Goal: Task Accomplishment & Management: Manage account settings

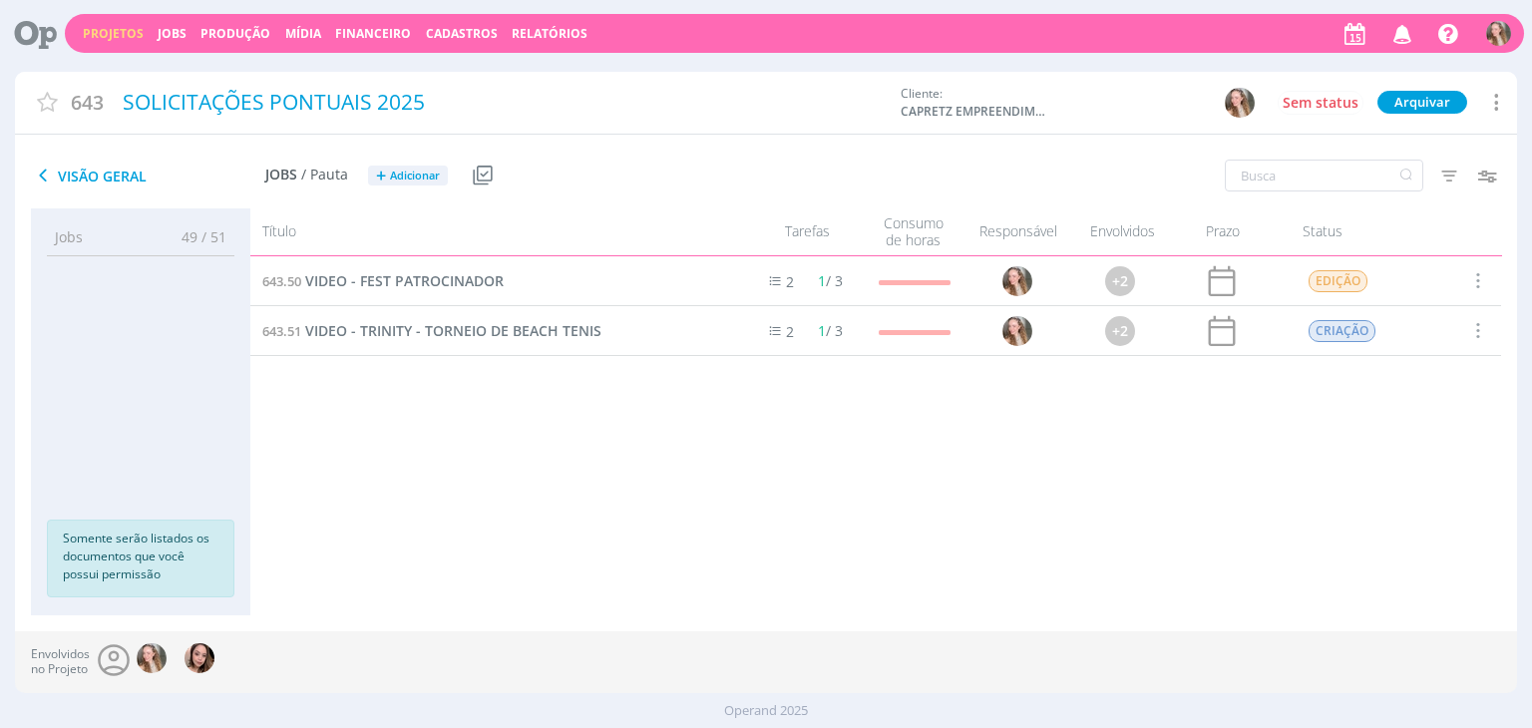
click at [111, 33] on link "Projetos" at bounding box center [113, 33] width 61 height 17
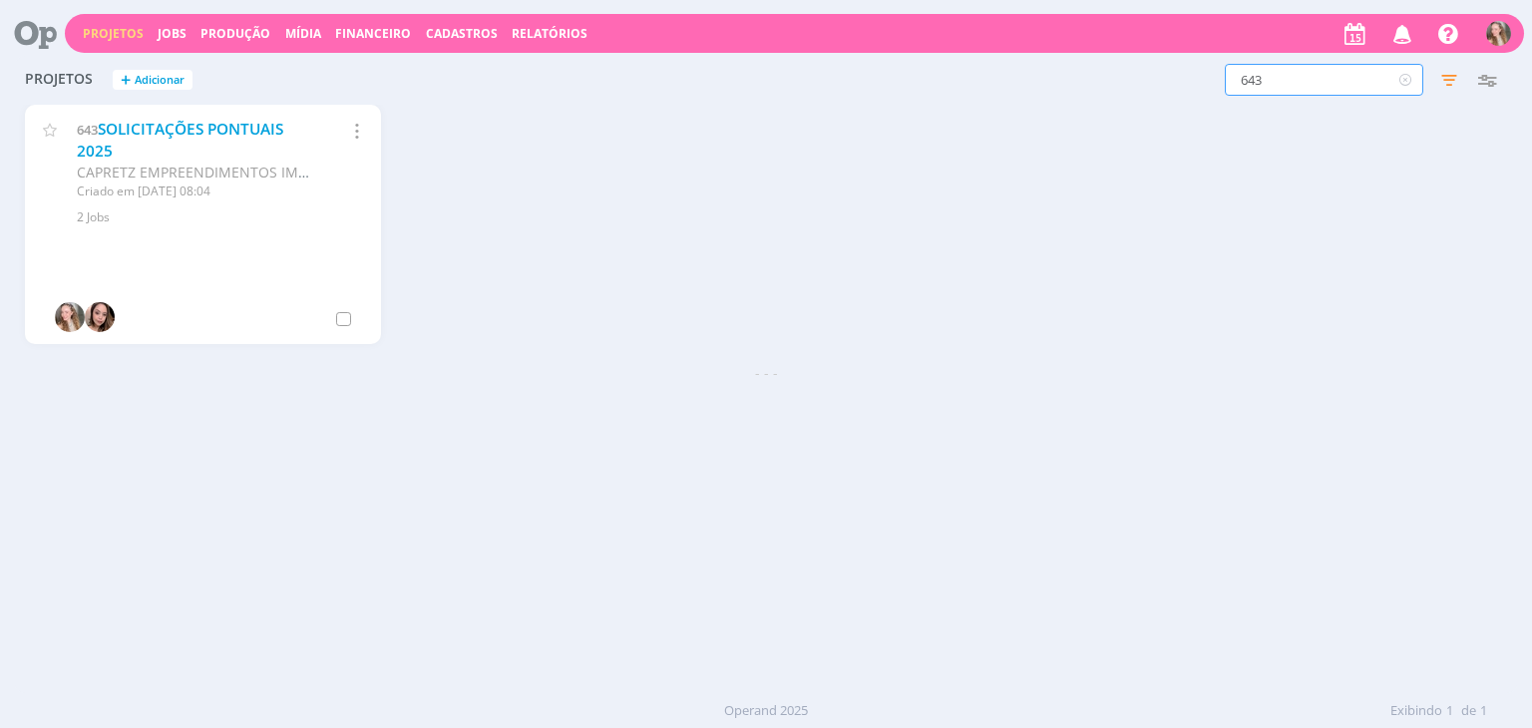
drag, startPoint x: 1235, startPoint y: 76, endPoint x: 1212, endPoint y: 77, distance: 23.0
click at [1212, 77] on div "643 Filtros Filtrar Limpar 643 Status Clientes 3 selecionados Data de criação a…" at bounding box center [1234, 80] width 543 height 32
type input "oliveiras"
click at [156, 132] on link "RESIDENCIAL DAS OLIVEIRAS" at bounding box center [203, 129] width 210 height 21
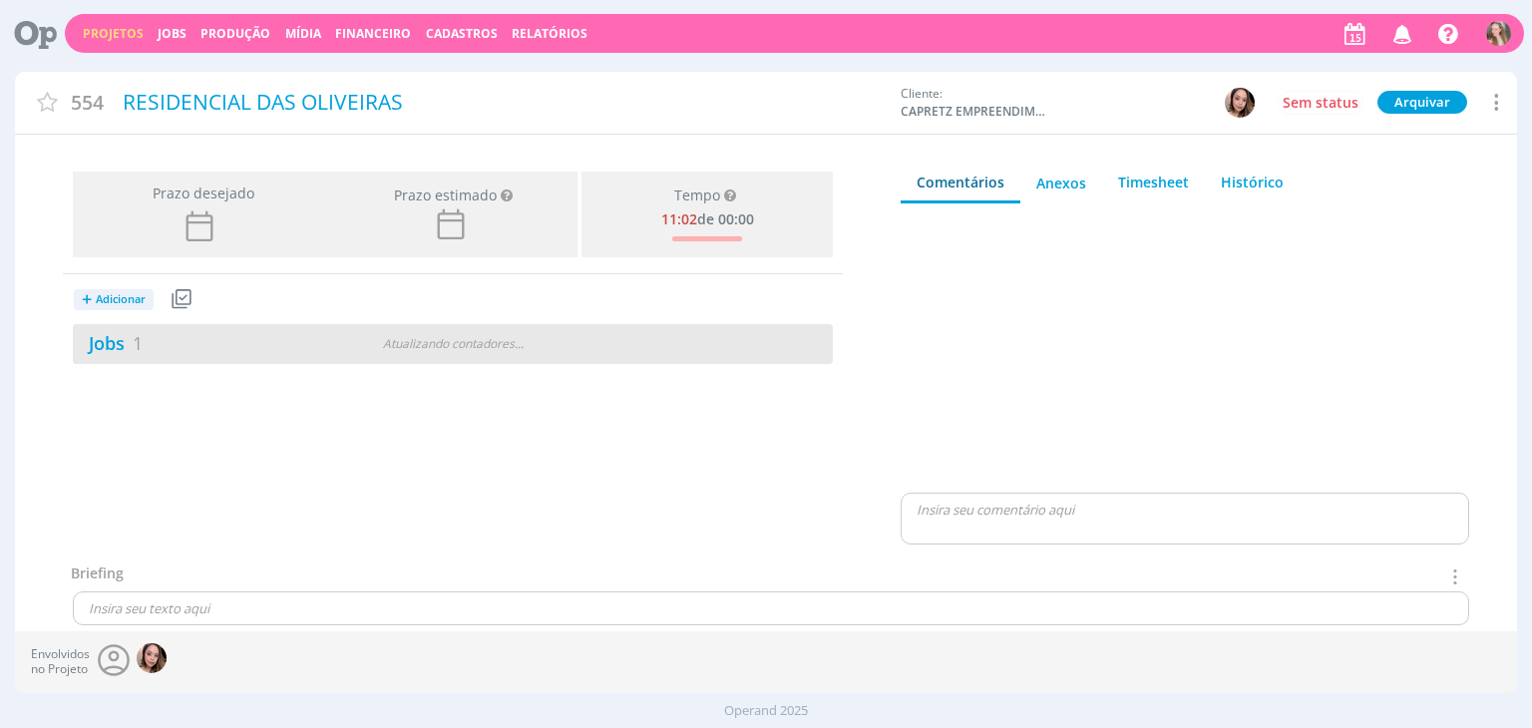
click at [208, 340] on div "Jobs 1" at bounding box center [202, 343] width 258 height 27
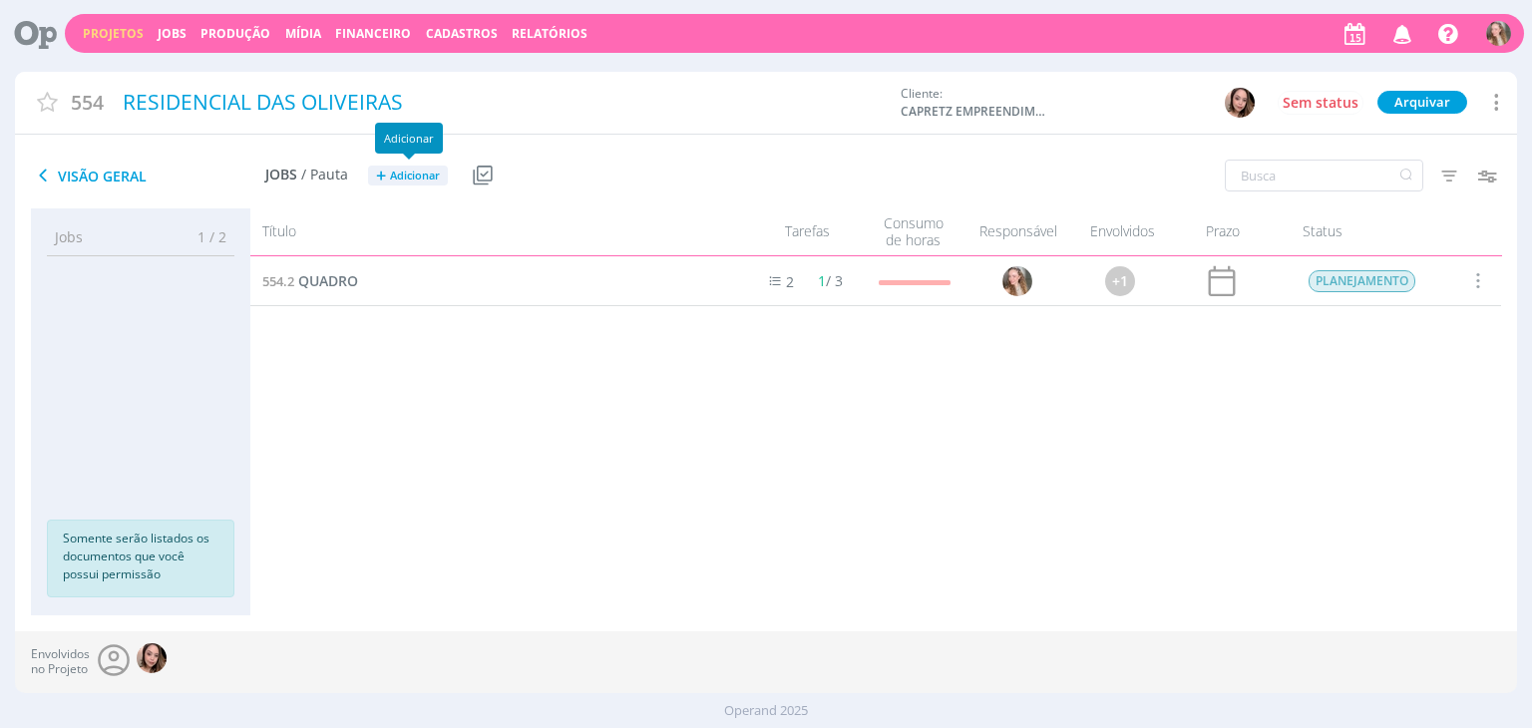
click at [400, 173] on span "Adicionar" at bounding box center [415, 176] width 50 height 13
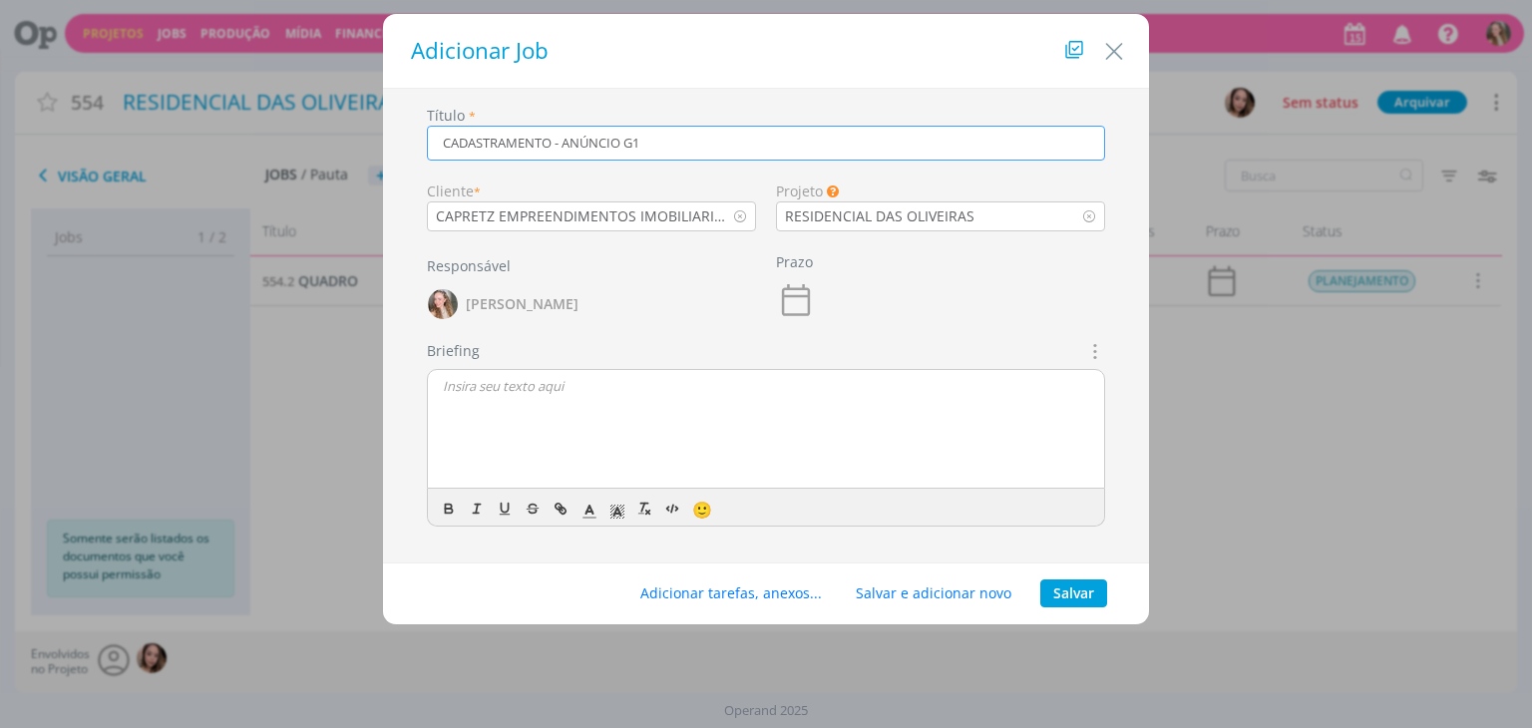
type input "CADASTRAMENTO - ANÚNCIO G1"
click at [567, 420] on div "dialog" at bounding box center [766, 430] width 676 height 120
click at [1077, 591] on button "Salvar" at bounding box center [1073, 593] width 67 height 28
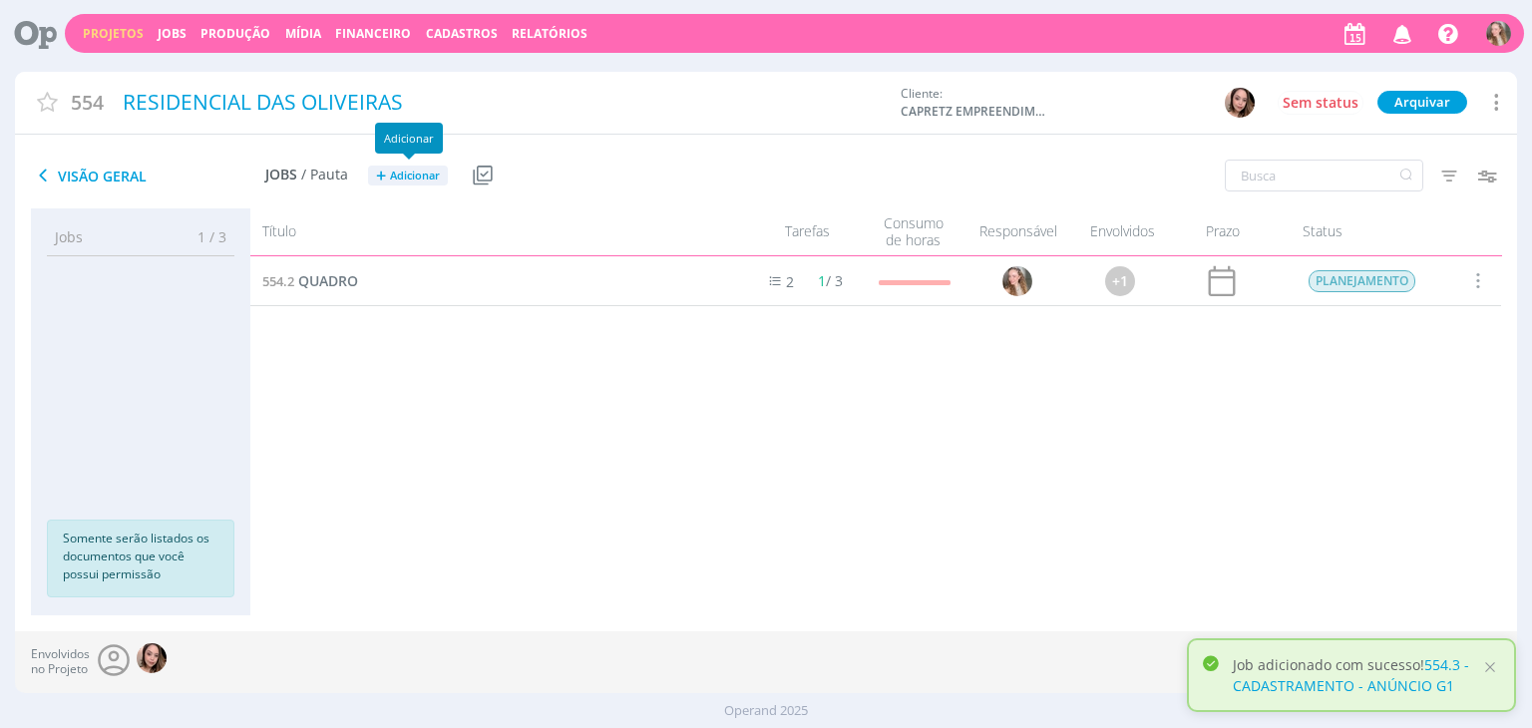
click at [414, 173] on span "Adicionar" at bounding box center [415, 176] width 50 height 13
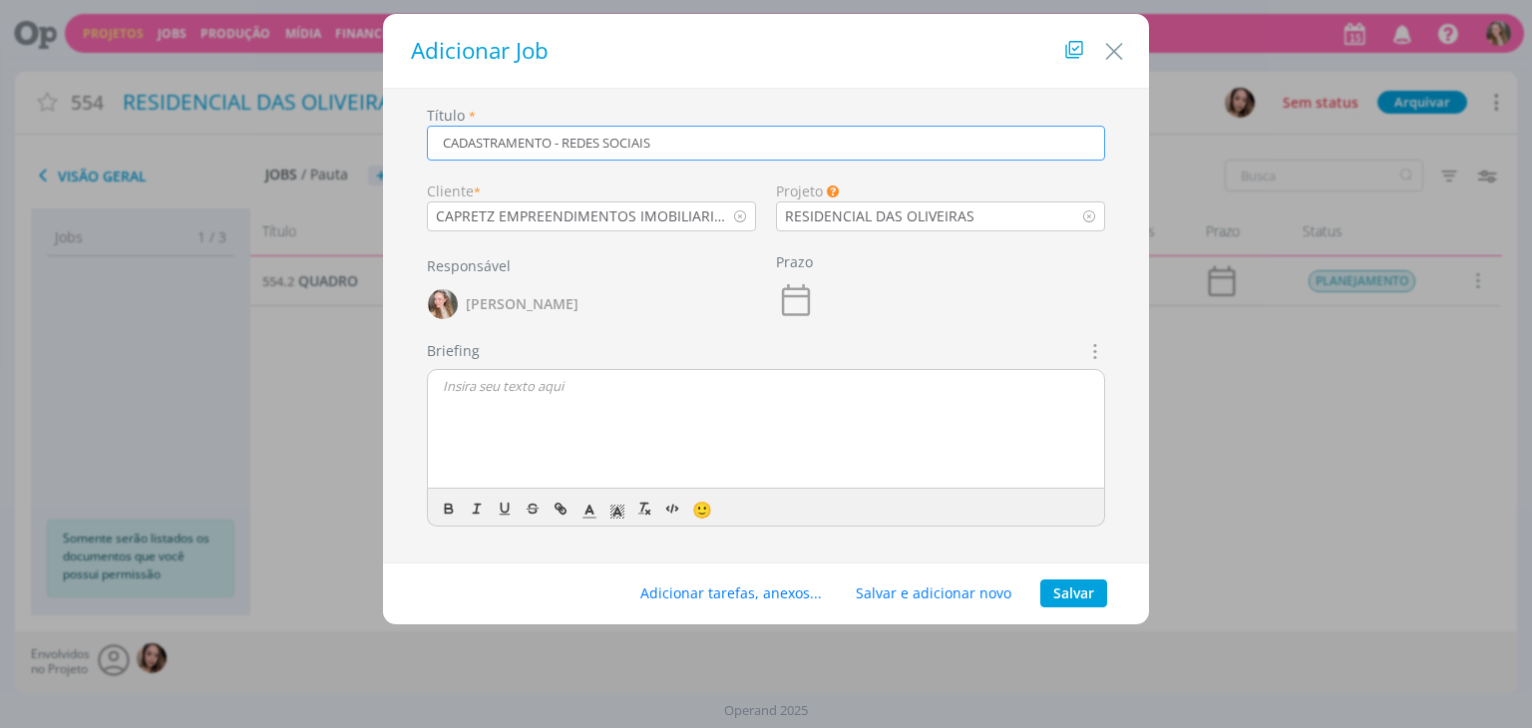
type input "CADASTRAMENTO - REDES SOCIAIS"
drag, startPoint x: 545, startPoint y: 360, endPoint x: 546, endPoint y: 380, distance: 20.0
click at [543, 374] on div "Briefings Predefinidos Não há briefings cadastrados. Briefing 🙂" at bounding box center [766, 433] width 678 height 187
click at [551, 388] on p "dialog" at bounding box center [766, 386] width 646 height 18
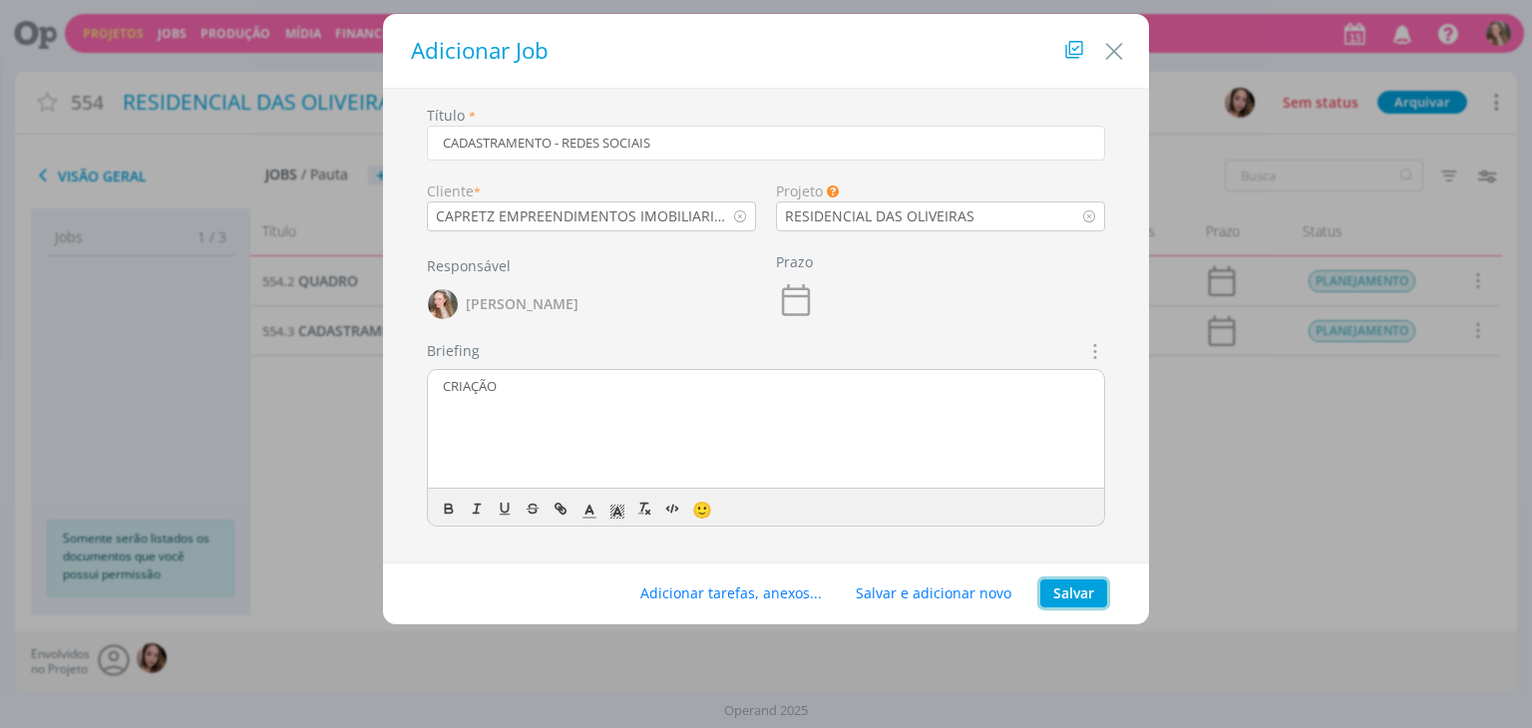
click at [1065, 592] on button "Salvar" at bounding box center [1073, 593] width 67 height 28
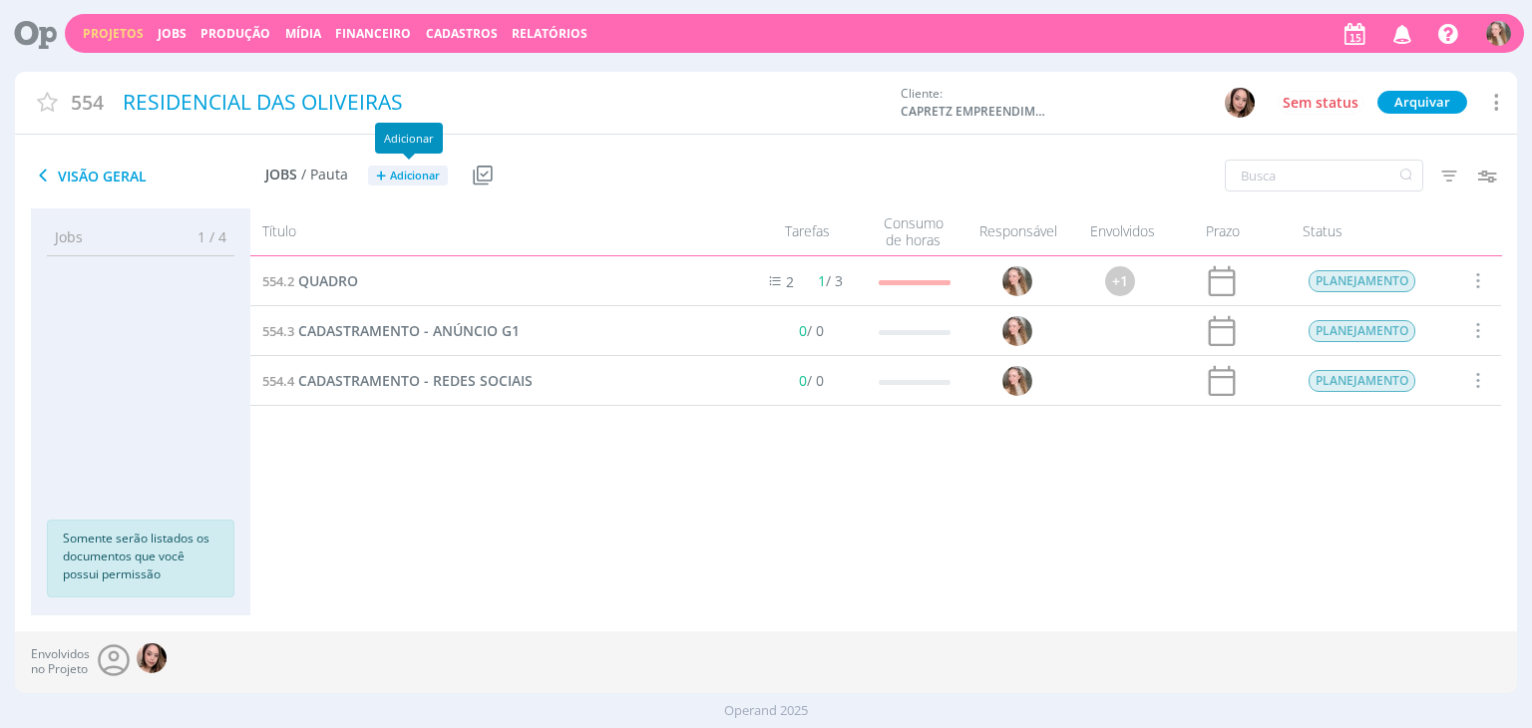
click at [379, 177] on span "+" at bounding box center [381, 176] width 10 height 21
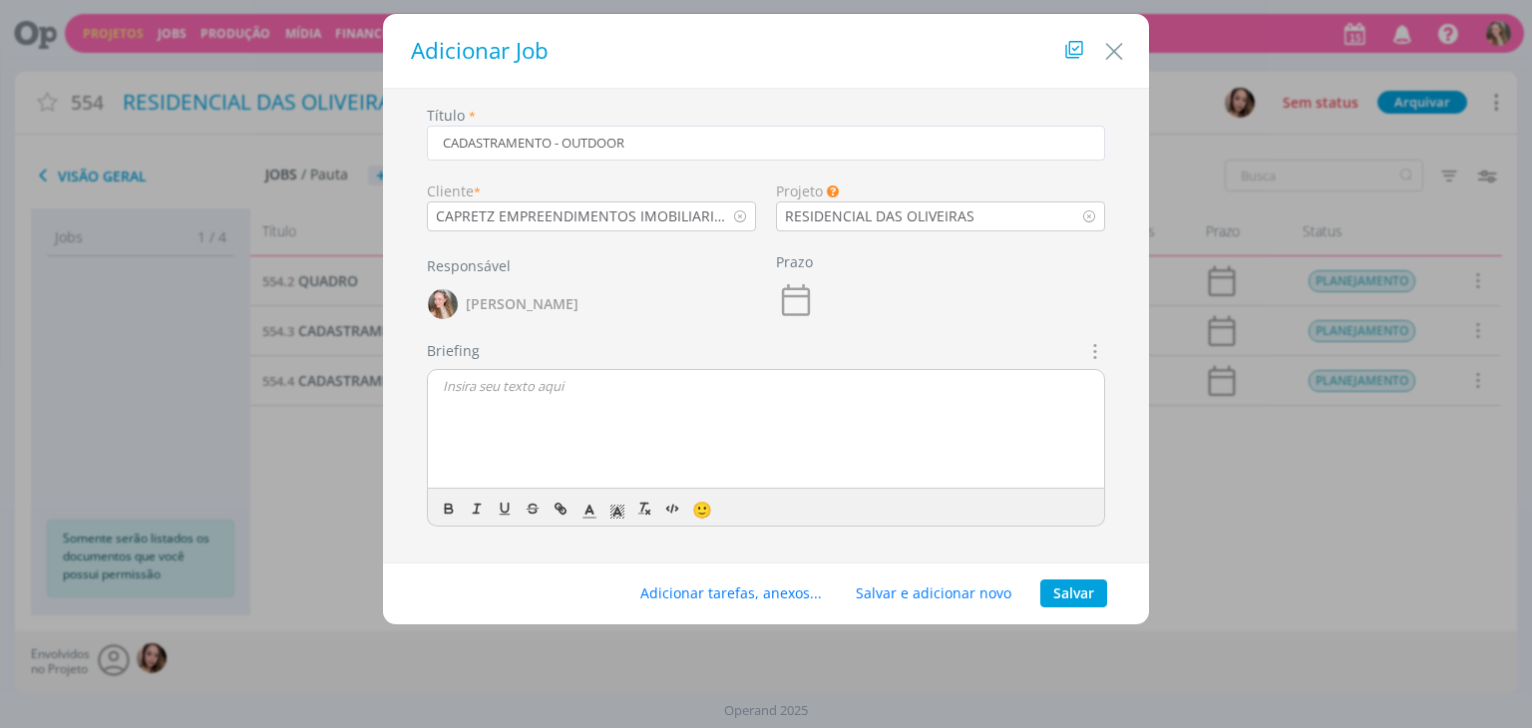
type input "CADASTRAMENTO - OUTDOOR"
click at [492, 426] on div "dialog" at bounding box center [766, 430] width 676 height 120
click at [1094, 593] on button "Salvar" at bounding box center [1073, 593] width 67 height 28
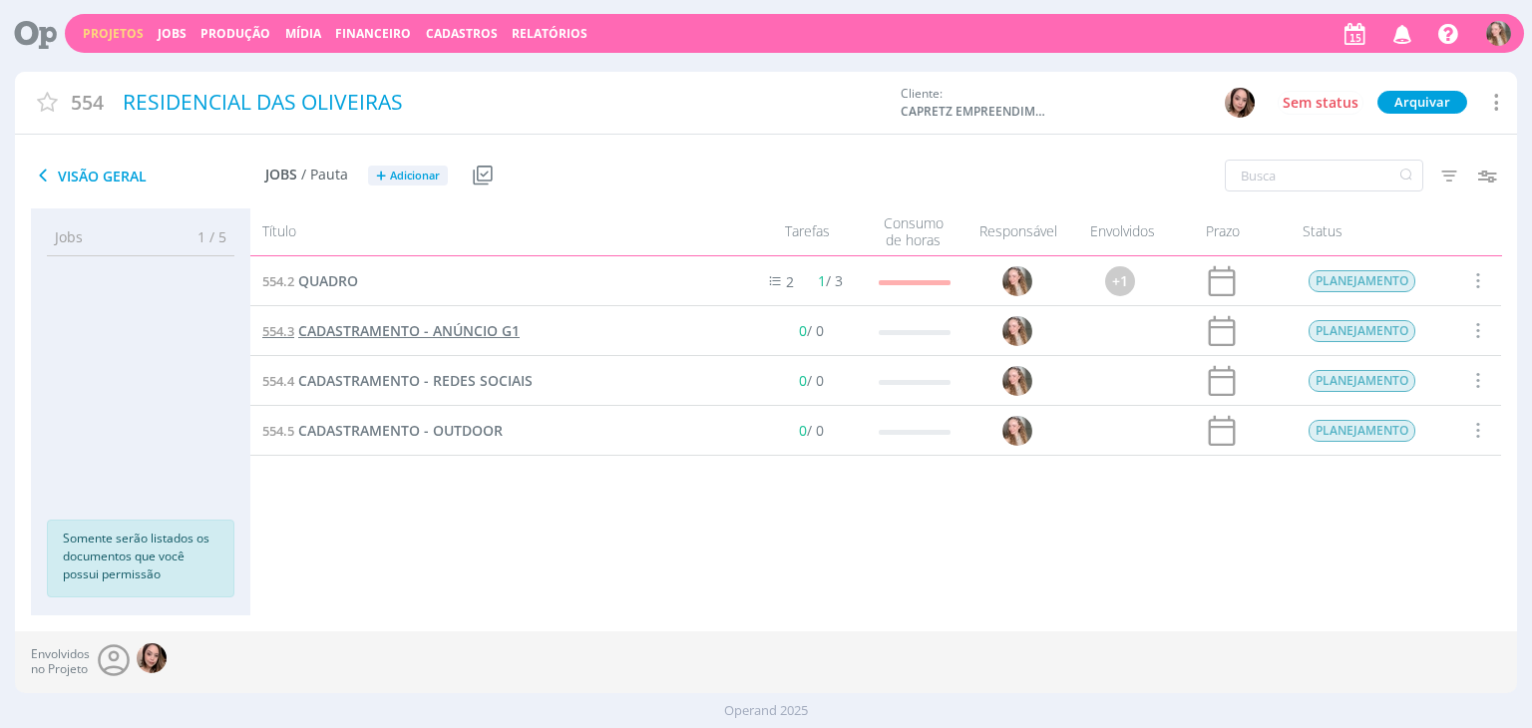
click at [421, 328] on span "CADASTRAMENTO - ANÚNCIO G1" at bounding box center [408, 330] width 221 height 19
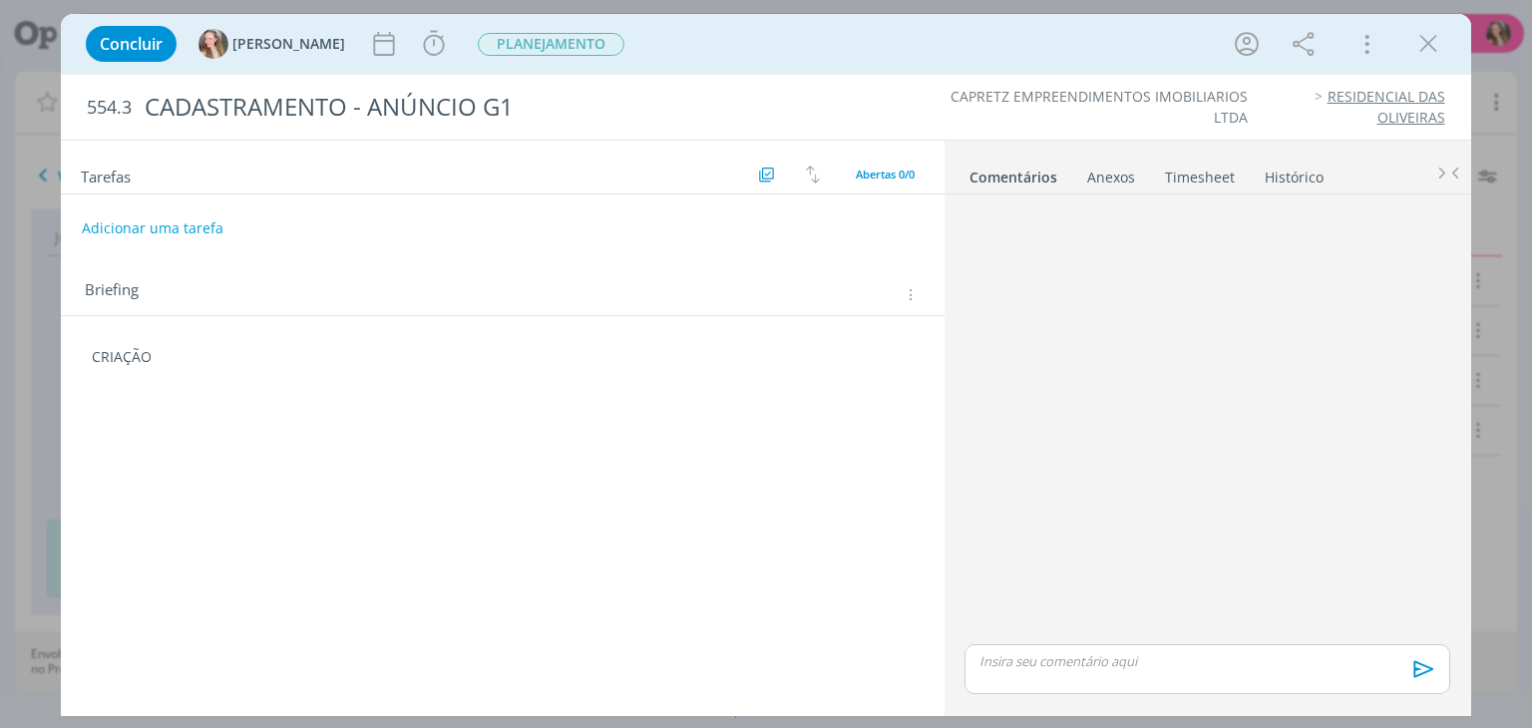
click at [210, 420] on div "Tarefas Usar Job de template Criar template a partir deste job Visualizar Templ…" at bounding box center [502, 423] width 883 height 565
click at [199, 364] on p "CRIAÇÃO" at bounding box center [502, 357] width 821 height 20
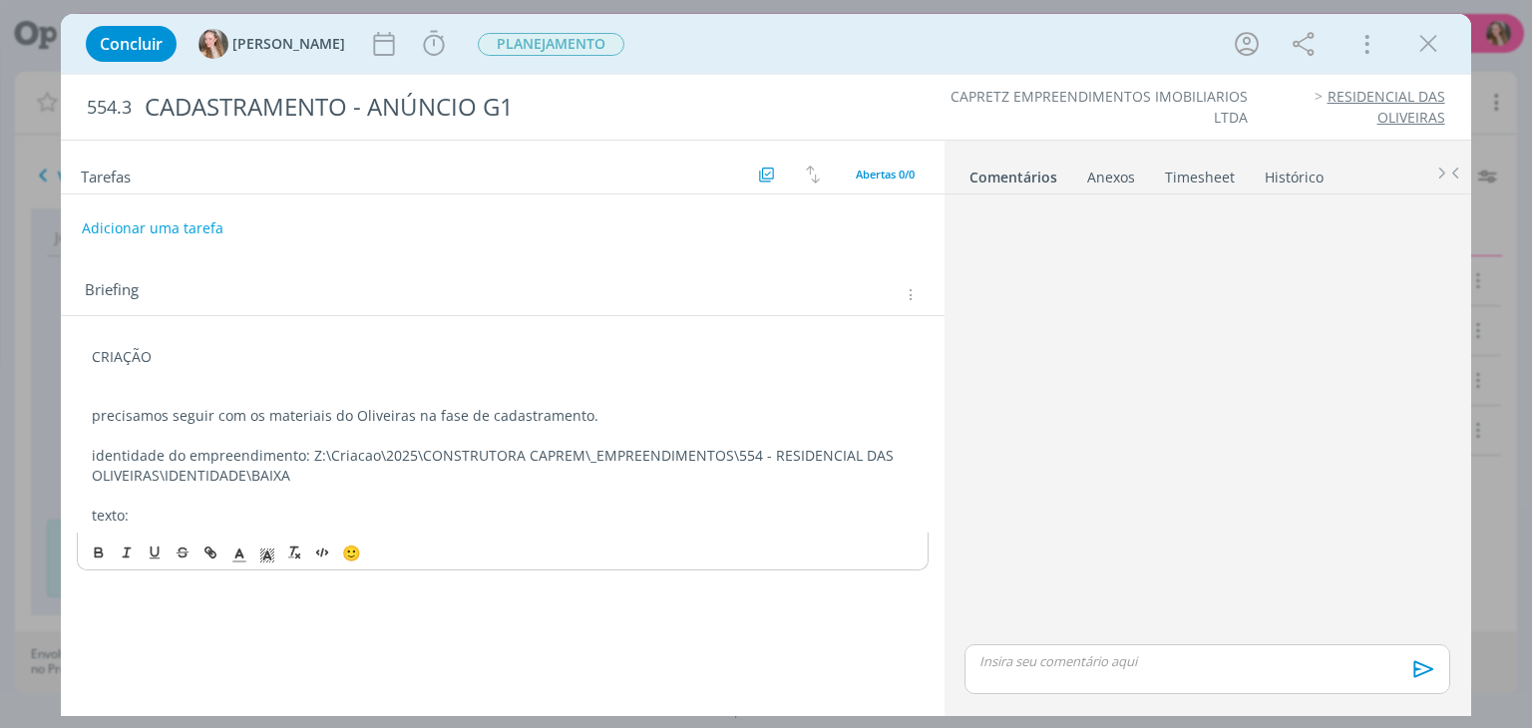
click at [215, 519] on p "texto:" at bounding box center [502, 516] width 821 height 20
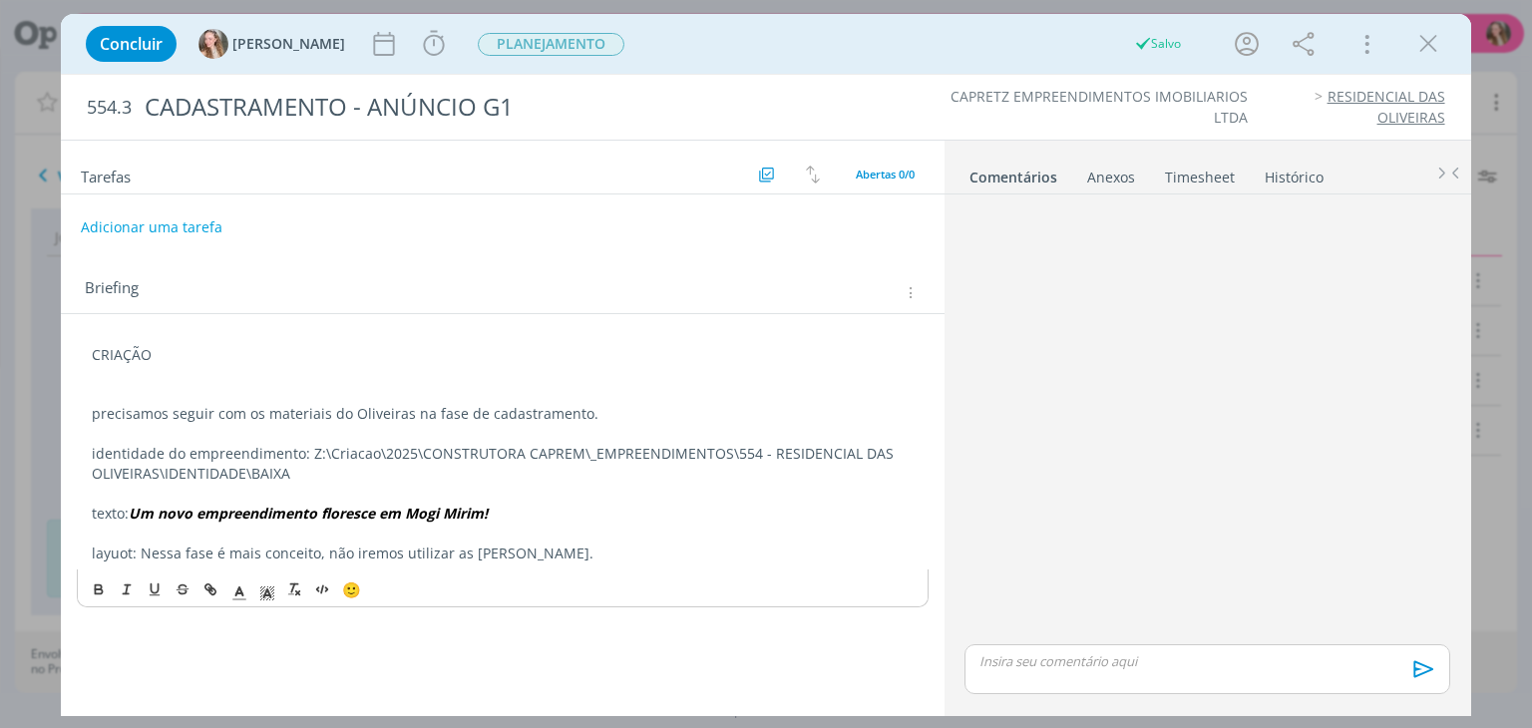
click at [108, 232] on button "Adicionar uma tarefa" at bounding box center [152, 227] width 142 height 34
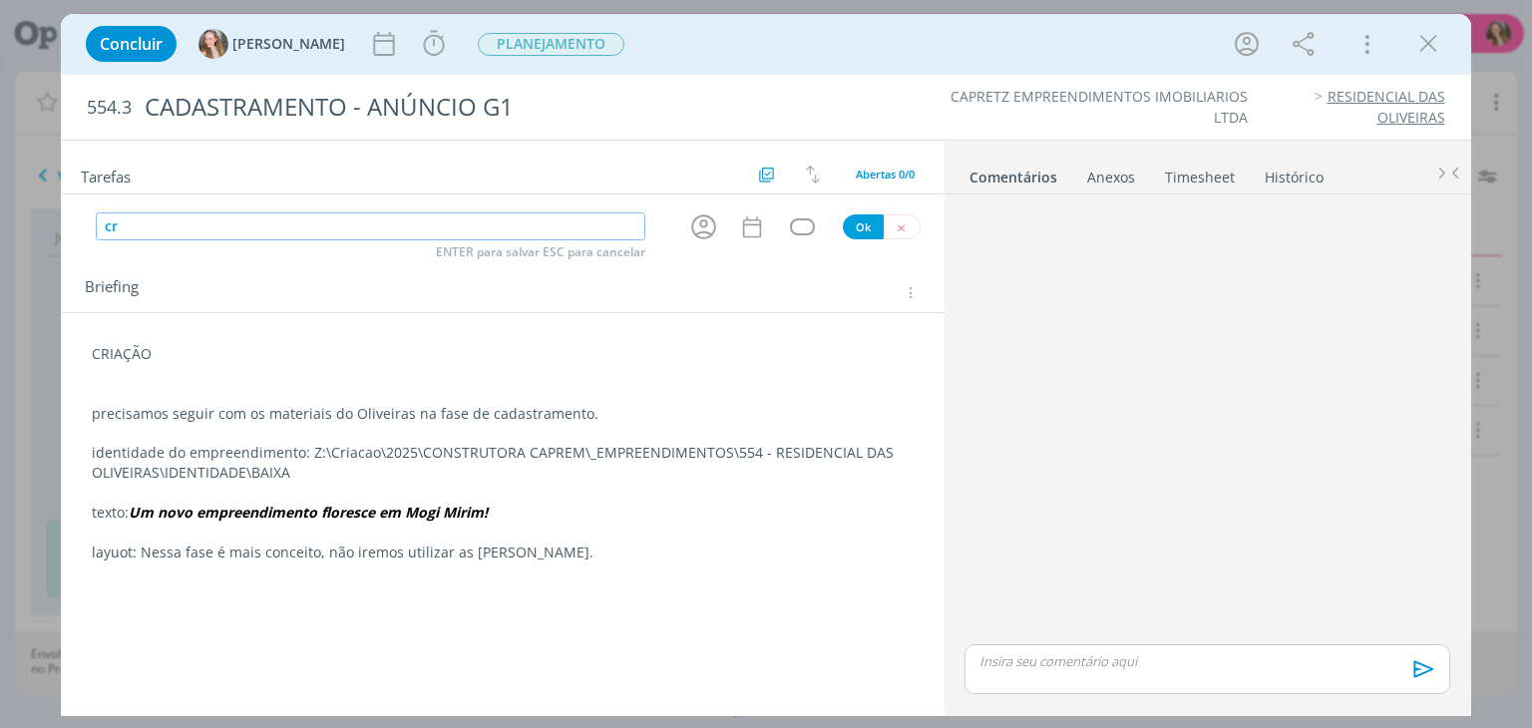
type input "c"
type input "CRIAÇÃO"
click at [336, 469] on p "identidade do empreendimento: Z:\Criacao\2025\CONSTRUTORA CAPREM\_EMPREENDIMENT…" at bounding box center [502, 463] width 821 height 40
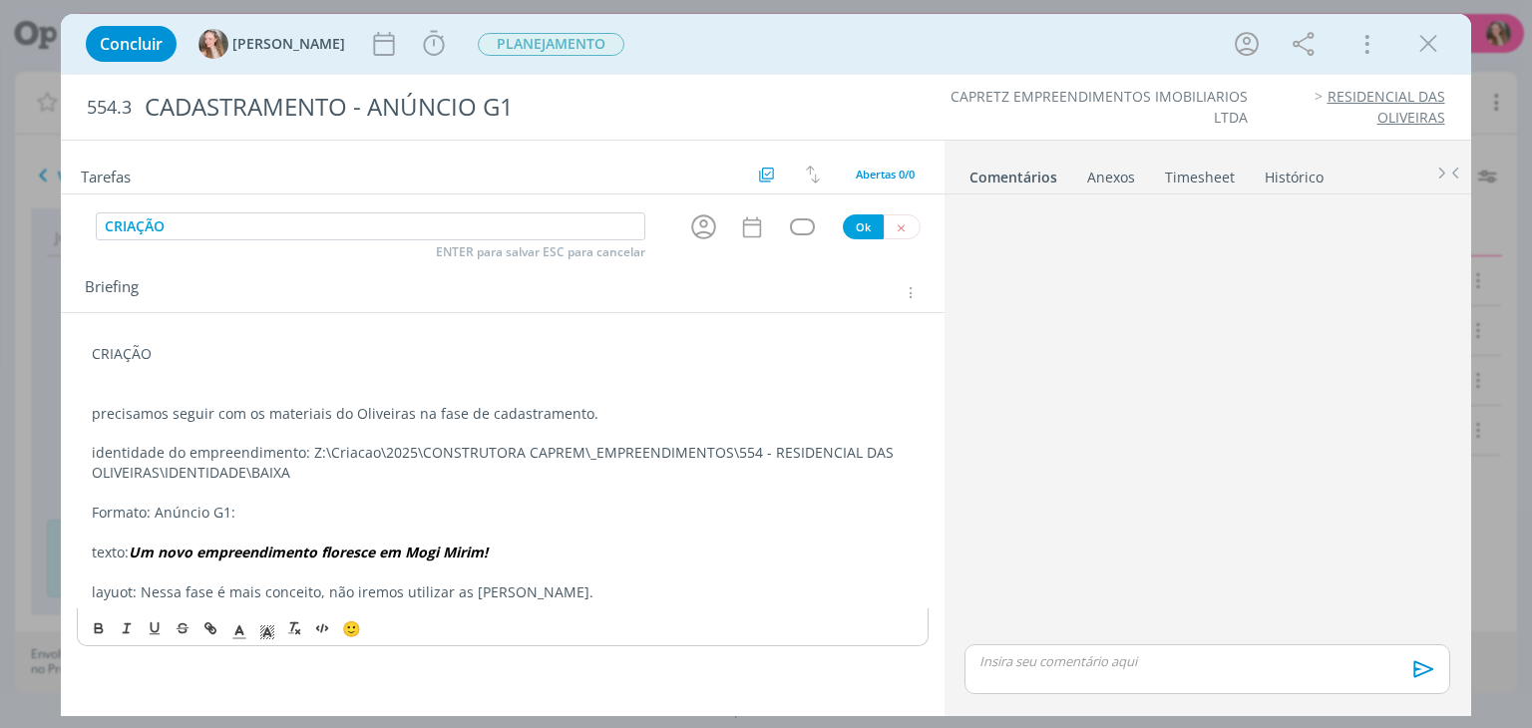
click at [240, 523] on p "dialog" at bounding box center [502, 533] width 821 height 20
click at [271, 510] on p "Formato: Anúncio G1:" at bounding box center [502, 513] width 821 height 20
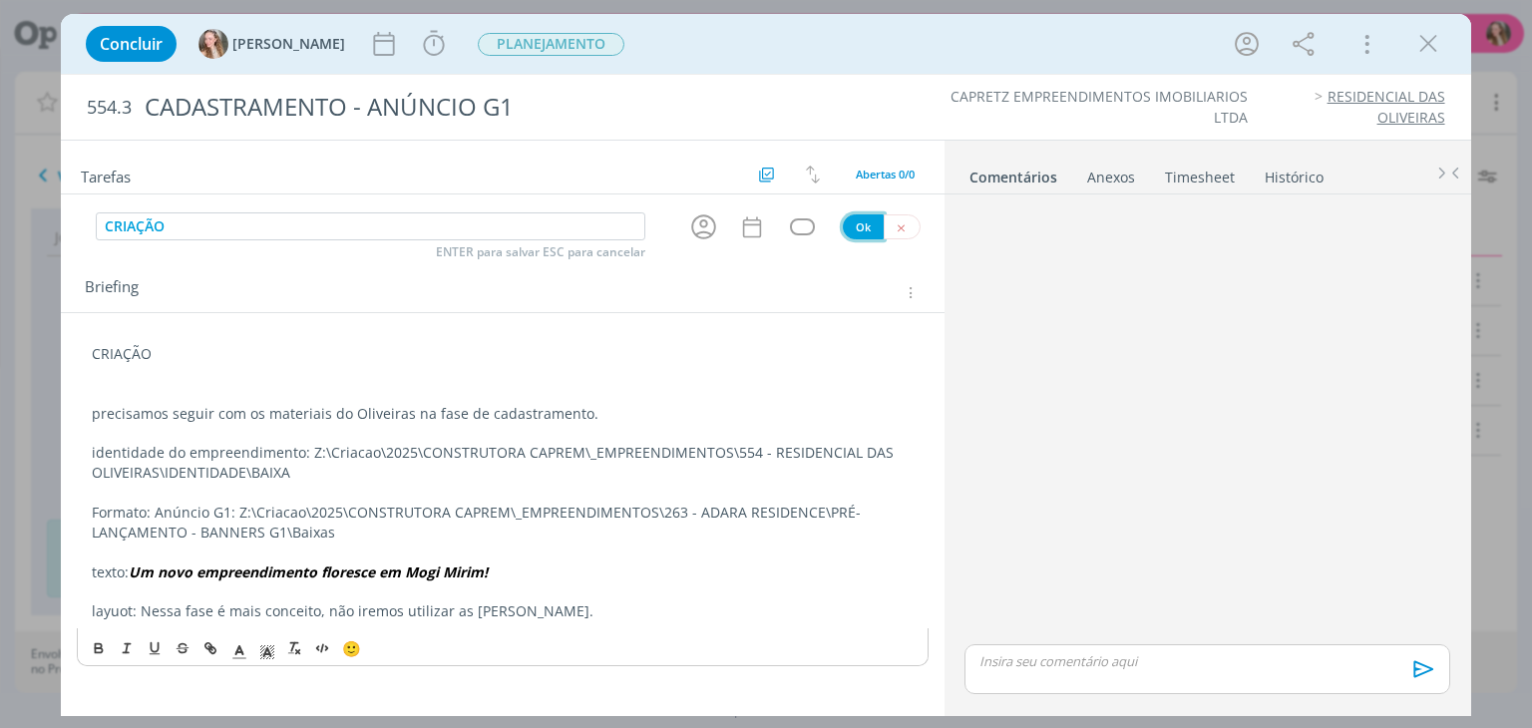
click at [858, 214] on button "Ok" at bounding box center [863, 226] width 41 height 25
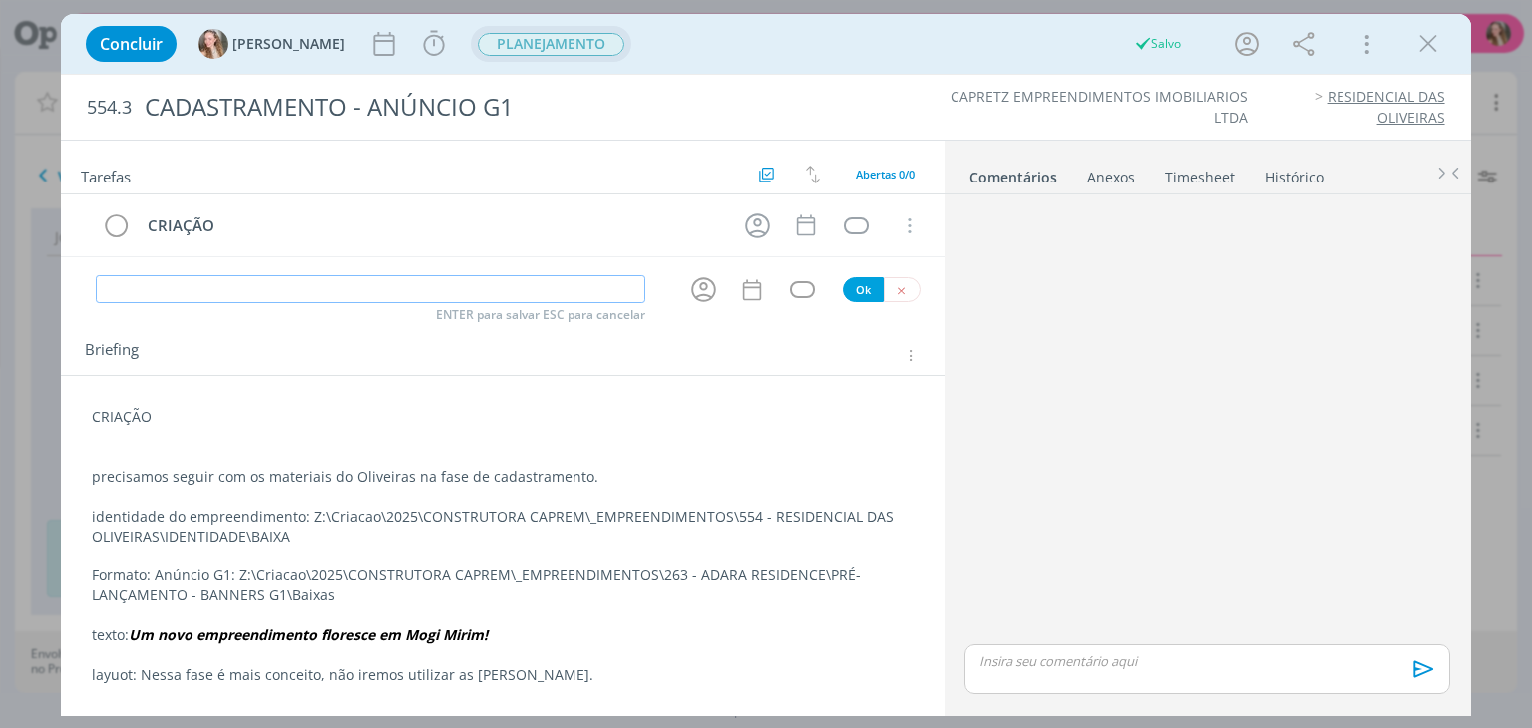
click at [495, 34] on span "PLANEJAMENTO" at bounding box center [551, 44] width 147 height 23
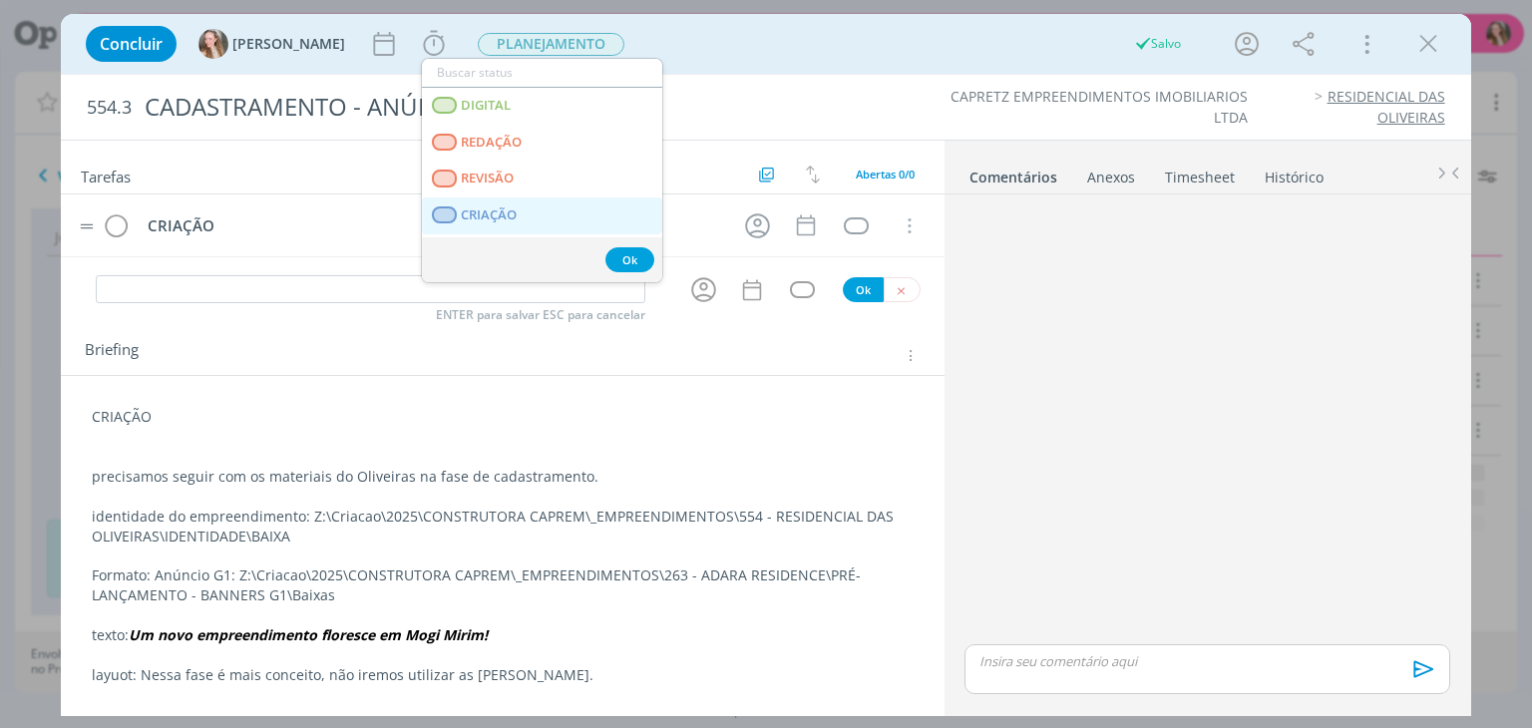
click at [503, 215] on span "CRIAÇÃO" at bounding box center [490, 215] width 56 height 16
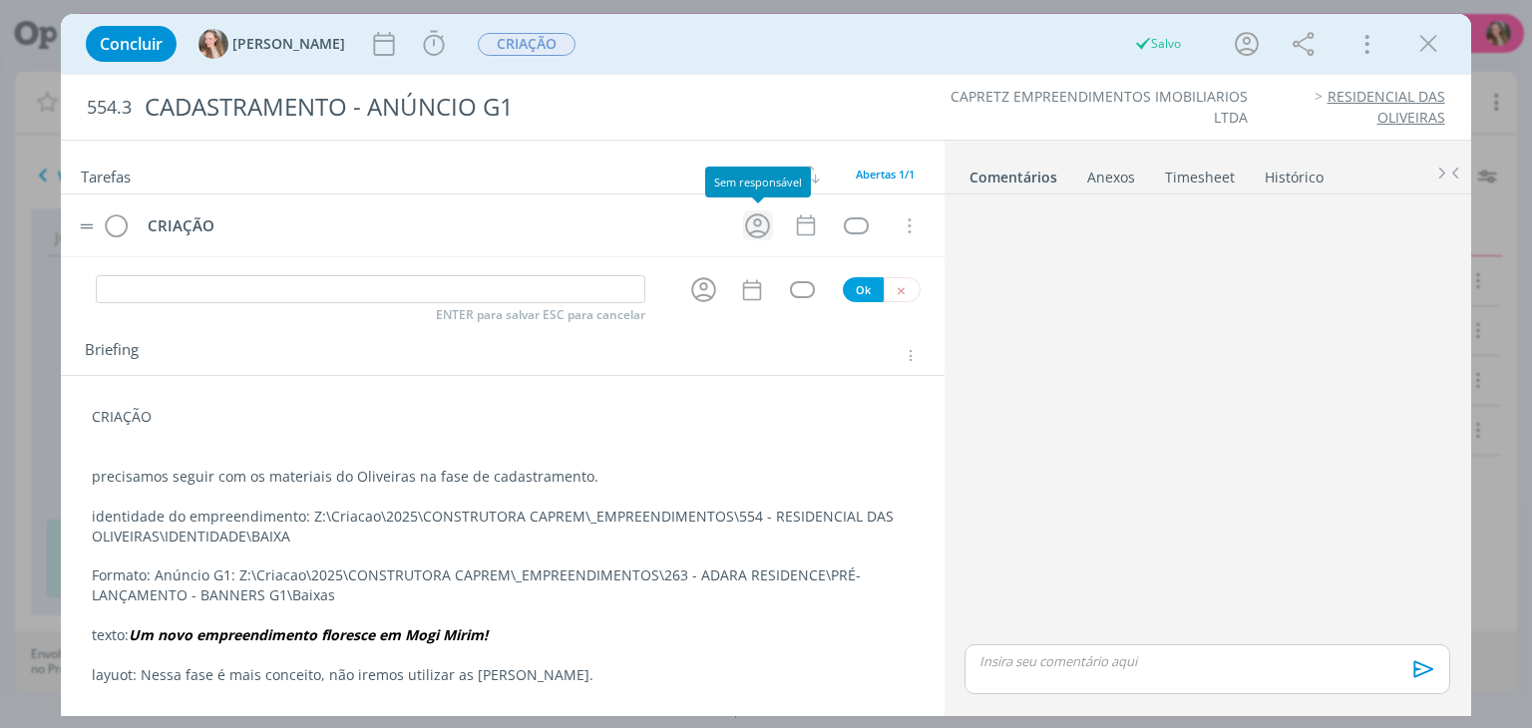
click at [762, 221] on icon "dialog" at bounding box center [757, 225] width 31 height 31
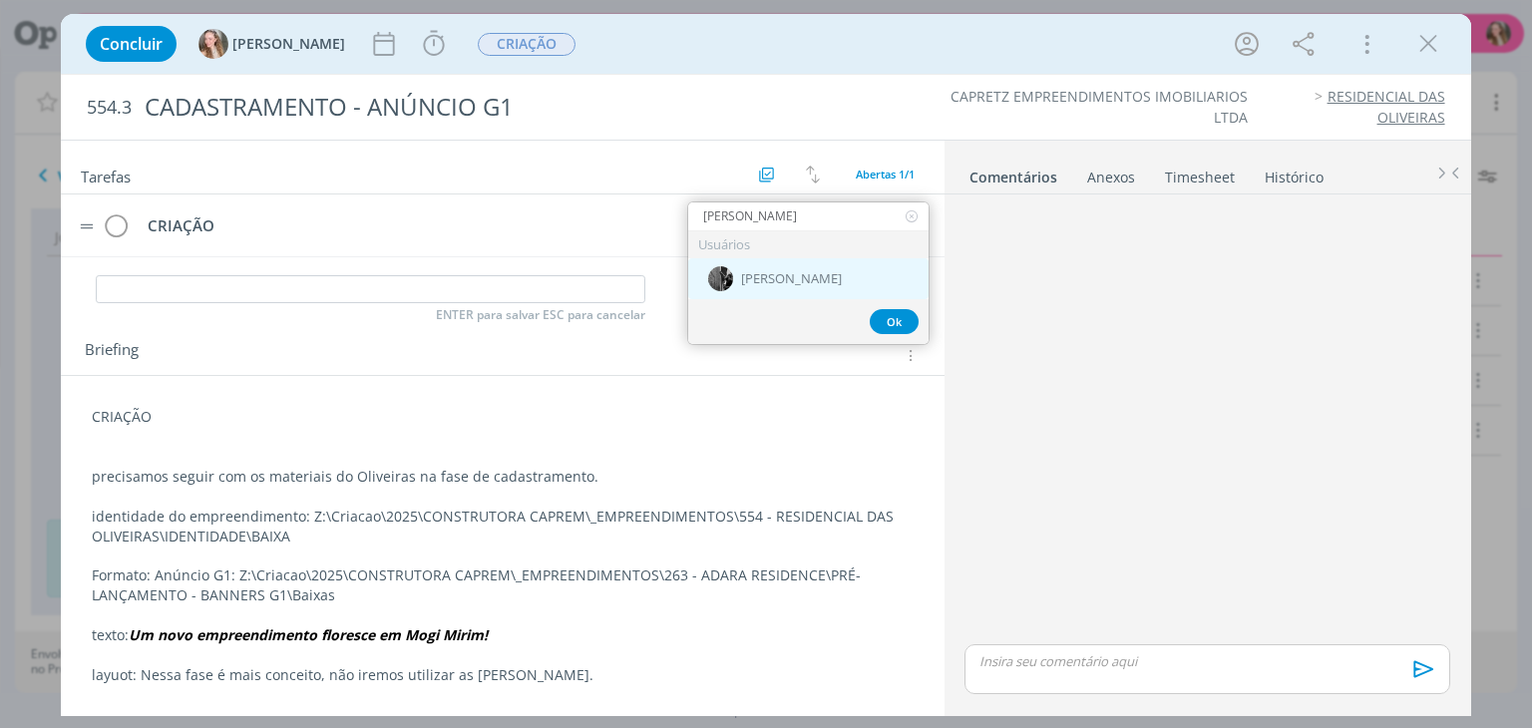
type input "[PERSON_NAME]"
click at [814, 271] on div "[PERSON_NAME]" at bounding box center [808, 278] width 240 height 41
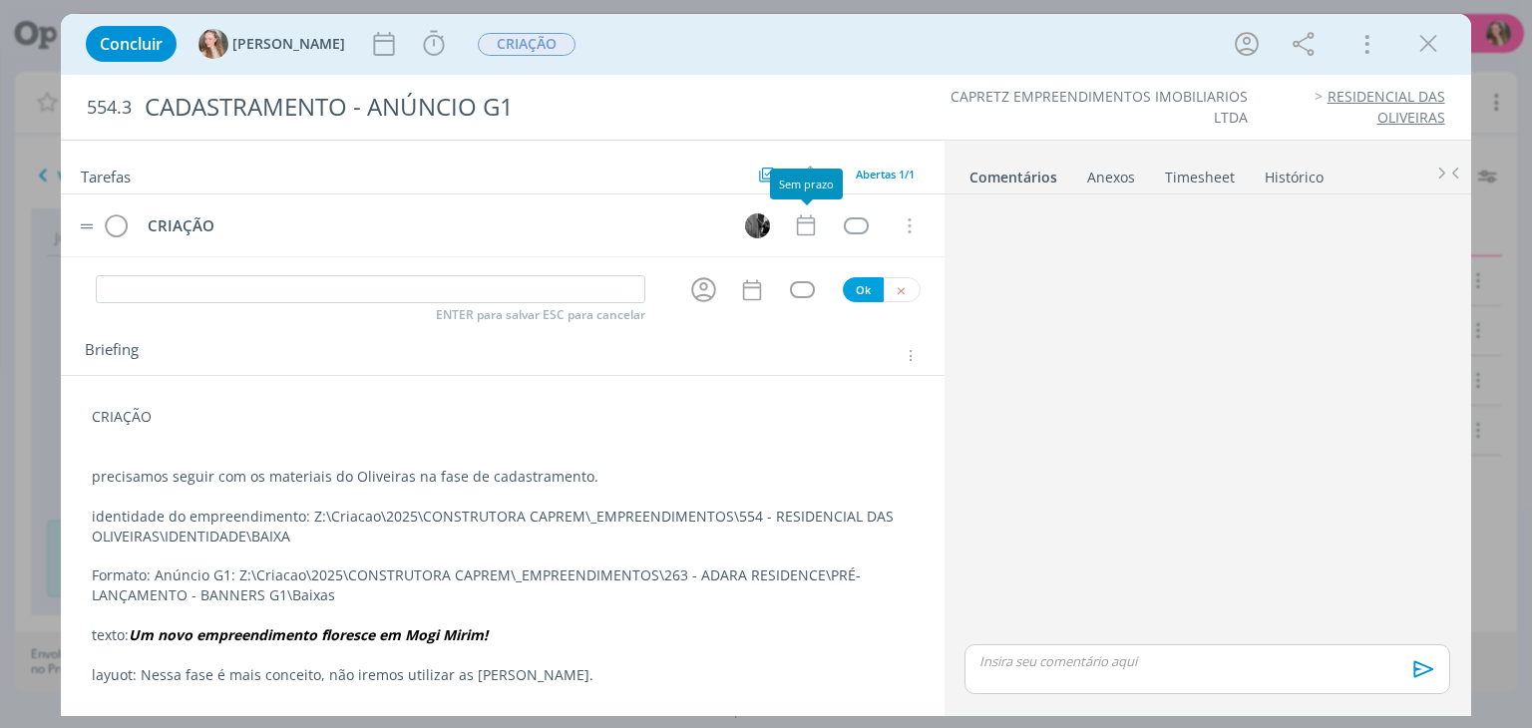
drag, startPoint x: 804, startPoint y: 226, endPoint x: 786, endPoint y: 241, distance: 23.4
click at [805, 225] on icon "dialog" at bounding box center [806, 225] width 26 height 26
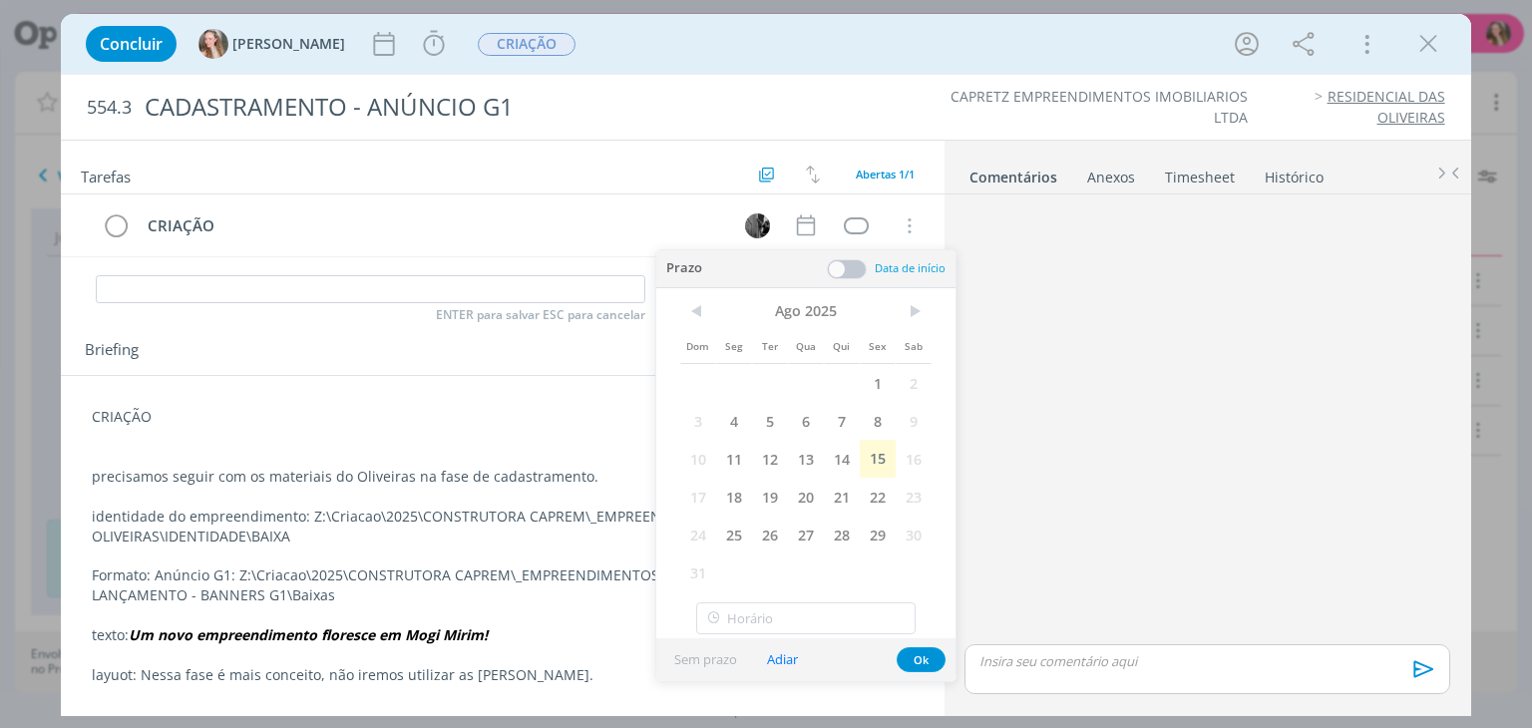
click at [875, 465] on span "15" at bounding box center [878, 459] width 36 height 38
click at [925, 656] on button "Ok" at bounding box center [921, 659] width 49 height 25
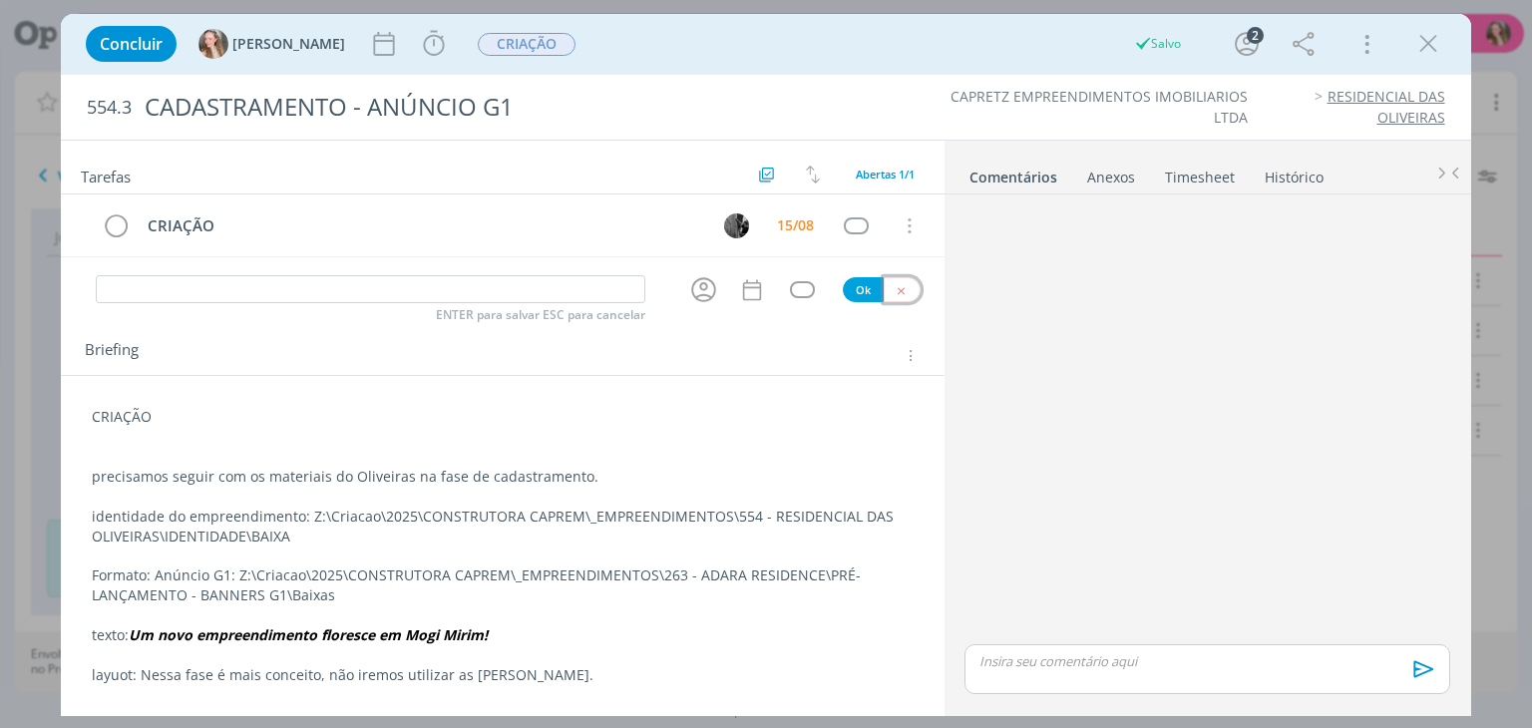
click at [904, 291] on icon "dialog" at bounding box center [901, 290] width 13 height 13
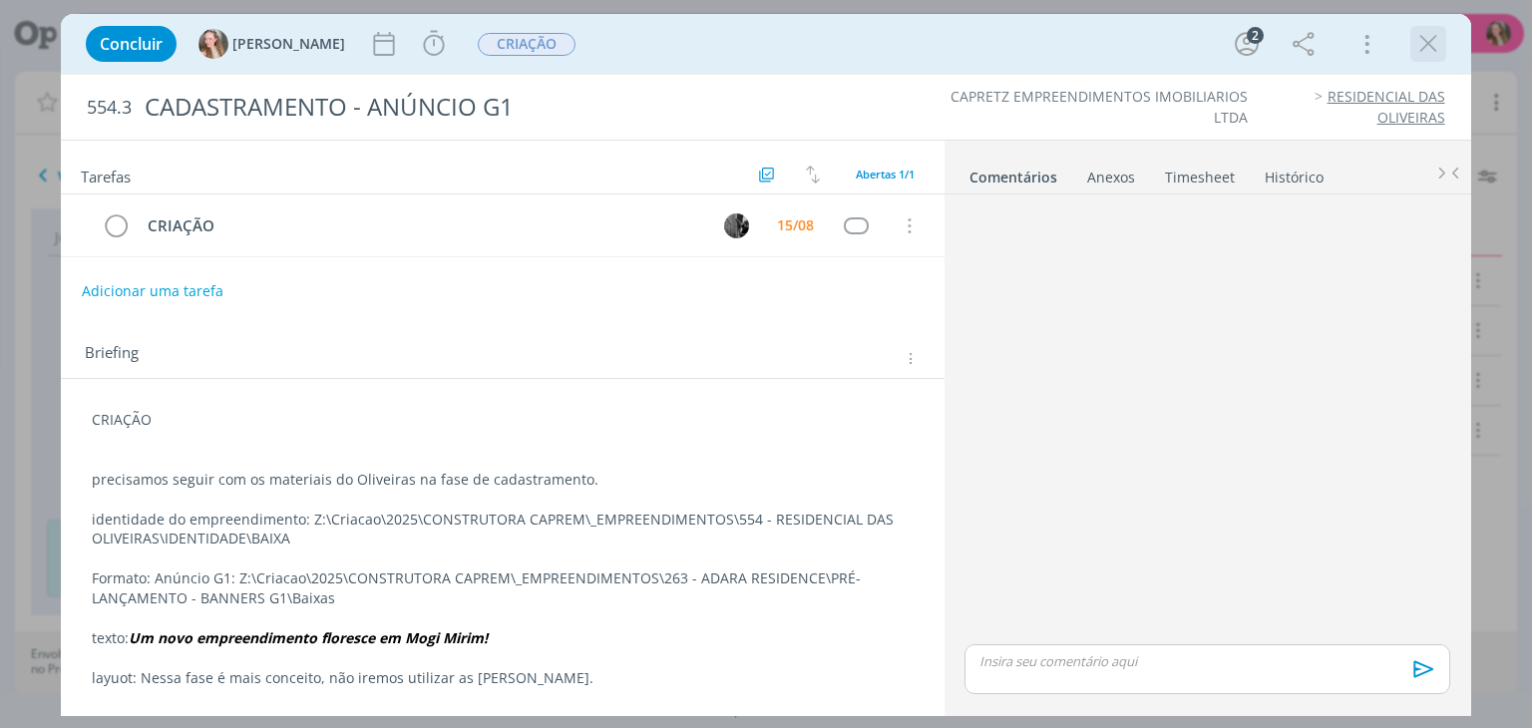
click at [1426, 41] on icon "dialog" at bounding box center [1428, 44] width 30 height 30
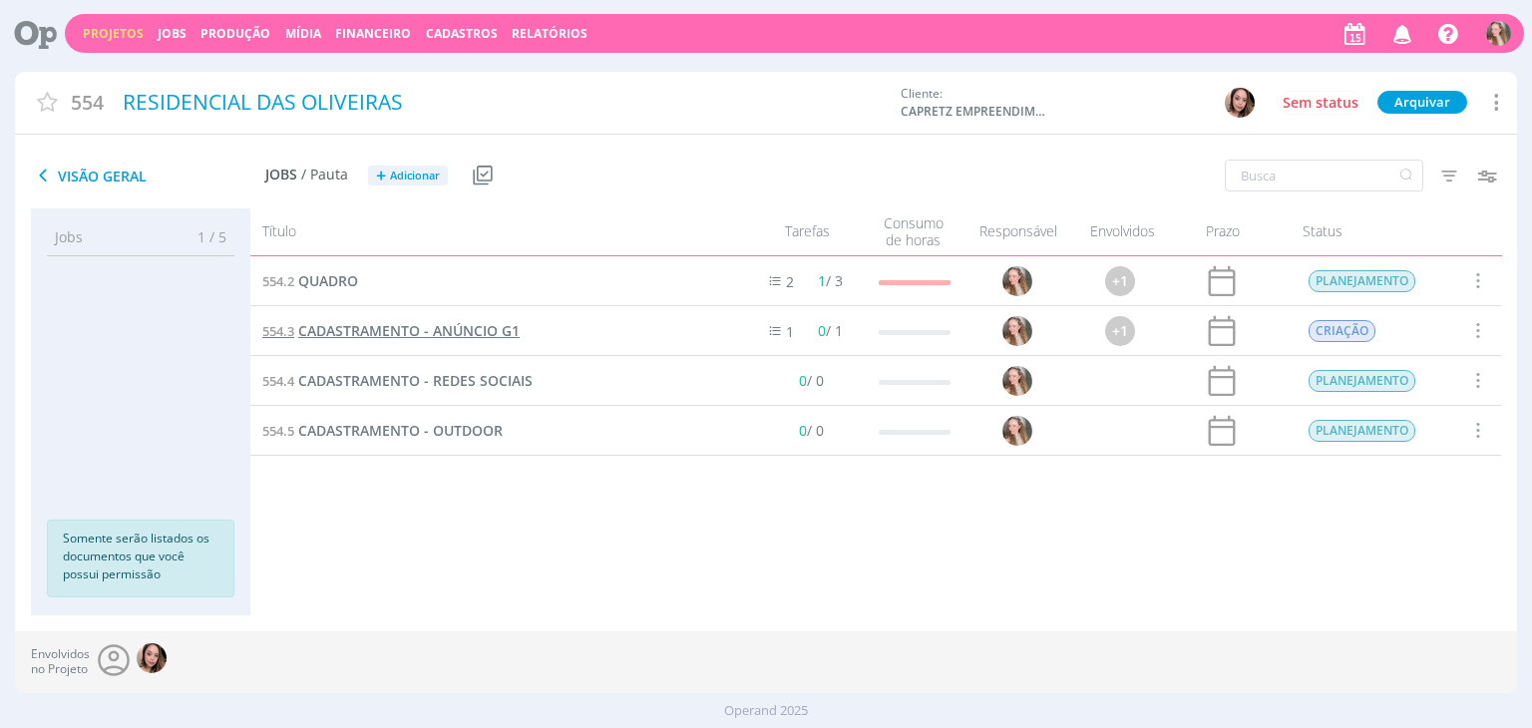
click at [405, 340] on span "CADASTRAMENTO - ANÚNCIO G1" at bounding box center [408, 330] width 221 height 19
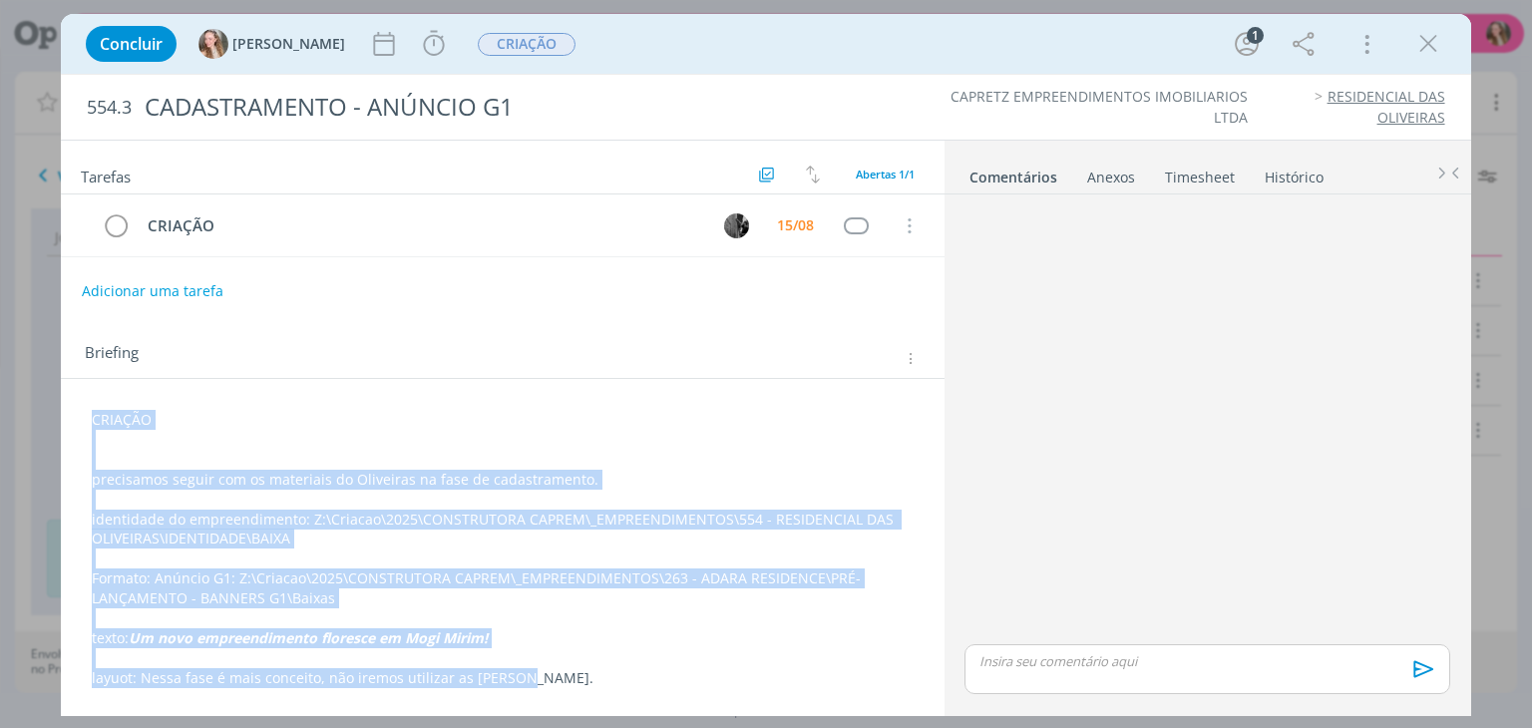
drag, startPoint x: 541, startPoint y: 676, endPoint x: 68, endPoint y: 380, distance: 557.9
click at [68, 380] on div "CRIAÇÃO precisamos seguir com os materiais do Oliveiras na fase de cadastrament…" at bounding box center [502, 540] width 883 height 323
copy div "CRIAÇÃO precisamos seguir com os materiais do Oliveiras na fase de cadastrament…"
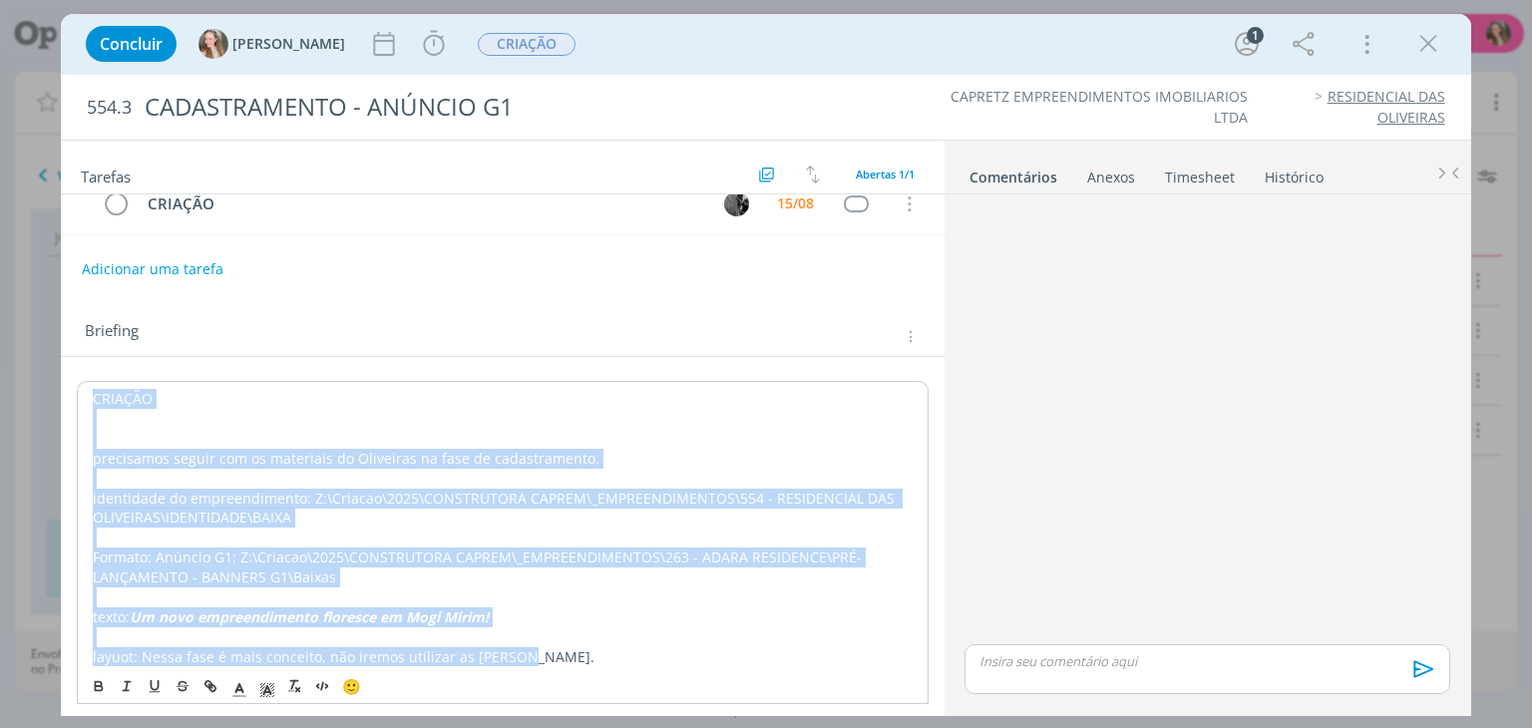
scroll to position [34, 0]
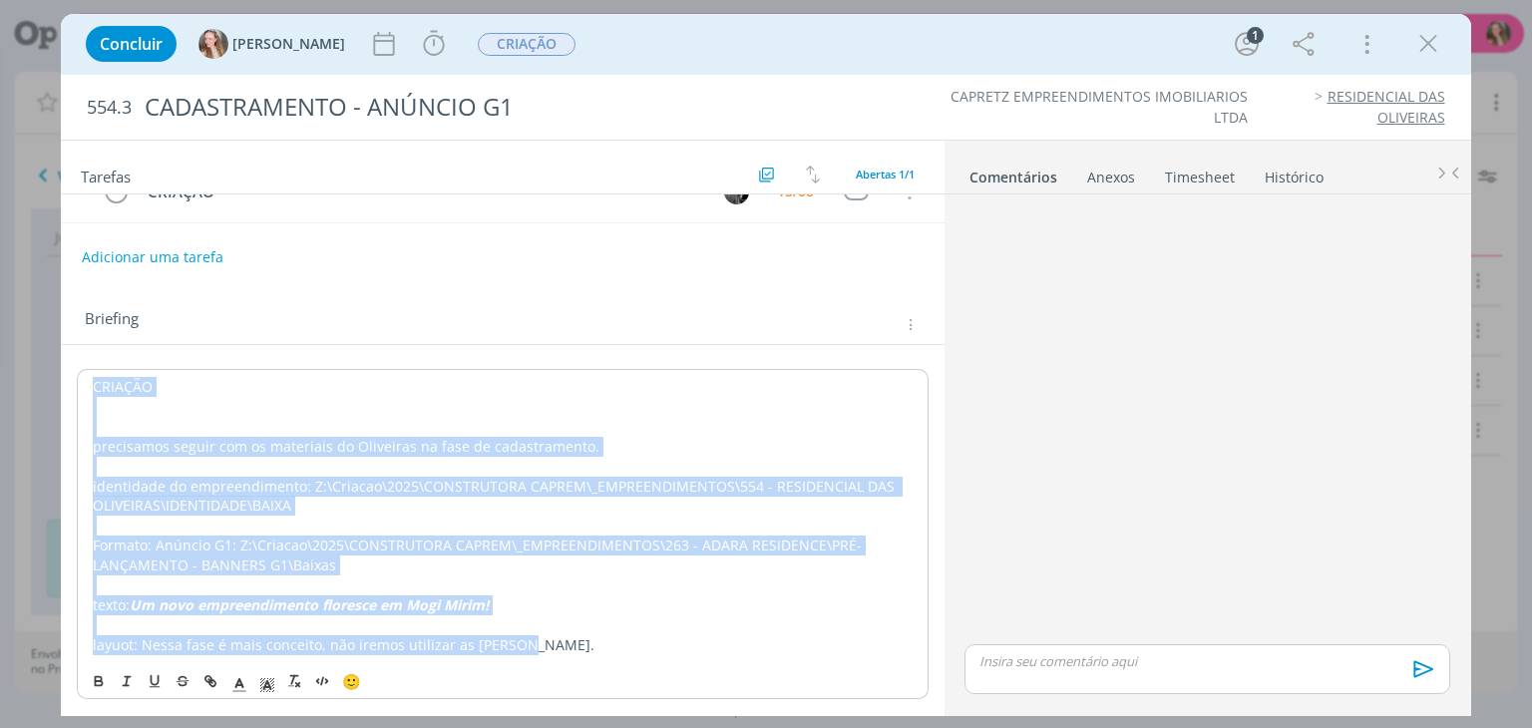
click at [598, 553] on p "Formato: Anúncio G1: Z:\Criacao\2025\CONSTRUTORA CAPREM\_EMPREENDIMENTOS\263 - …" at bounding box center [502, 556] width 819 height 40
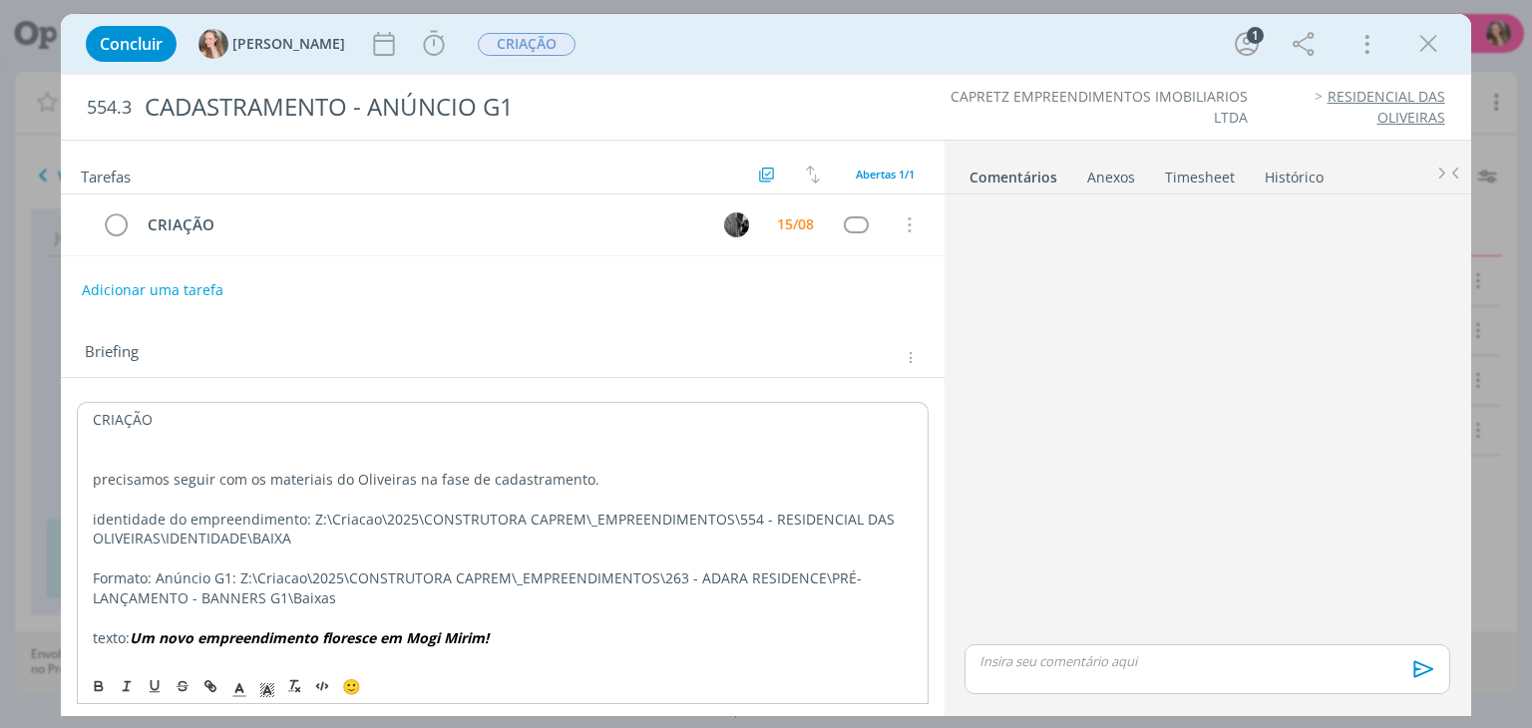
scroll to position [0, 0]
click at [1423, 37] on icon "dialog" at bounding box center [1428, 44] width 30 height 30
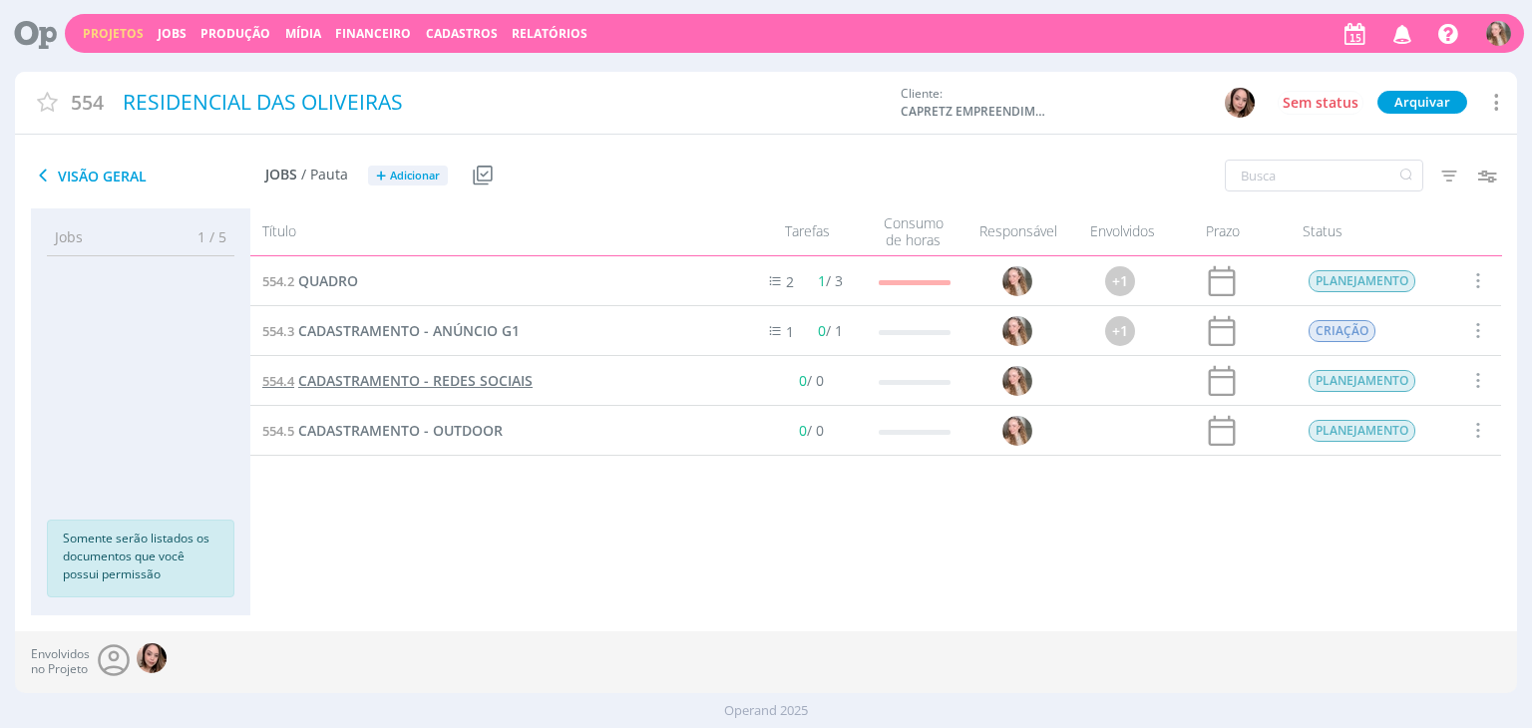
click at [375, 375] on span "CADASTRAMENTO - REDES SOCIAIS" at bounding box center [415, 380] width 234 height 19
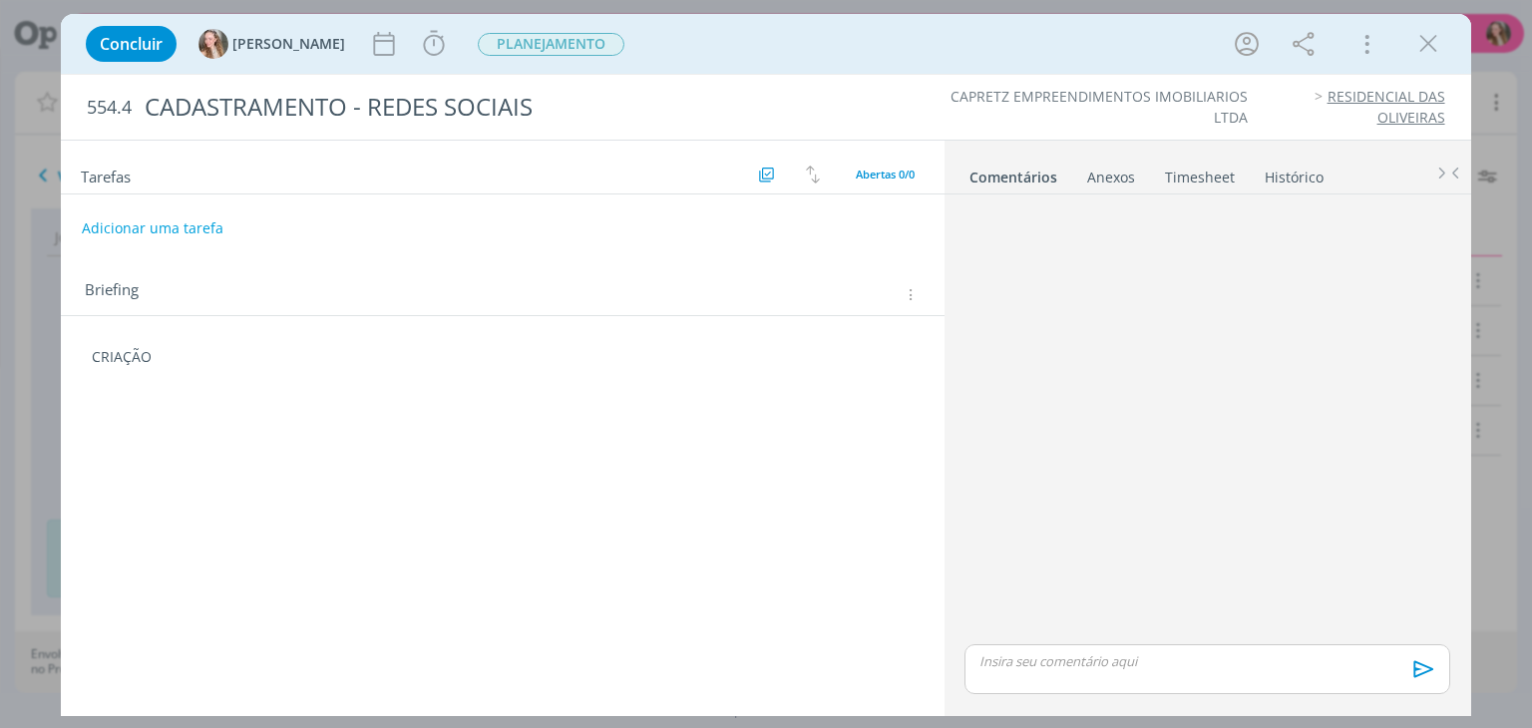
click at [287, 372] on div "CRIAÇÃO 🙂" at bounding box center [502, 361] width 851 height 42
click at [245, 362] on p "CRIAÇÃO" at bounding box center [502, 357] width 821 height 20
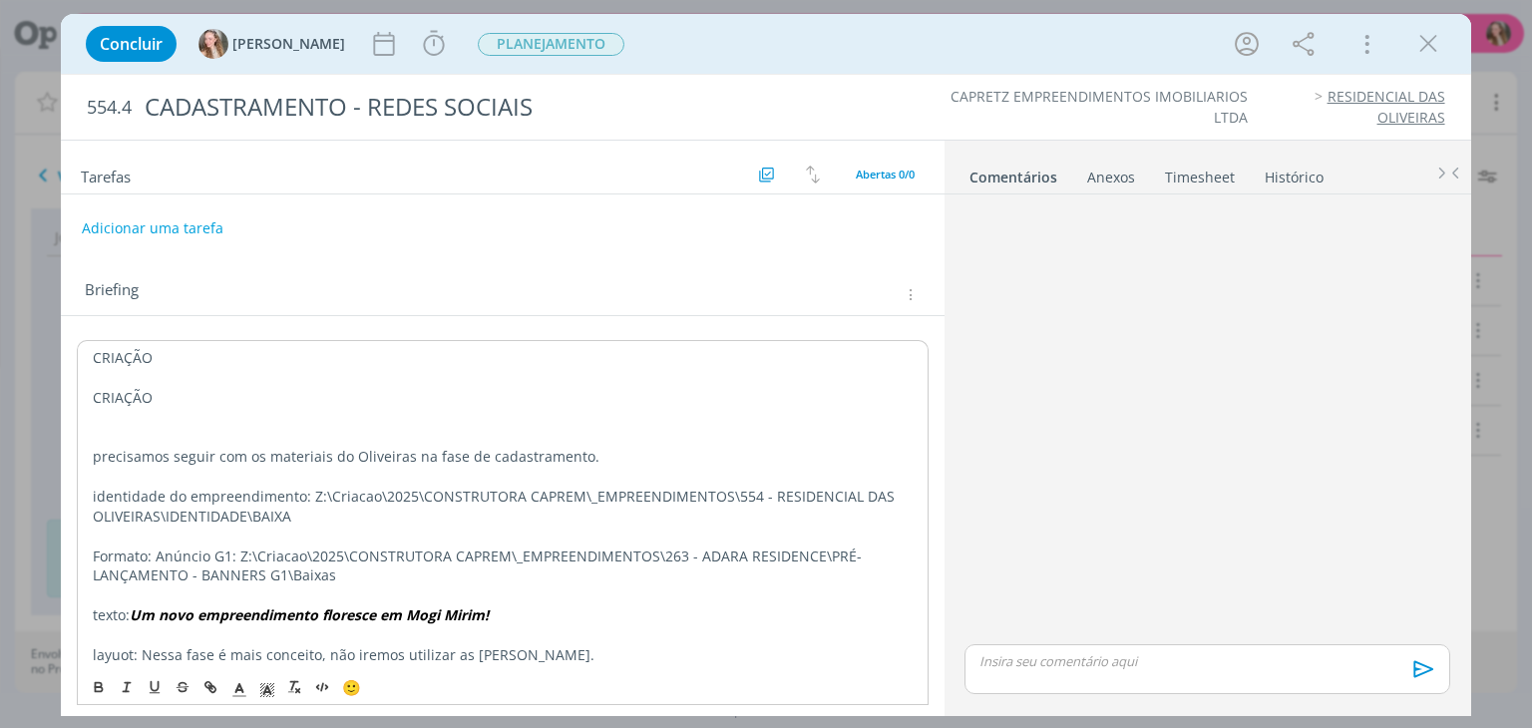
click at [198, 428] on p "dialog" at bounding box center [502, 437] width 819 height 20
drag, startPoint x: 77, startPoint y: 383, endPoint x: 56, endPoint y: 383, distance: 20.9
click at [56, 383] on div "Concluir [PERSON_NAME] Iniciar Apontar Data * [DATE] Horas * 00:00 Tarefa Selec…" at bounding box center [766, 364] width 1532 height 728
drag, startPoint x: 152, startPoint y: 392, endPoint x: 38, endPoint y: 392, distance: 113.7
click at [38, 392] on div "Concluir [PERSON_NAME] Iniciar Apontar Data * [DATE] Horas * 00:00 Tarefa Selec…" at bounding box center [766, 364] width 1532 height 728
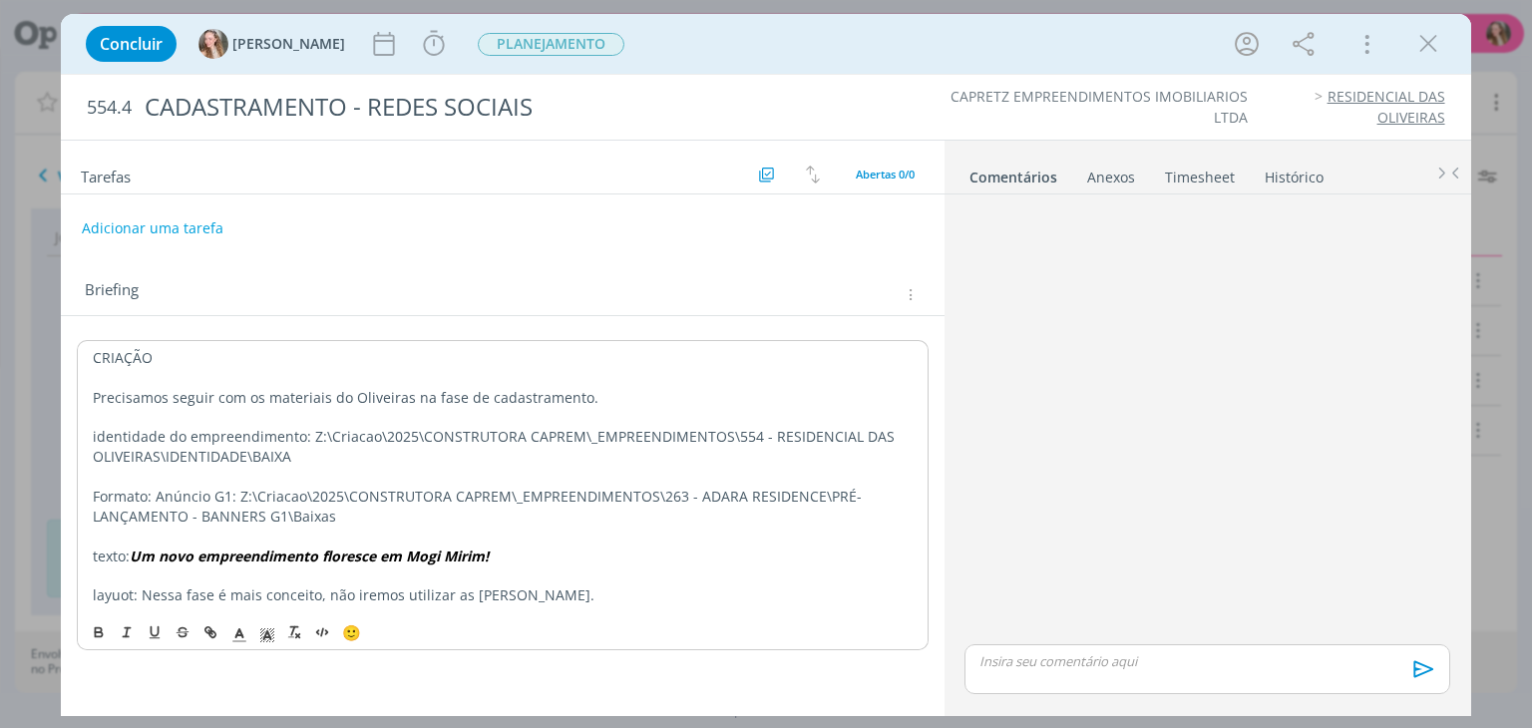
click at [199, 362] on p "CRIAÇÃO" at bounding box center [502, 358] width 819 height 20
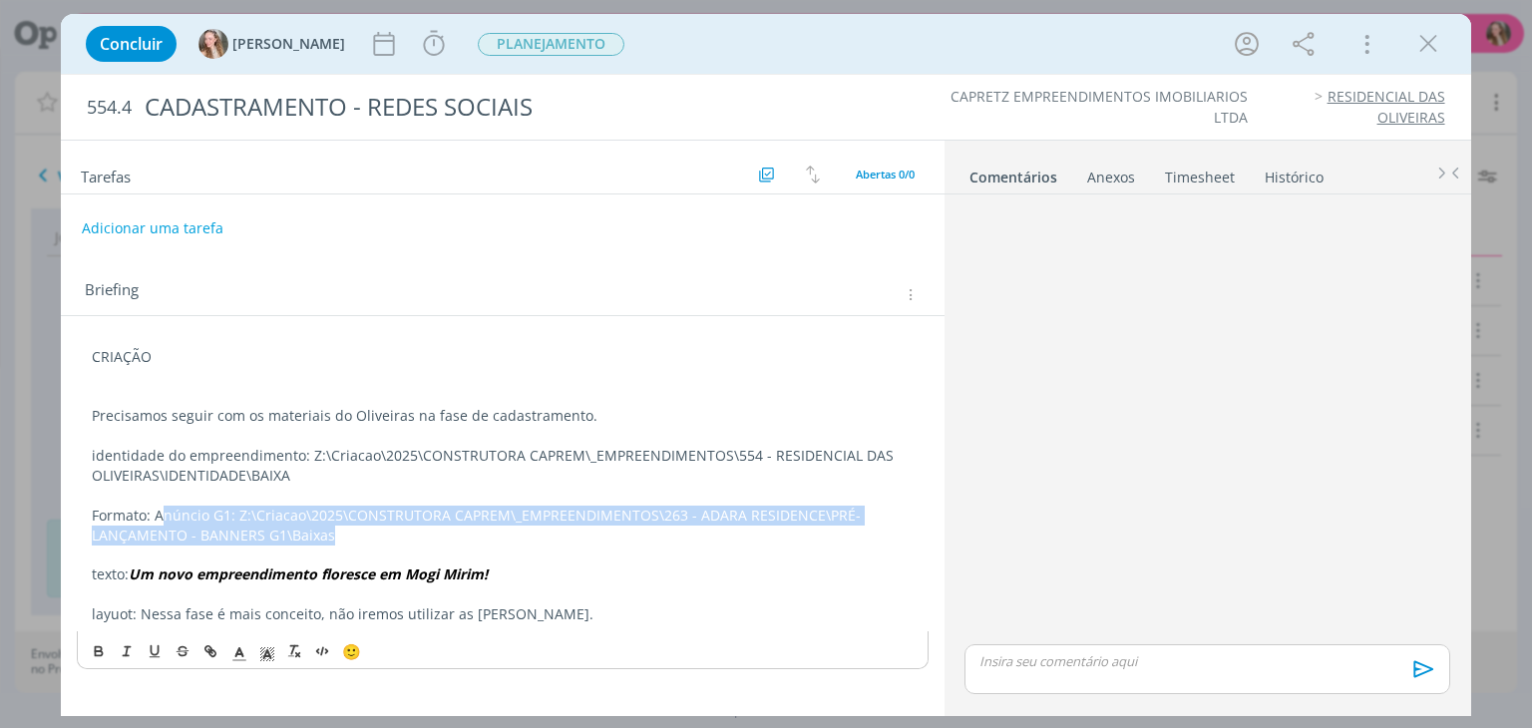
drag, startPoint x: 310, startPoint y: 536, endPoint x: 155, endPoint y: 476, distance: 166.7
click at [163, 513] on p "Formato: Anúncio G1: Z:\Criacao\2025\CONSTRUTORA CAPREM\_EMPREENDIMENTOS\263 - …" at bounding box center [502, 526] width 821 height 40
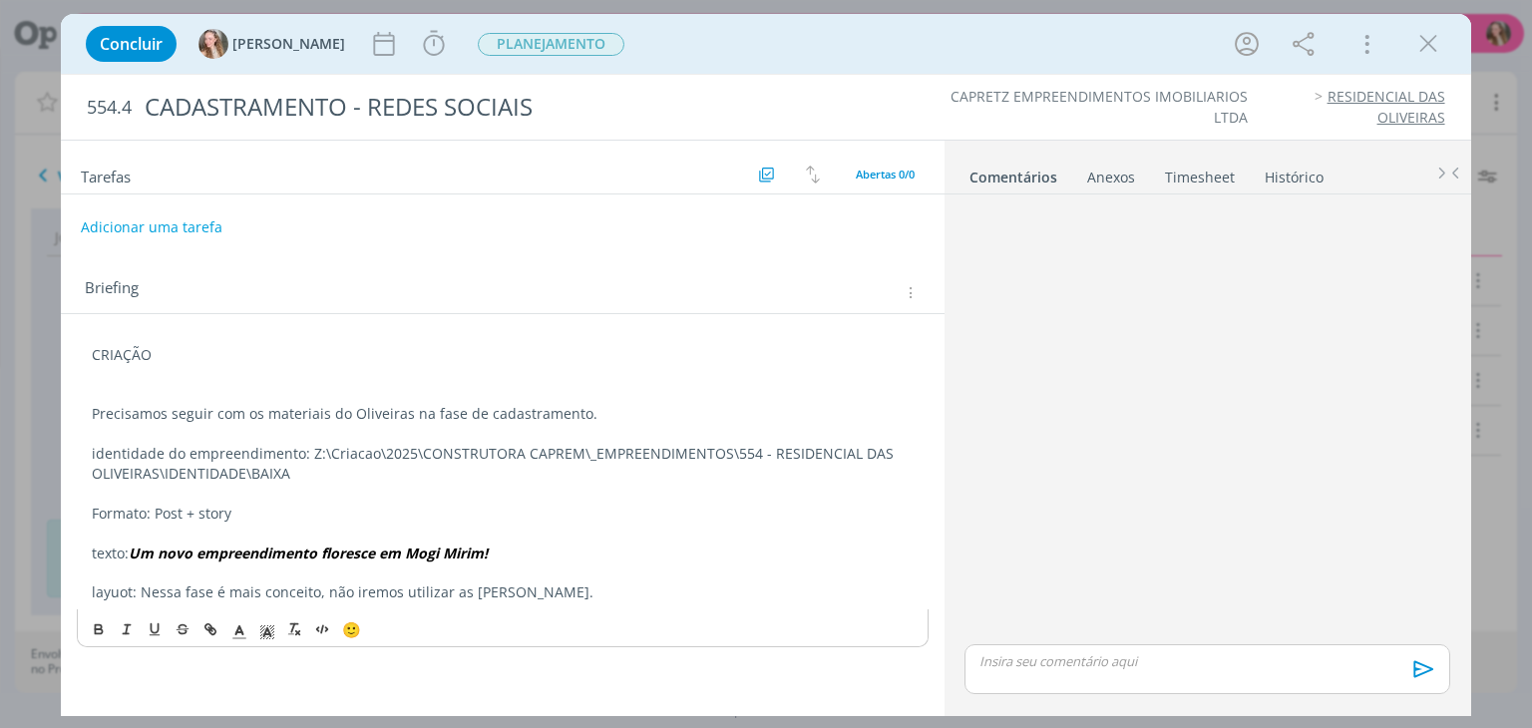
click at [183, 235] on button "Adicionar uma tarefa" at bounding box center [152, 227] width 142 height 34
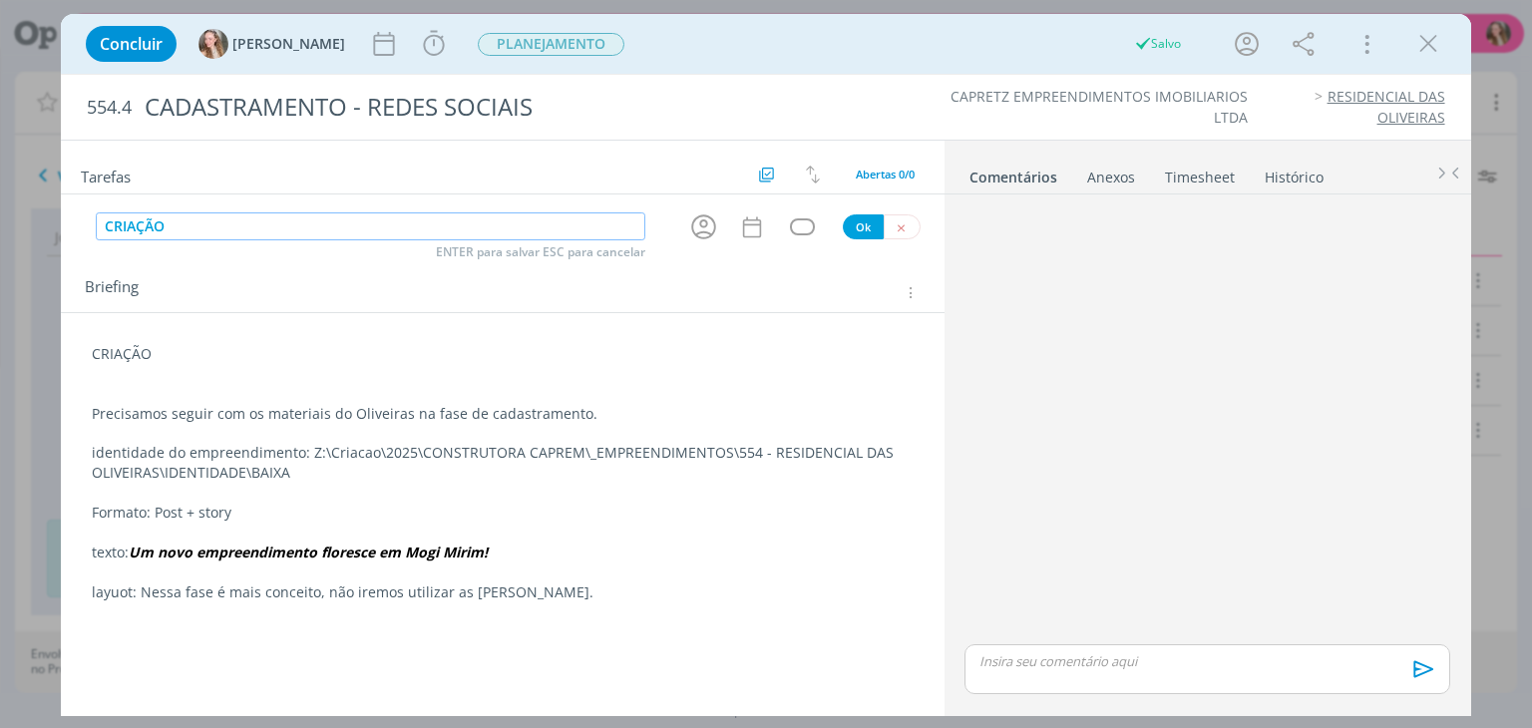
type input "CRIAÇÃO"
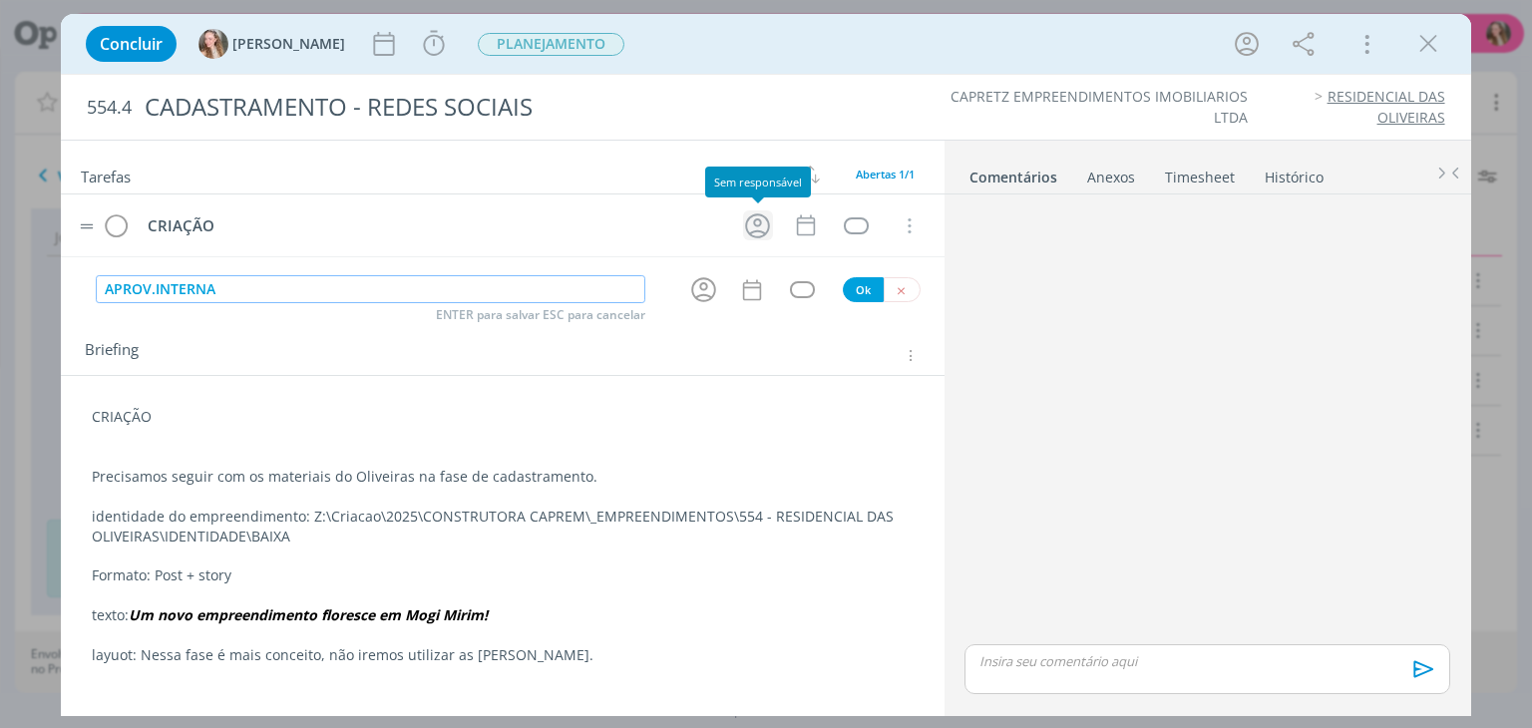
click at [746, 228] on icon "dialog" at bounding box center [757, 225] width 25 height 25
type input "APROV.INTERNA"
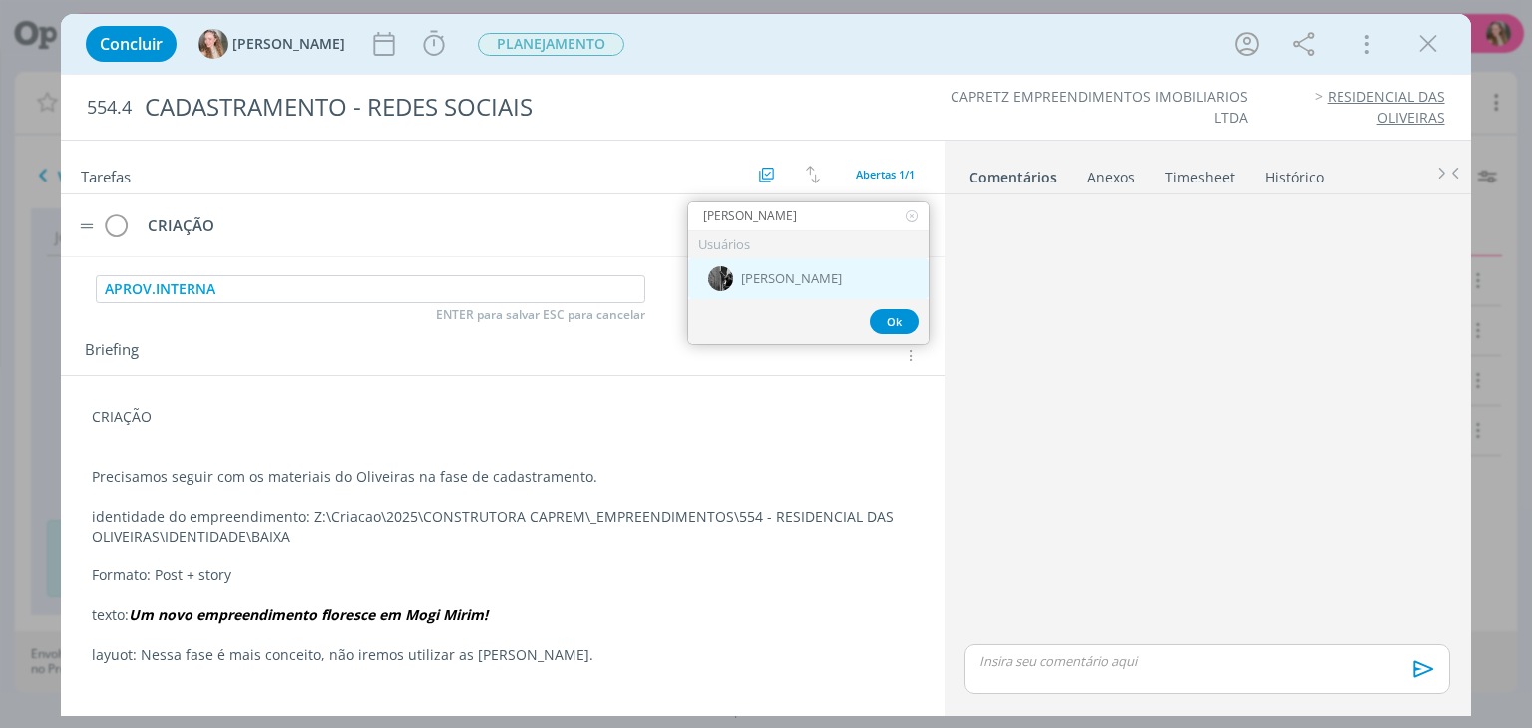
type input "[PERSON_NAME]"
click at [765, 260] on div "[PERSON_NAME]" at bounding box center [808, 278] width 240 height 41
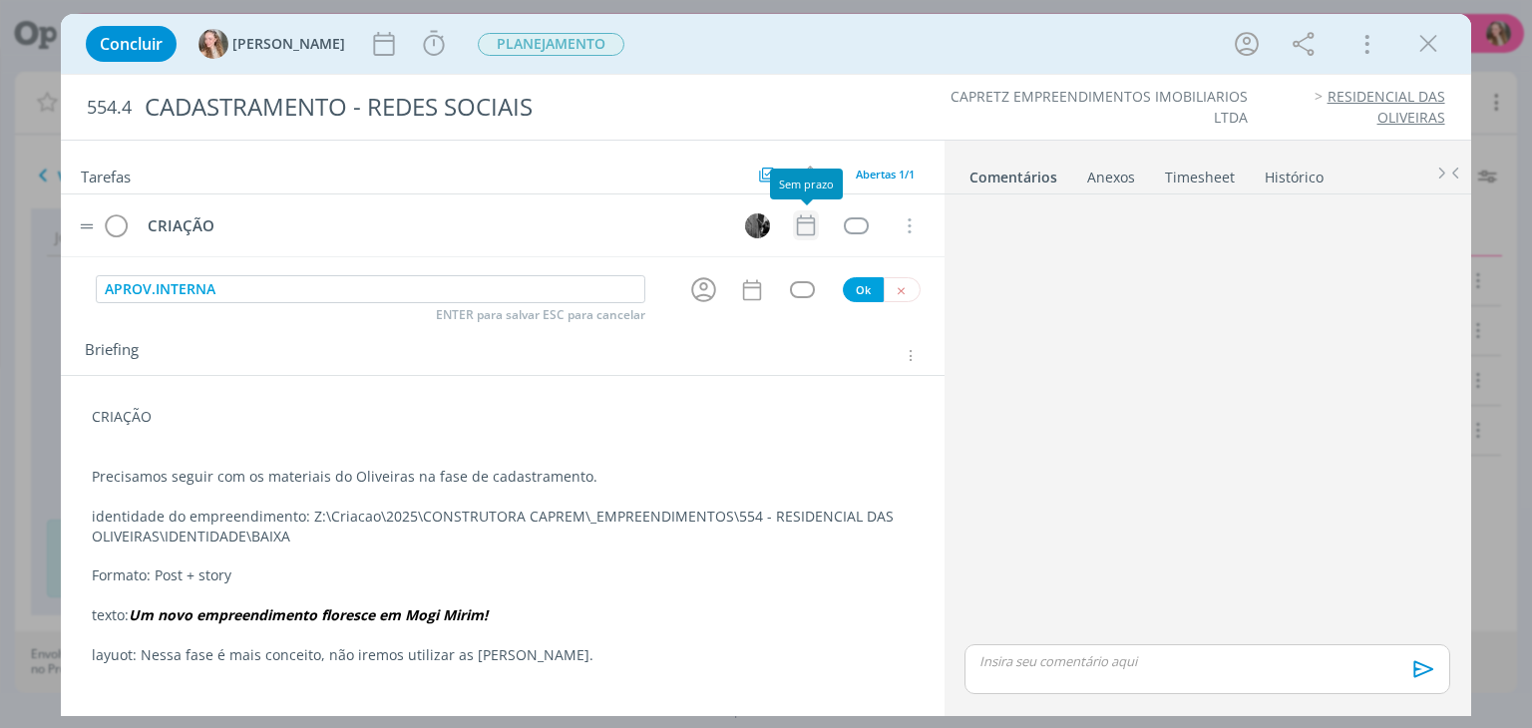
click at [798, 222] on icon "dialog" at bounding box center [806, 225] width 26 height 26
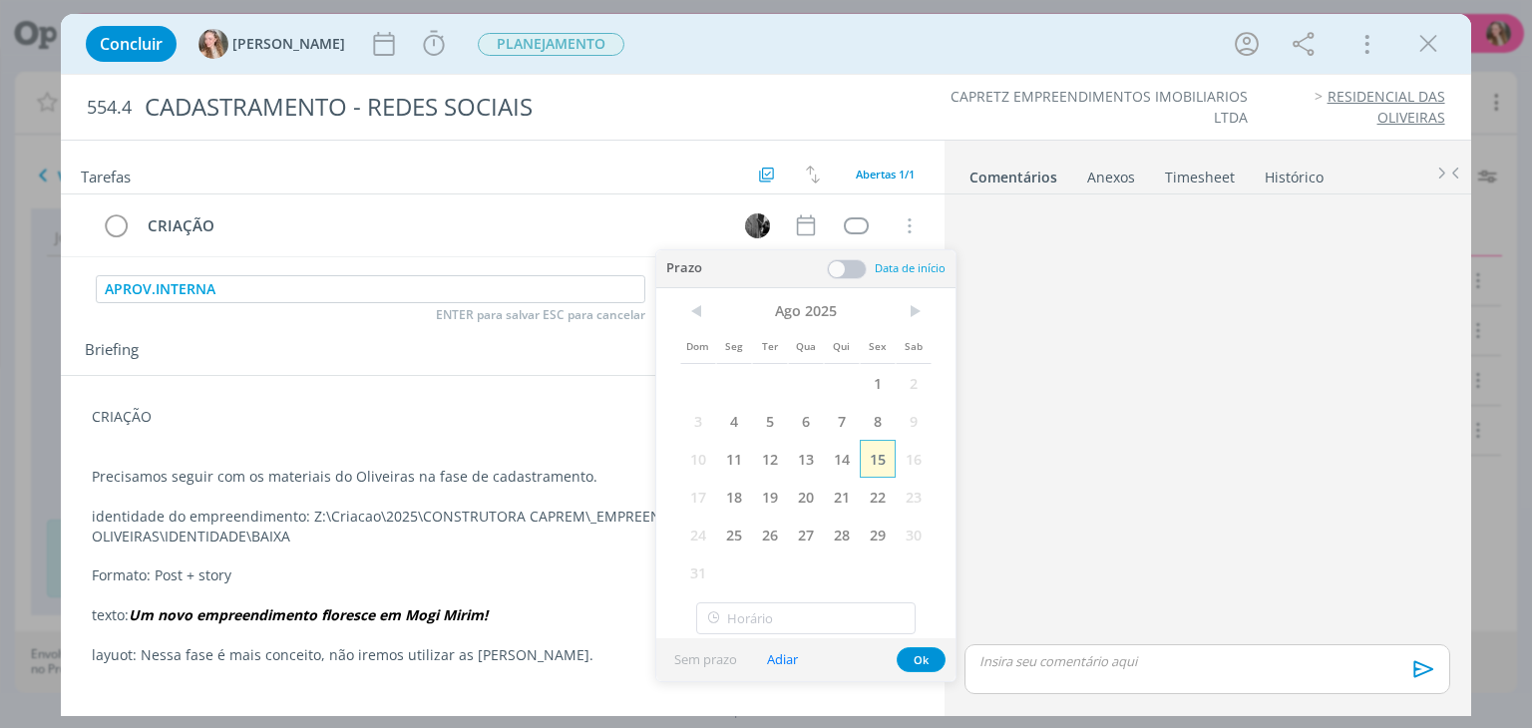
click at [876, 473] on span "15" at bounding box center [878, 459] width 36 height 38
click at [933, 650] on button "Ok" at bounding box center [921, 659] width 49 height 25
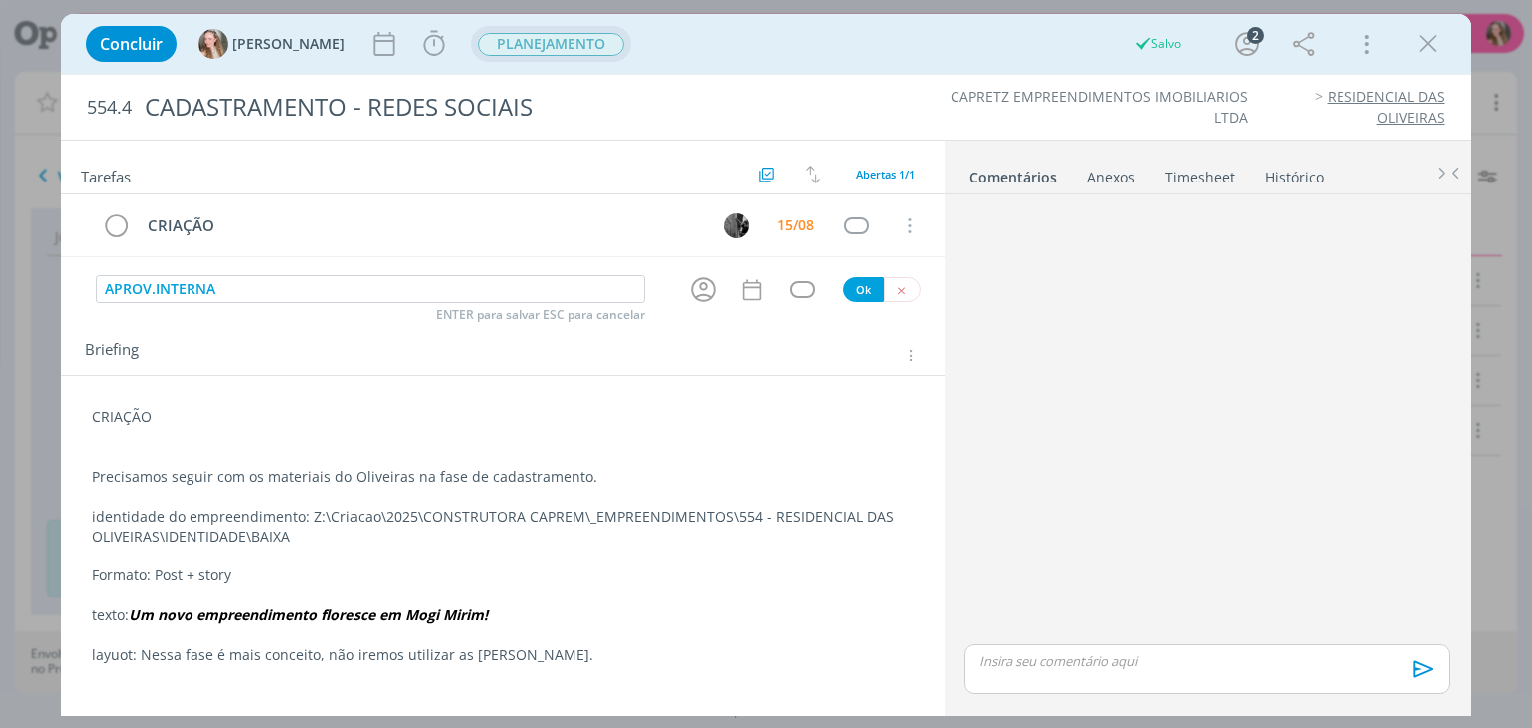
click at [527, 37] on span "PLANEJAMENTO" at bounding box center [551, 44] width 147 height 23
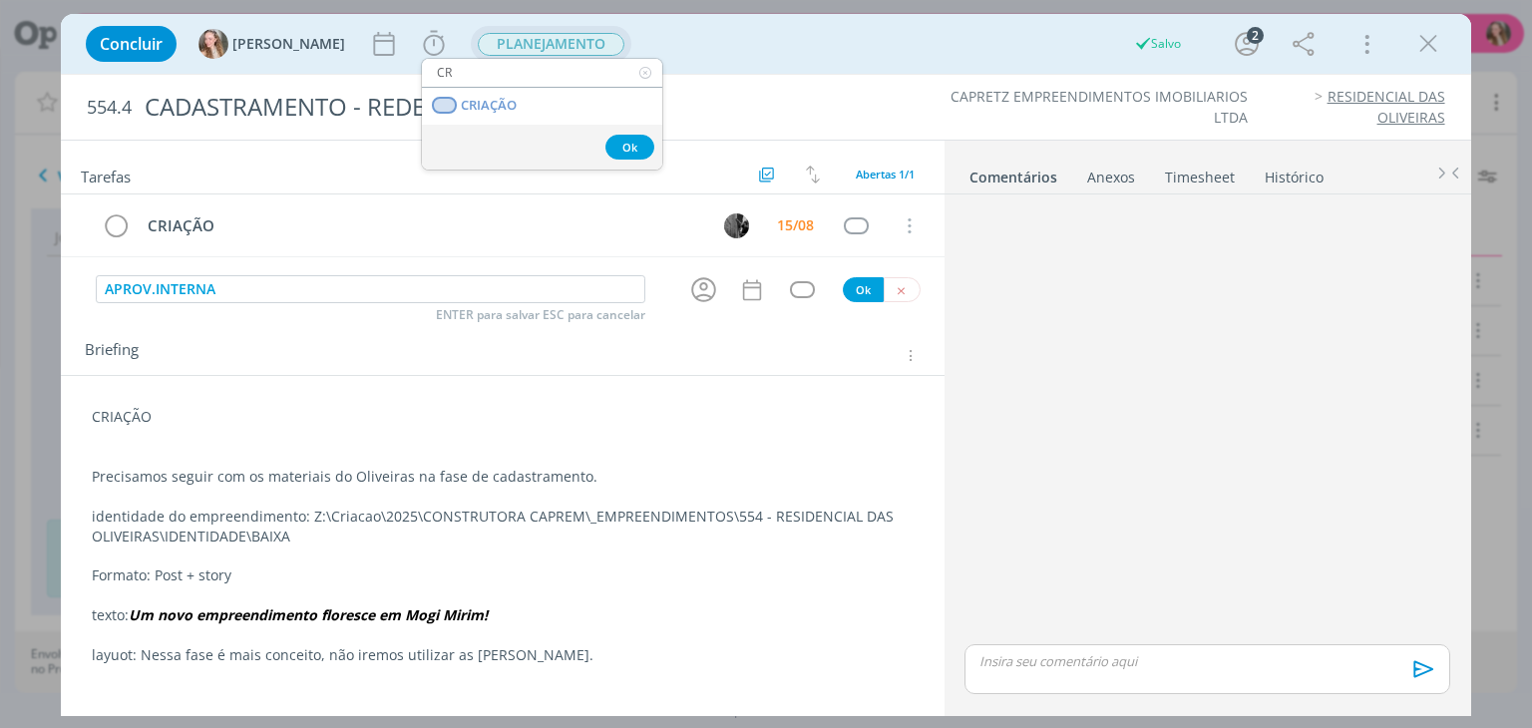
type input "CR"
drag, startPoint x: 523, startPoint y: 127, endPoint x: 523, endPoint y: 109, distance: 18.0
click at [523, 126] on div "Ok" at bounding box center [542, 147] width 240 height 45
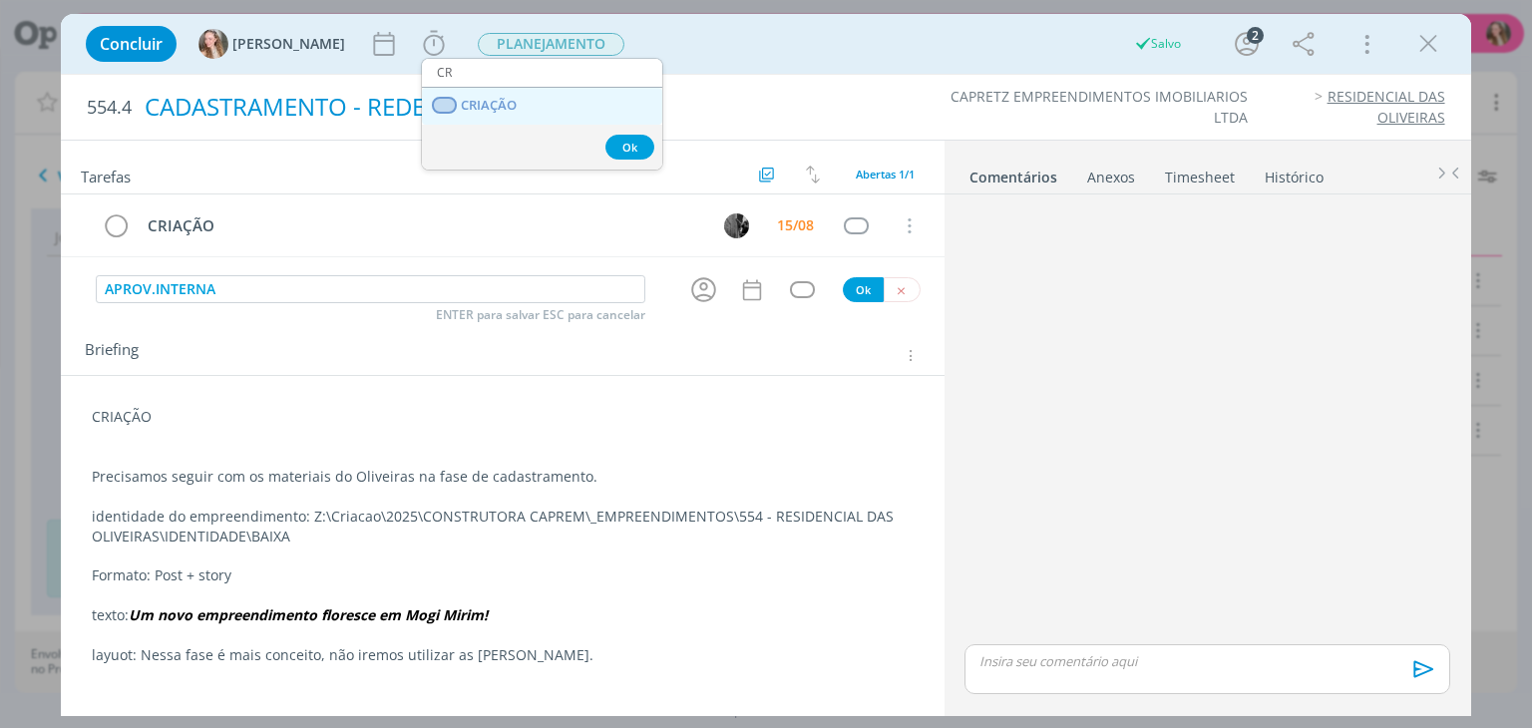
click at [523, 106] on link "CRIAÇÃO" at bounding box center [542, 106] width 240 height 37
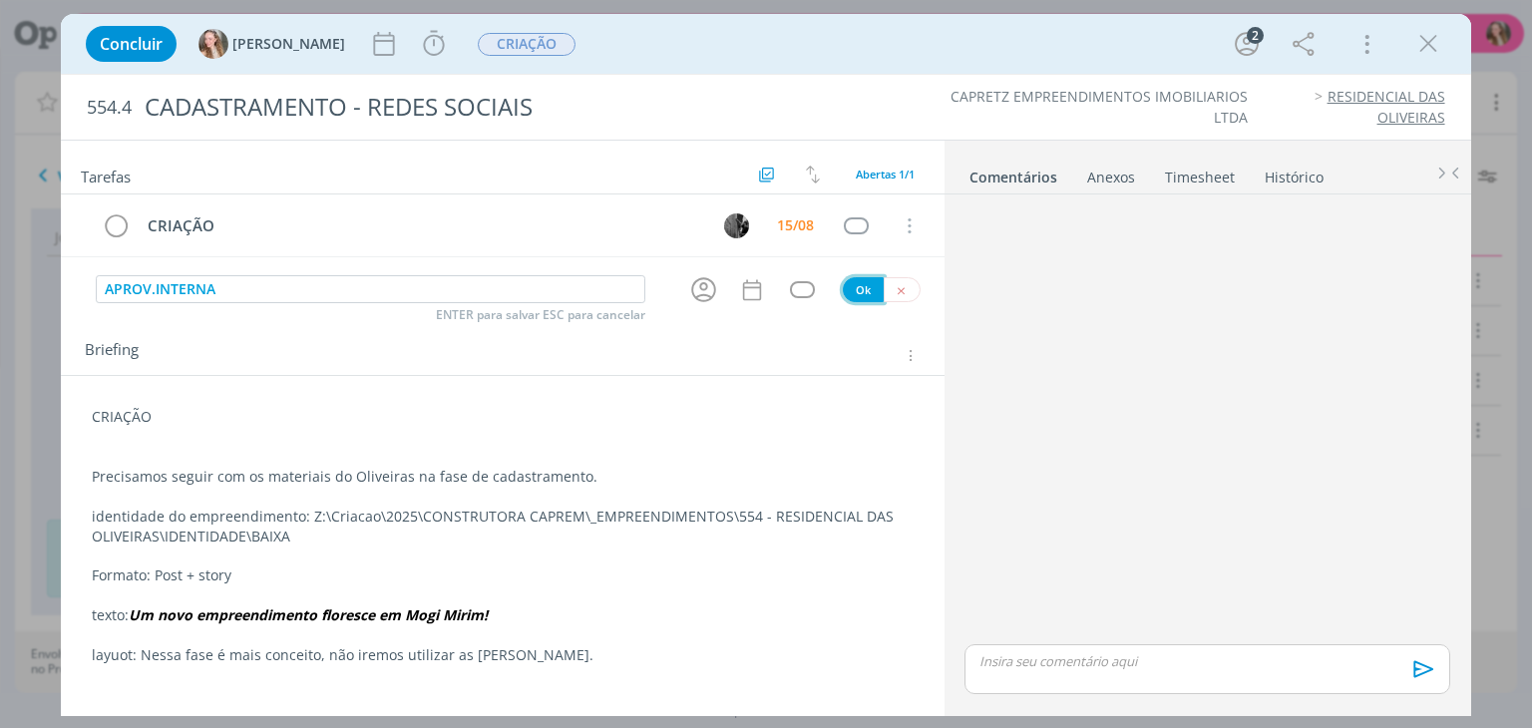
click at [860, 284] on button "Ok" at bounding box center [863, 289] width 41 height 25
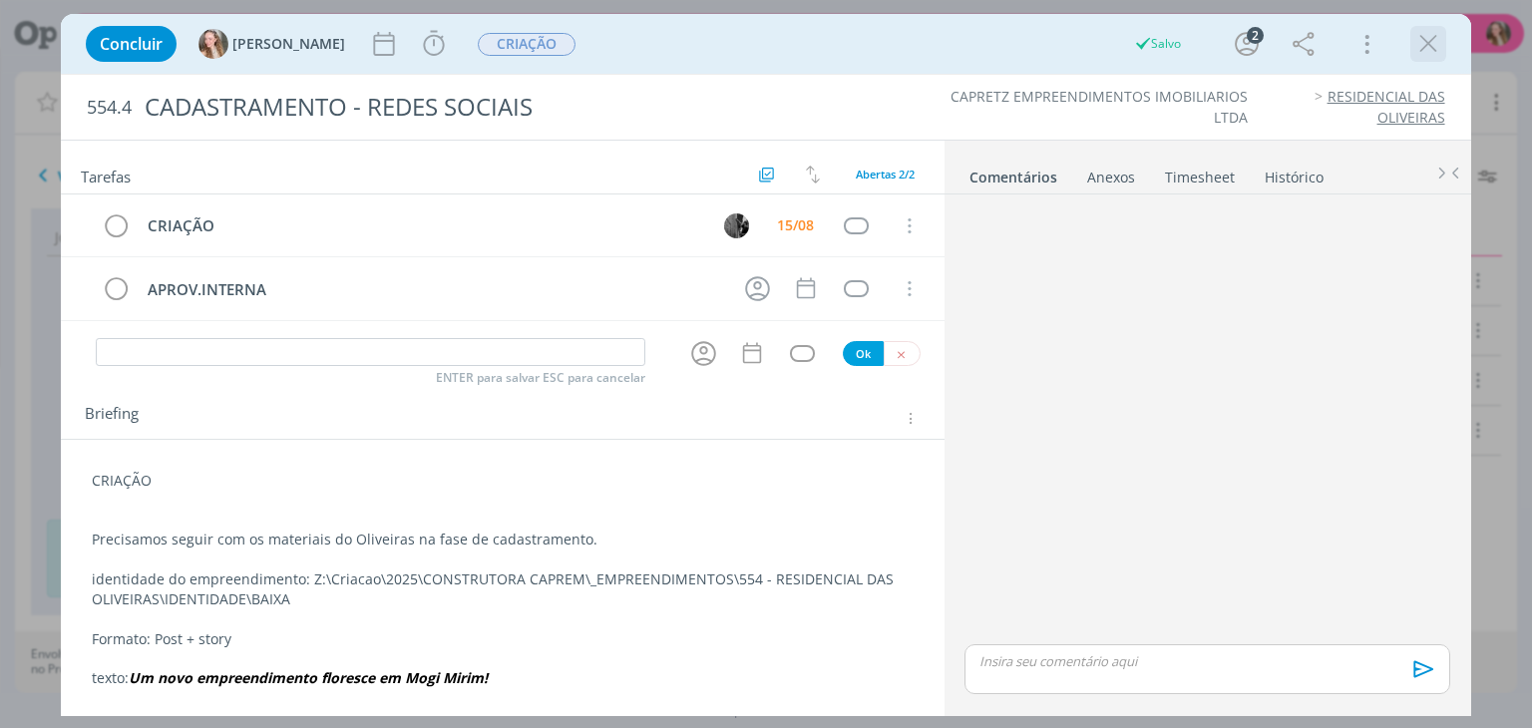
click at [1422, 49] on icon "dialog" at bounding box center [1428, 44] width 30 height 30
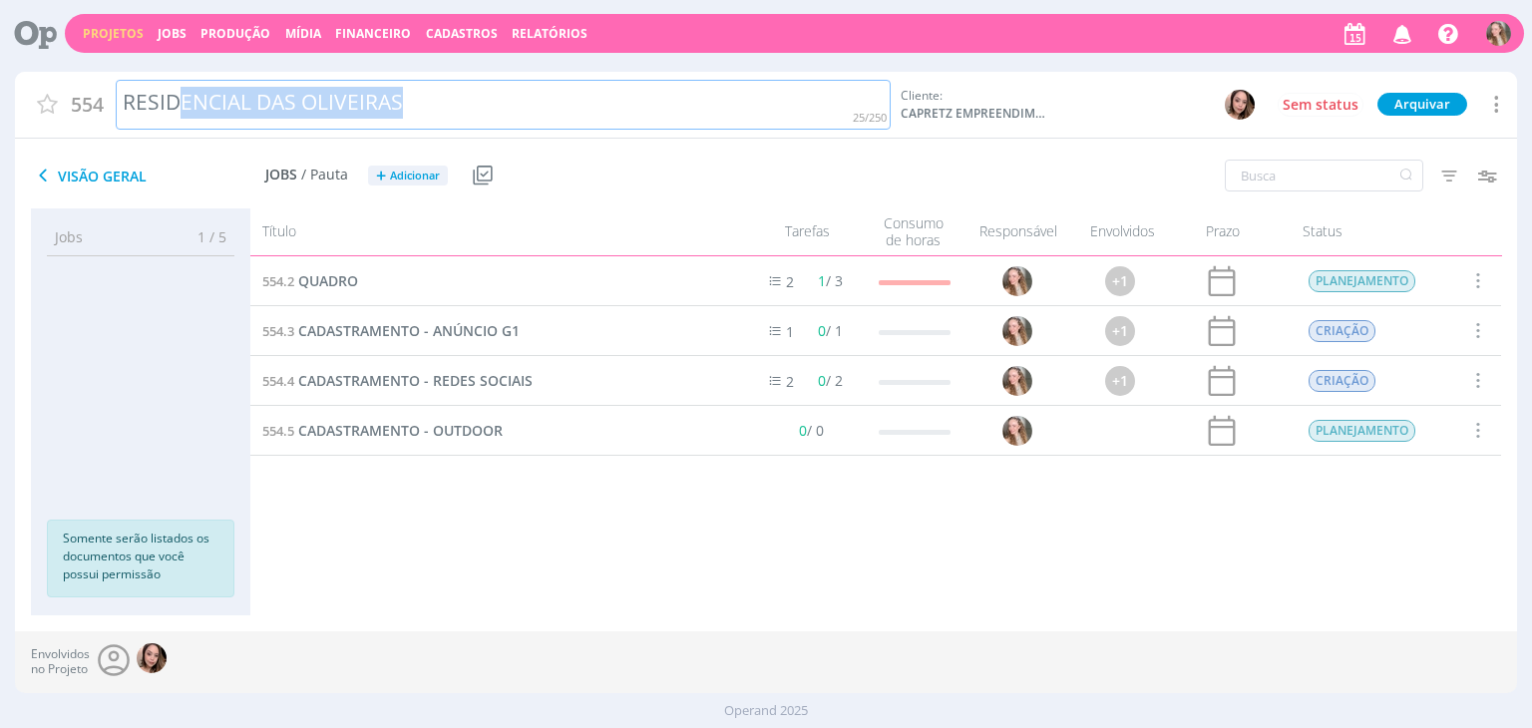
drag, startPoint x: 456, startPoint y: 102, endPoint x: 177, endPoint y: 133, distance: 281.0
click at [177, 133] on div "554 RESIDENCIAL DAS OLIVEIRAS Cliente: CAPRETZ EMPREENDIMENTOS IMOBILIARIOS LTD…" at bounding box center [765, 106] width 1501 height 68
copy div "RESIDENCIAL DAS OLIVEIRAS"
click at [515, 583] on div "Título Tarefas Consumo de horas Responsável Envolvidos Prazo Status 554.2 QUADR…" at bounding box center [875, 411] width 1251 height 406
click at [1424, 520] on div "554.2 QUADRO 2 1 / 3 +1 PLANEJAMENTO Selecionar Concluir Cancelar Iniciar times…" at bounding box center [875, 415] width 1251 height 319
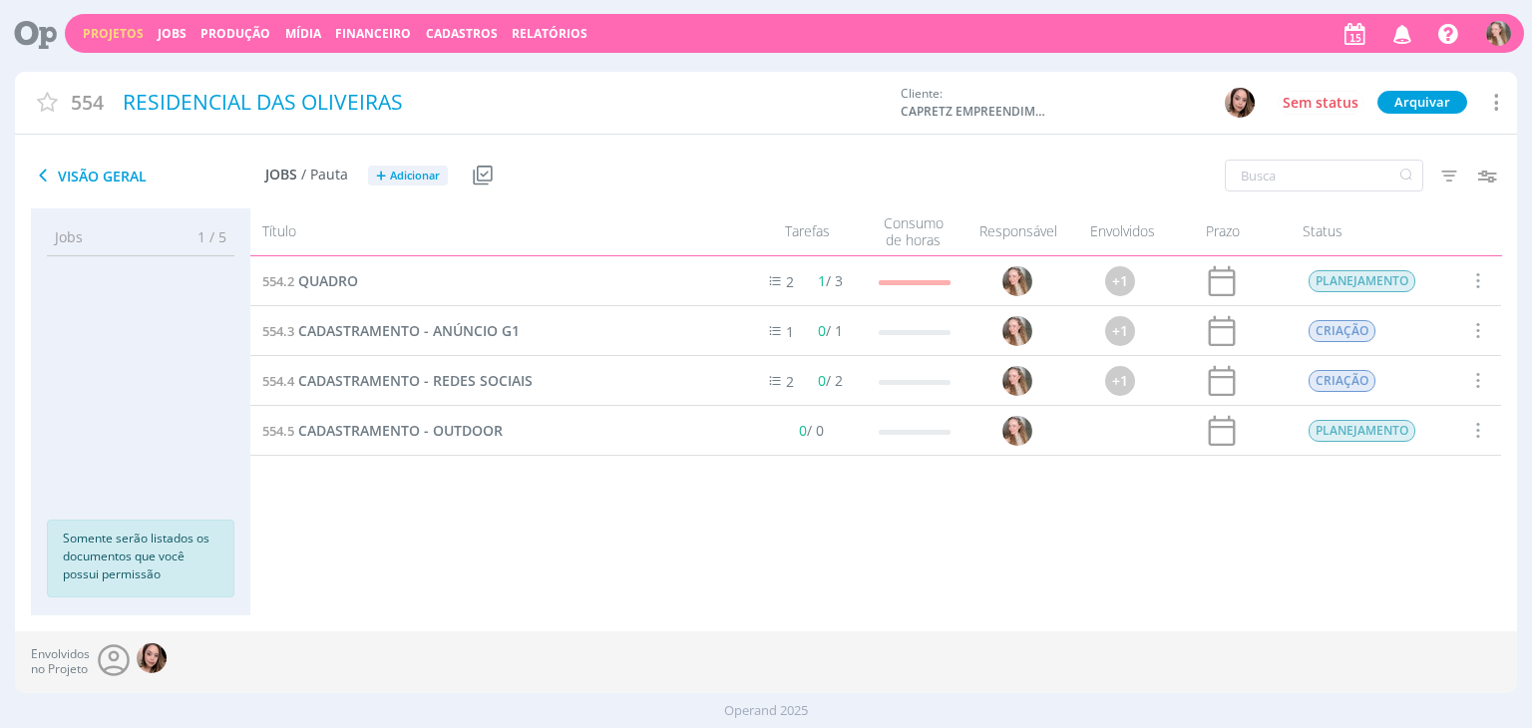
click at [1448, 658] on div "Envolvidos no Projeto" at bounding box center [765, 662] width 1501 height 62
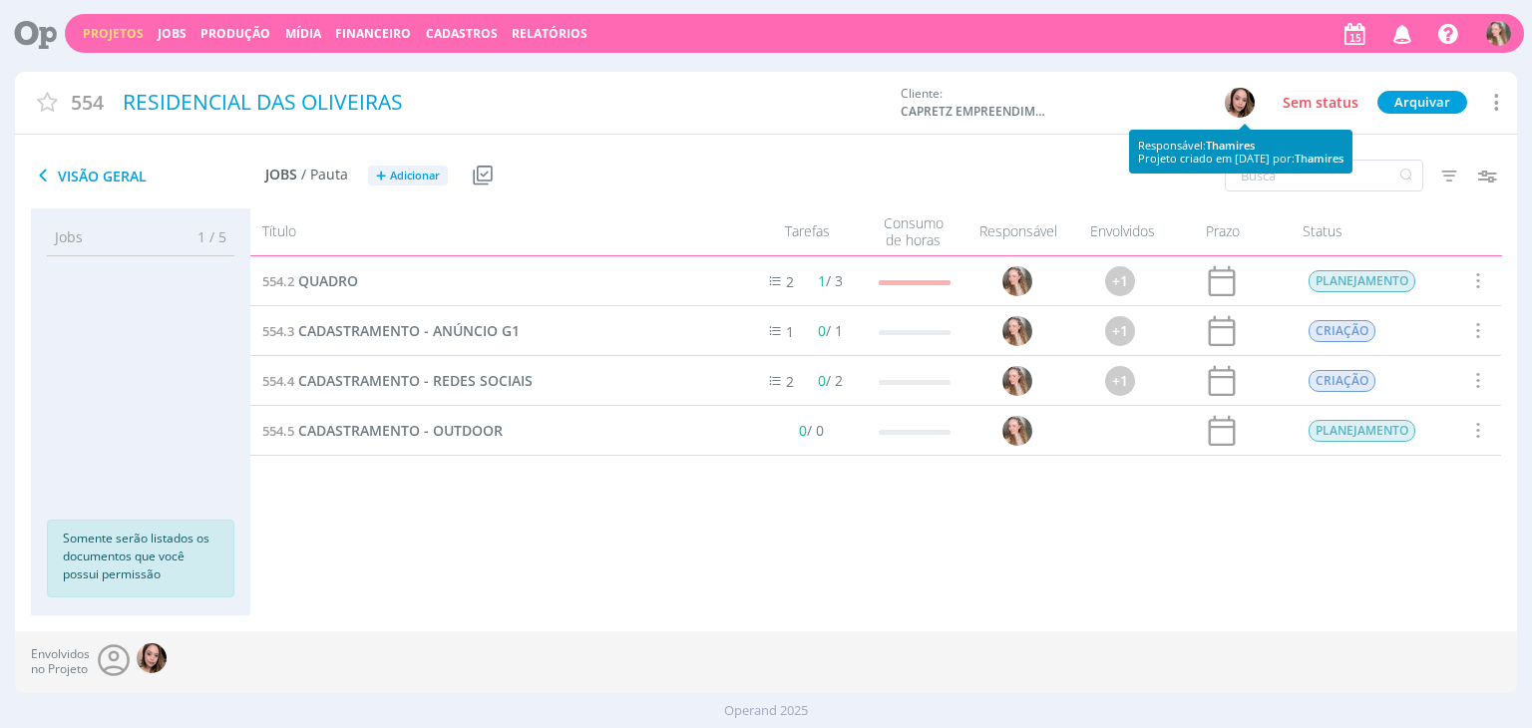
click at [1255, 101] on img "button" at bounding box center [1240, 103] width 30 height 30
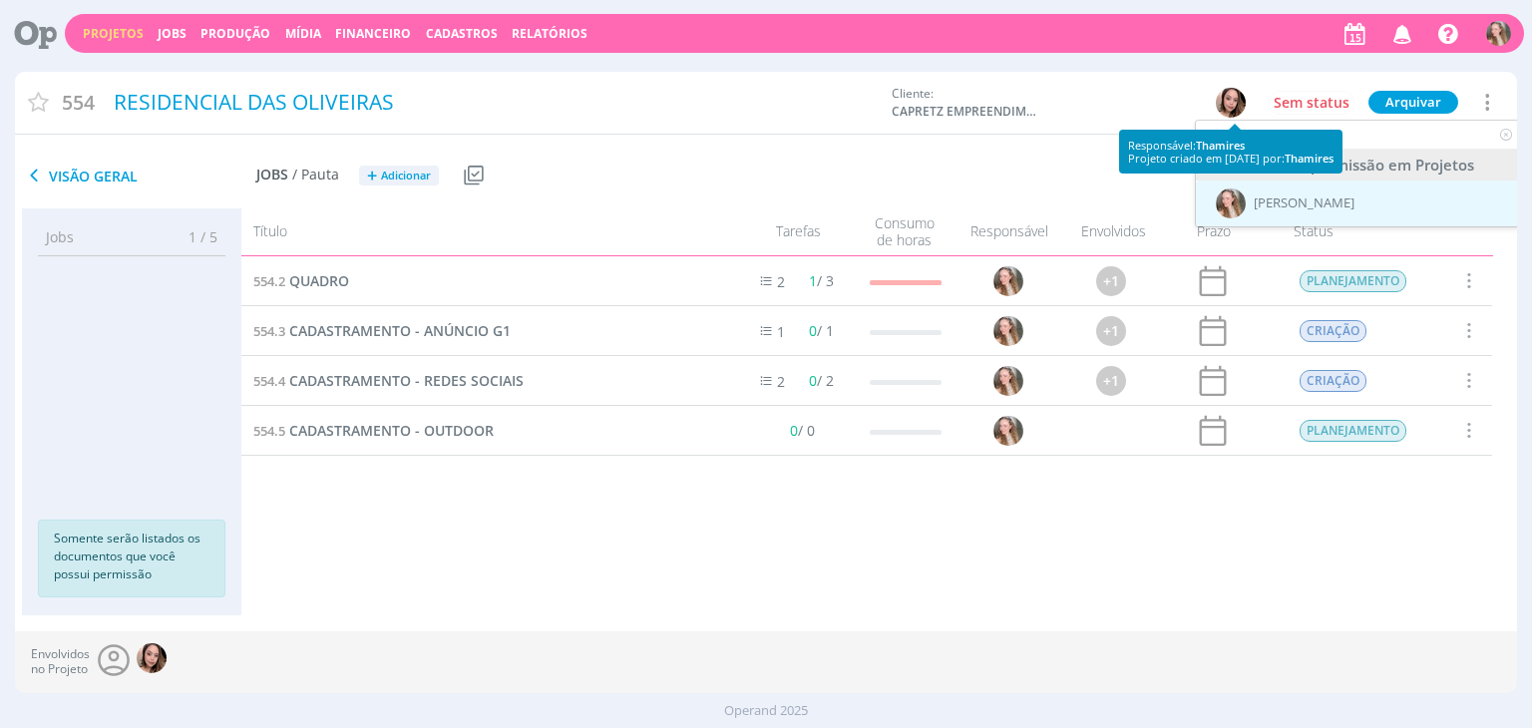
type input "gabr"
click at [1289, 201] on span "[PERSON_NAME]" at bounding box center [1304, 203] width 101 height 16
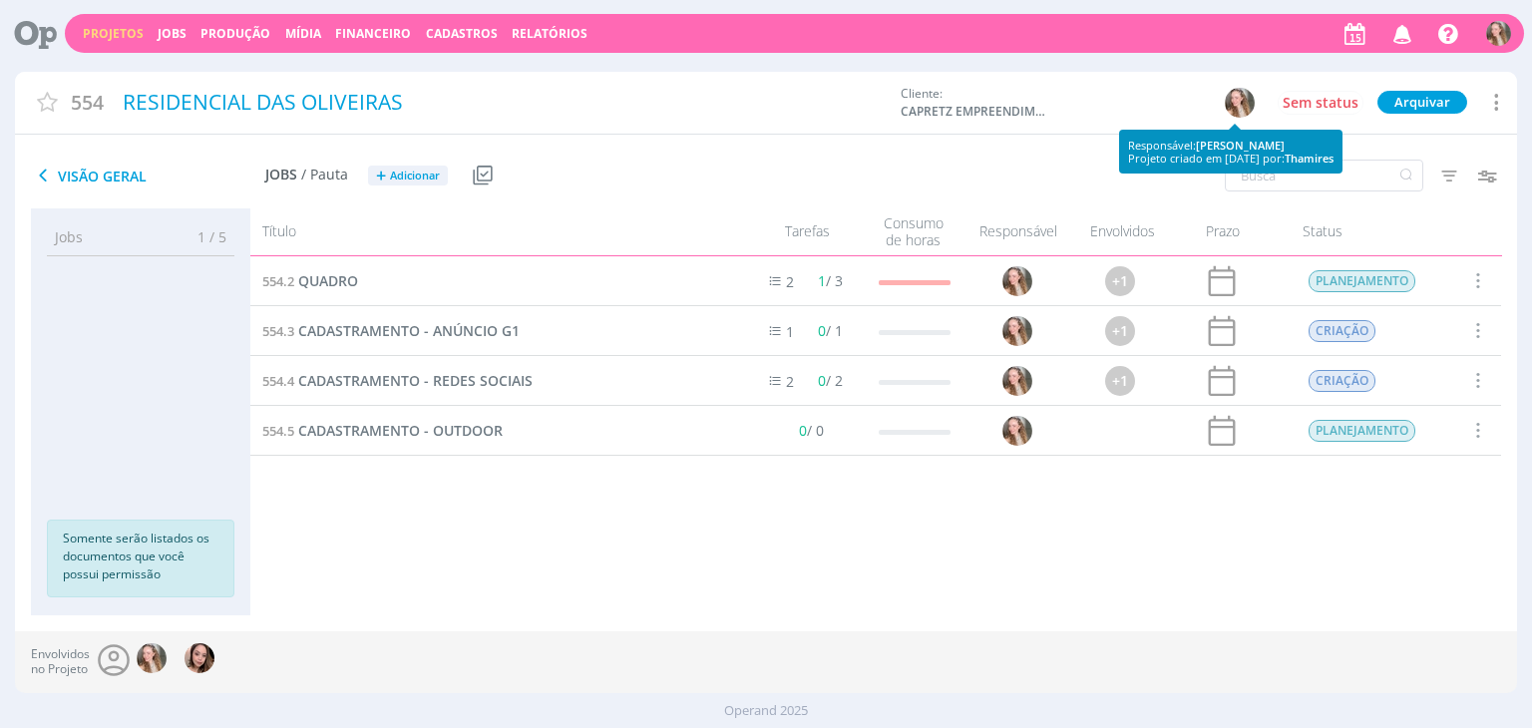
scroll to position [0, 0]
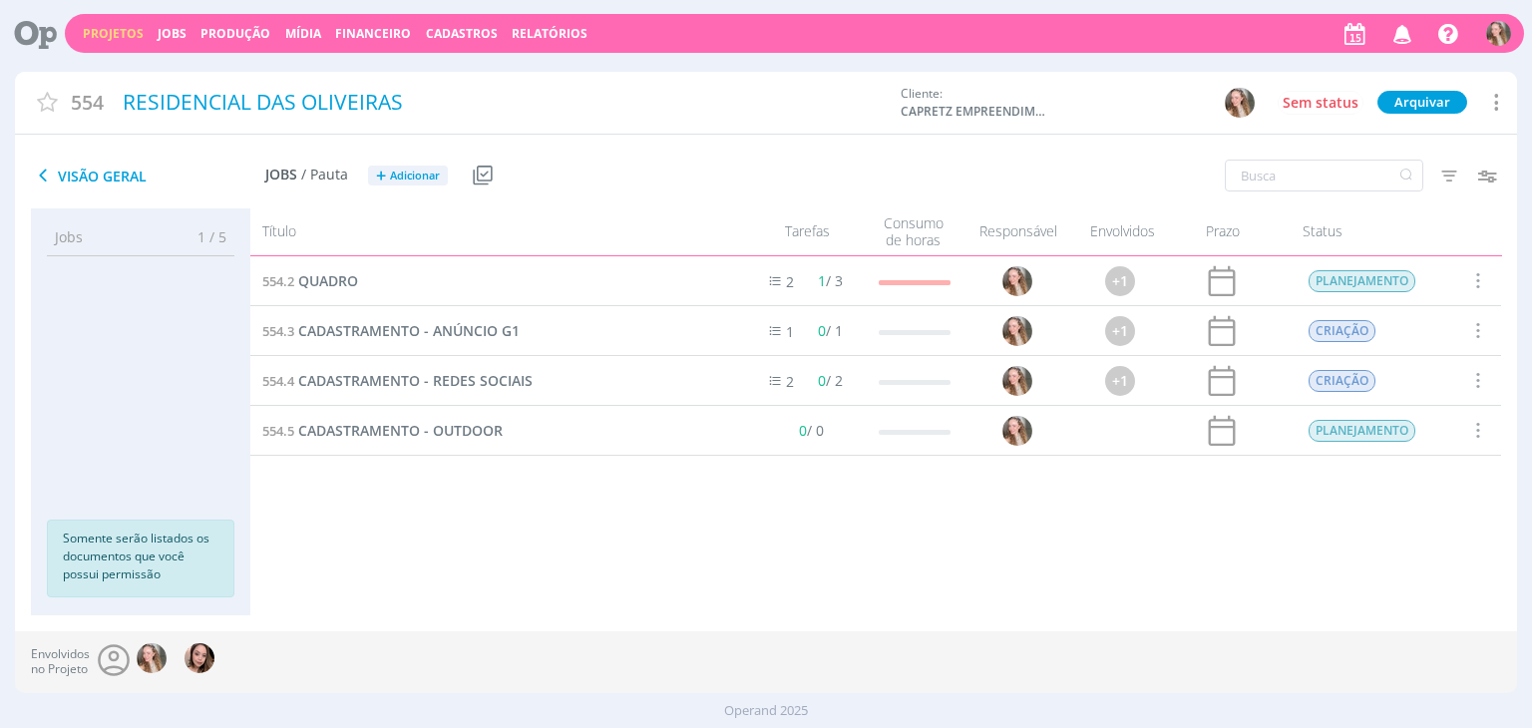
click at [120, 38] on link "Projetos" at bounding box center [113, 33] width 61 height 17
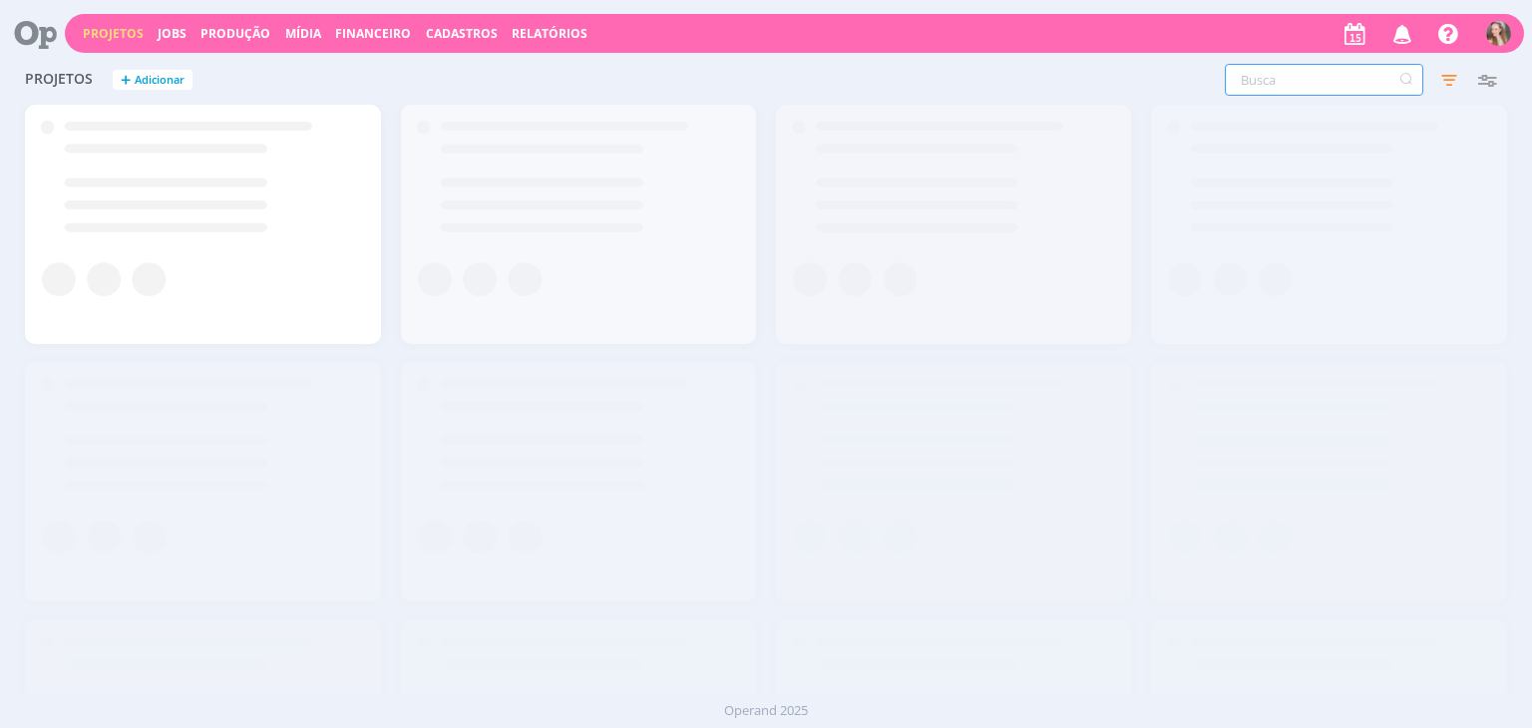
click at [1327, 87] on input "text" at bounding box center [1324, 80] width 198 height 32
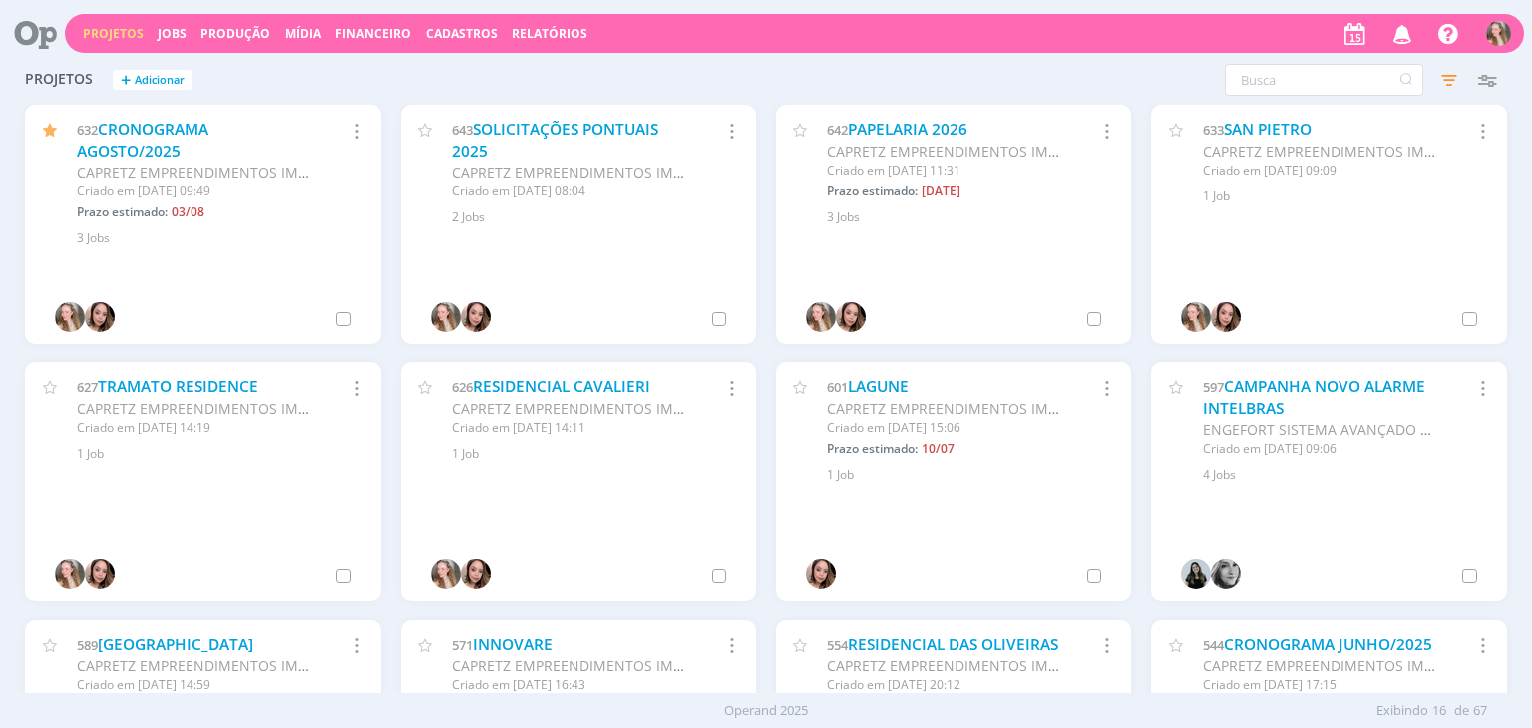
click at [1478, 239] on div "633 SAN PIETRO CAPRETZ EMPREENDIMENTOS IMOBILIARIOS LTDA Criado em 05/08 às 09:…" at bounding box center [1328, 224] width 355 height 239
click at [1440, 308] on div at bounding box center [1328, 317] width 295 height 30
click at [1286, 85] on input "text" at bounding box center [1324, 80] width 198 height 32
type input "leven"
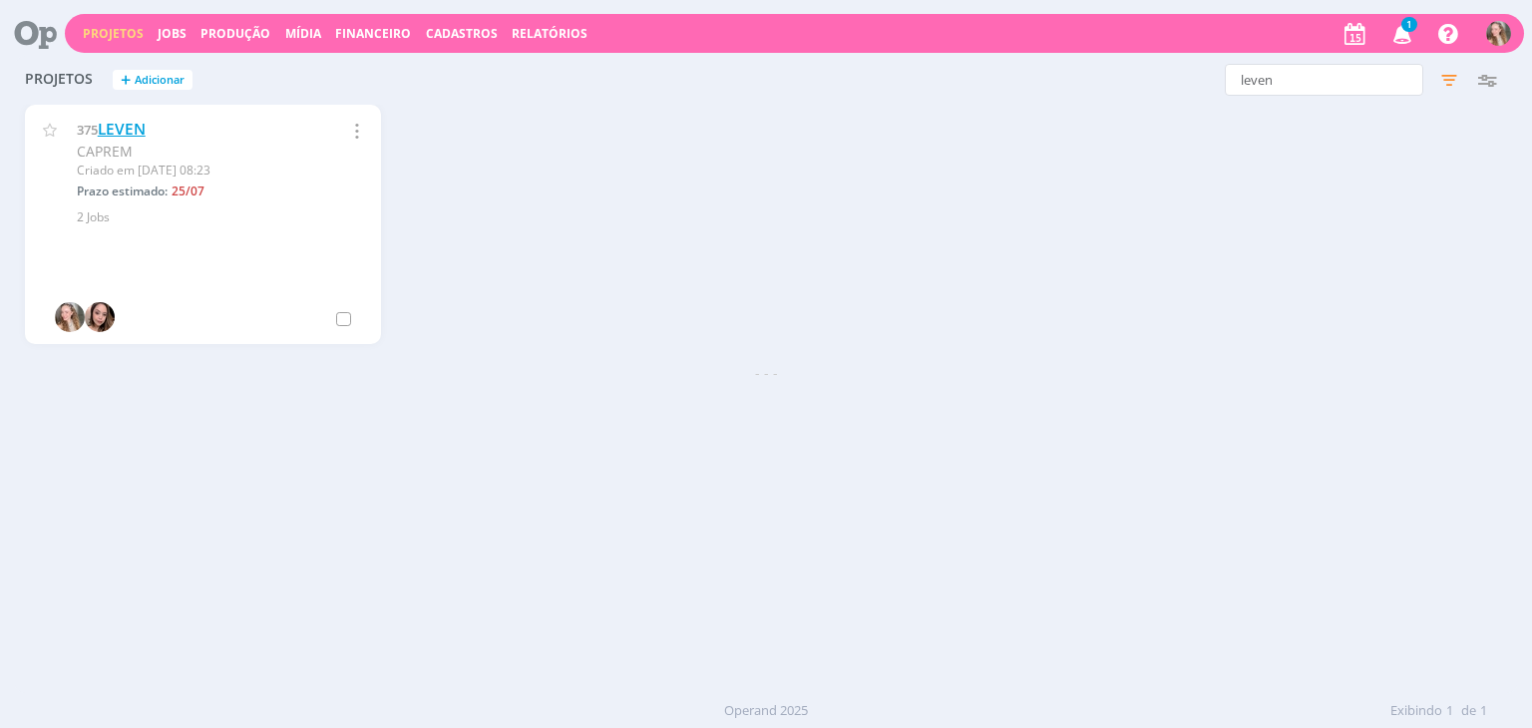
click at [130, 128] on link "LEVEN" at bounding box center [122, 129] width 48 height 21
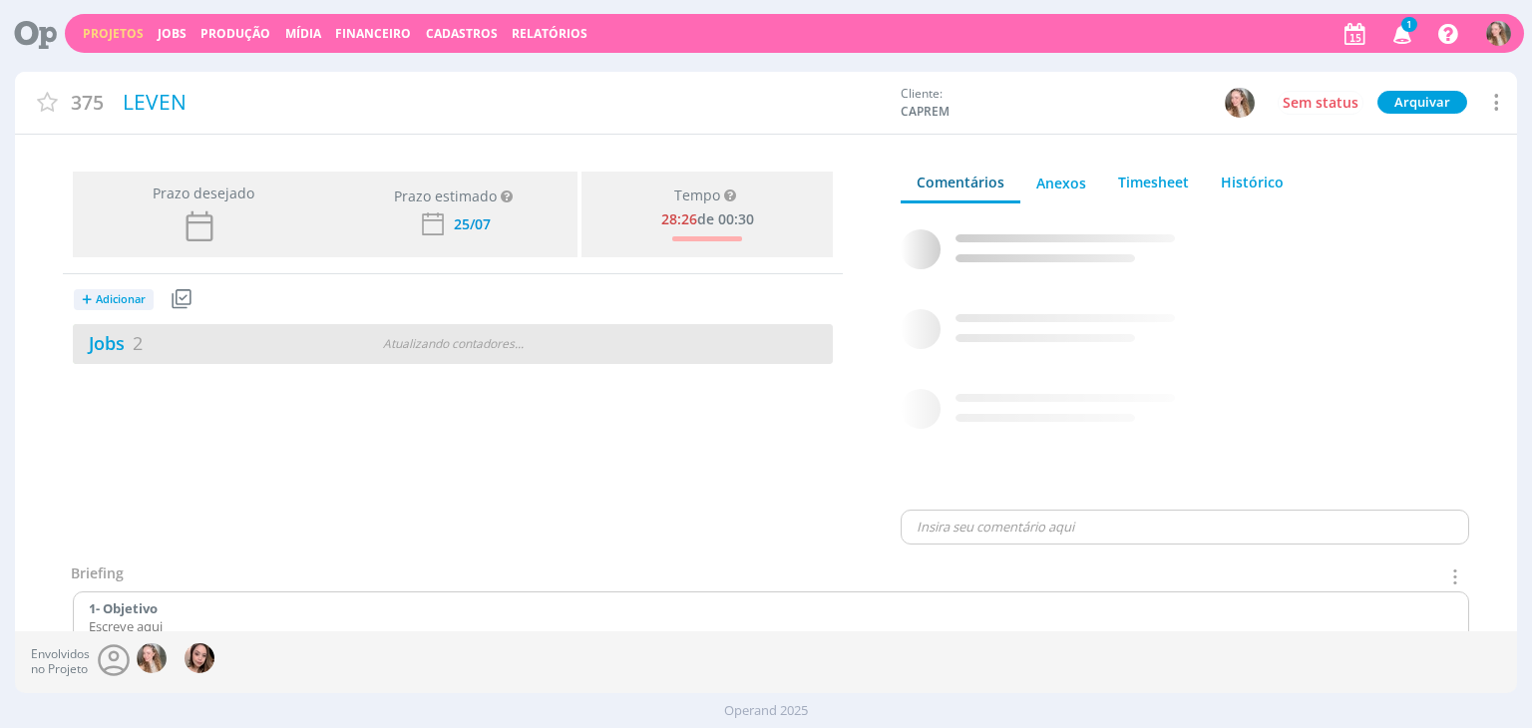
click at [227, 344] on div "Jobs 2" at bounding box center [202, 343] width 258 height 27
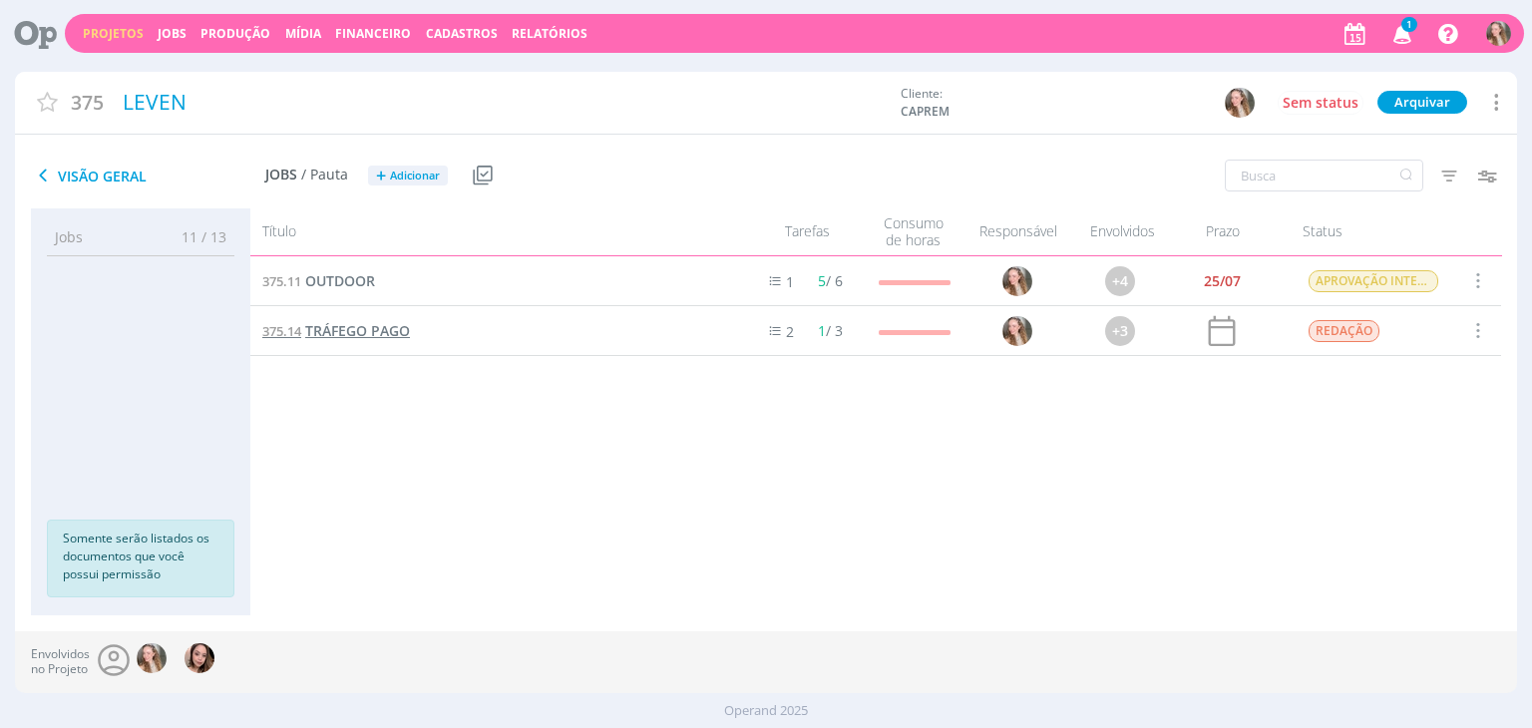
click at [363, 326] on span "TRÁFEGO PAGO" at bounding box center [357, 330] width 105 height 19
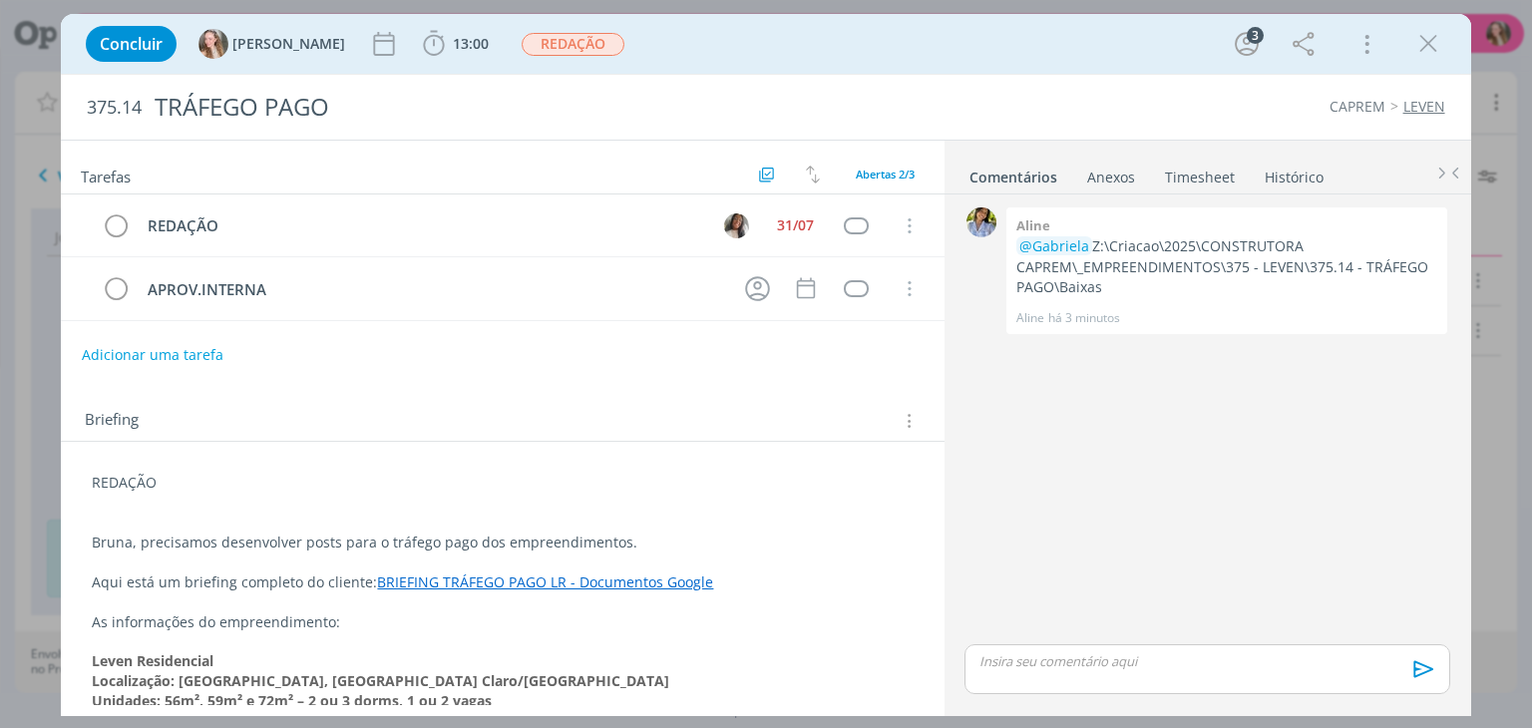
scroll to position [97, 0]
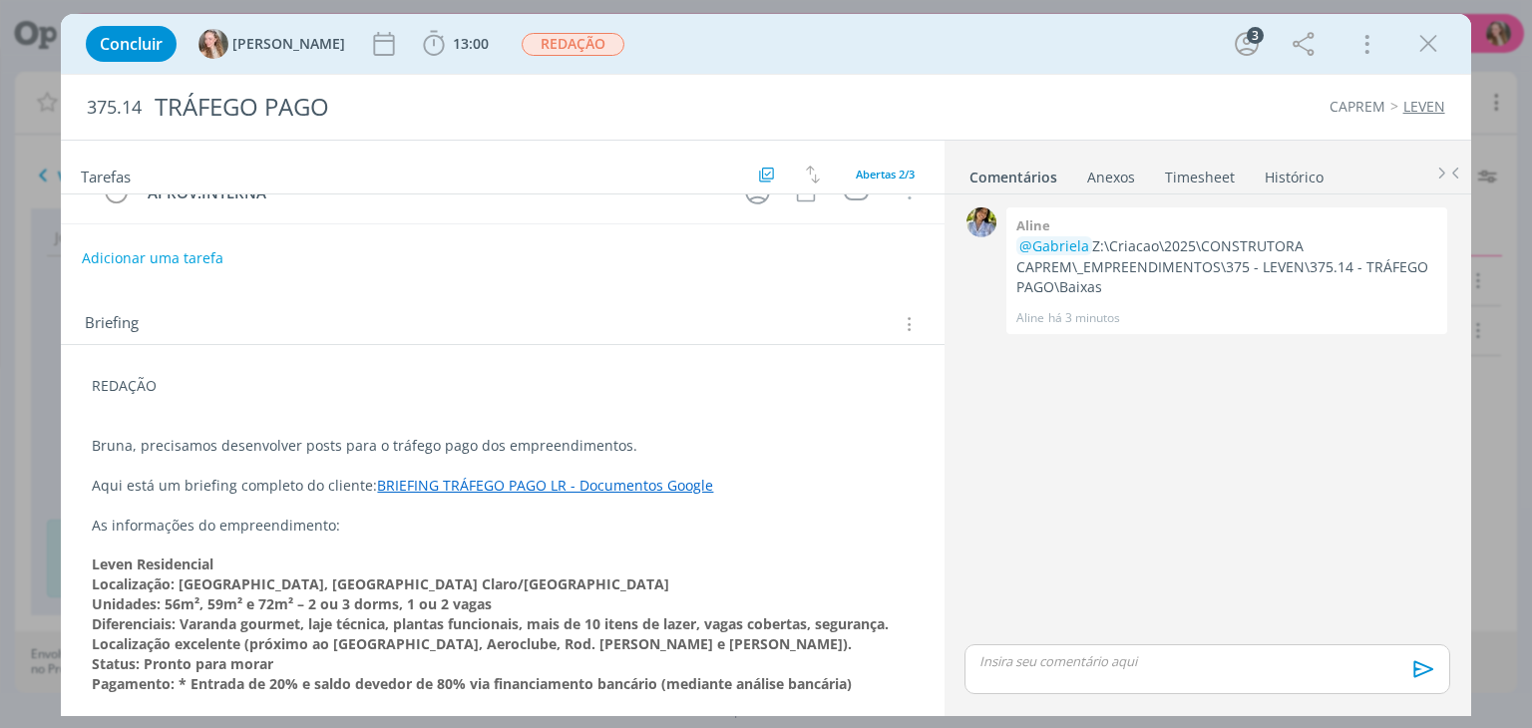
drag, startPoint x: 1416, startPoint y: 49, endPoint x: 1376, endPoint y: 41, distance: 40.7
click at [1416, 49] on icon "dialog" at bounding box center [1428, 44] width 30 height 30
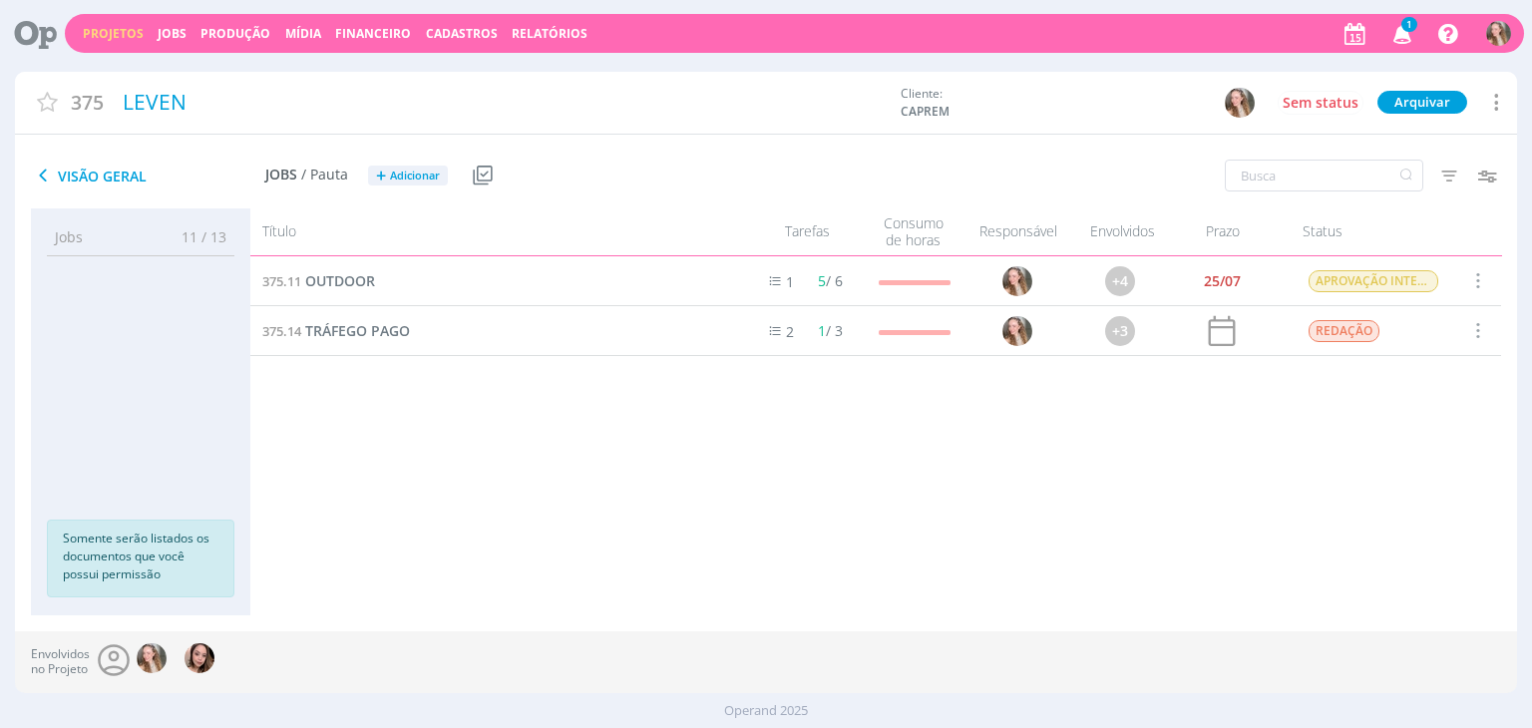
click at [1403, 32] on icon "button" at bounding box center [1402, 33] width 35 height 34
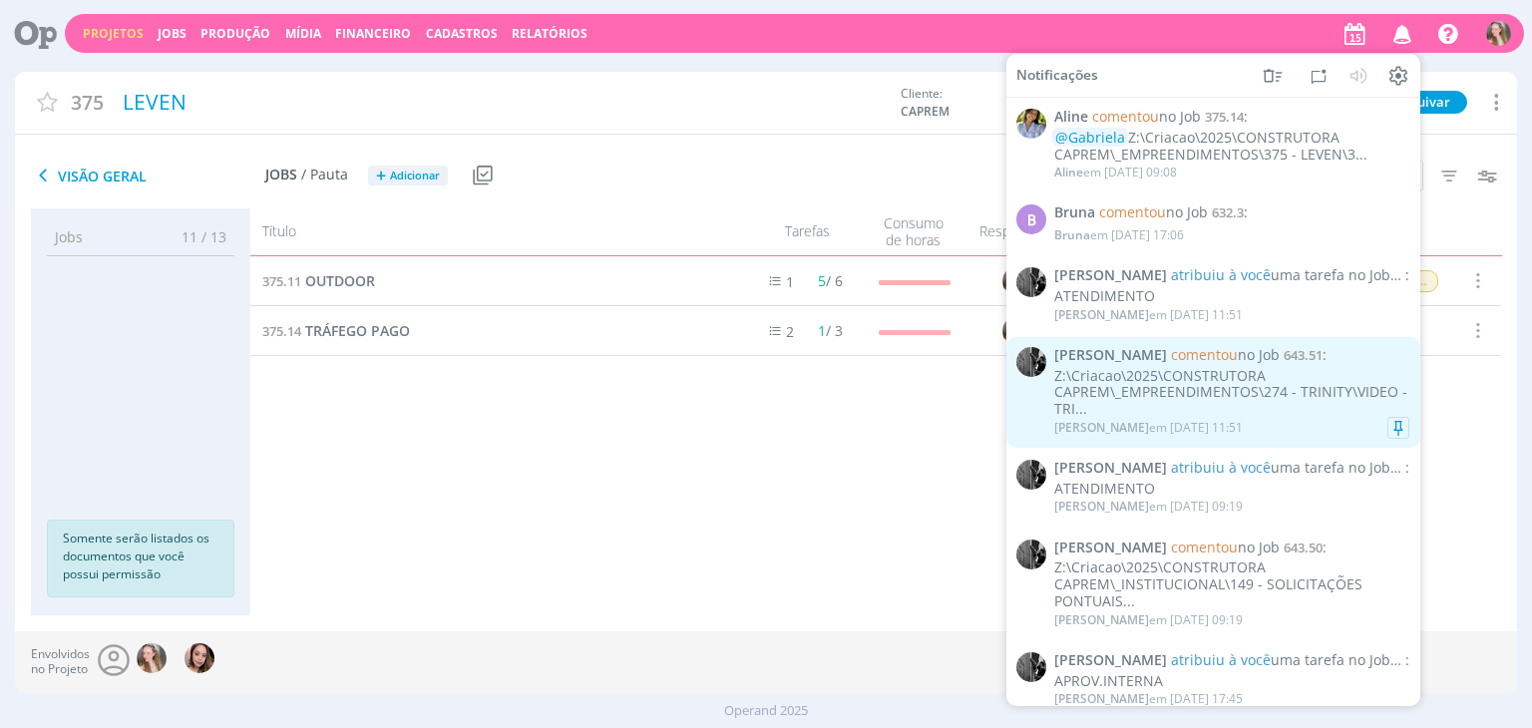
click at [1209, 393] on div "Z:\Criacao\2025\CONSTRUTORA CAPREM\_EMPREENDIMENTOS\274 - TRINITY\VIDEO - TRI..." at bounding box center [1231, 392] width 355 height 50
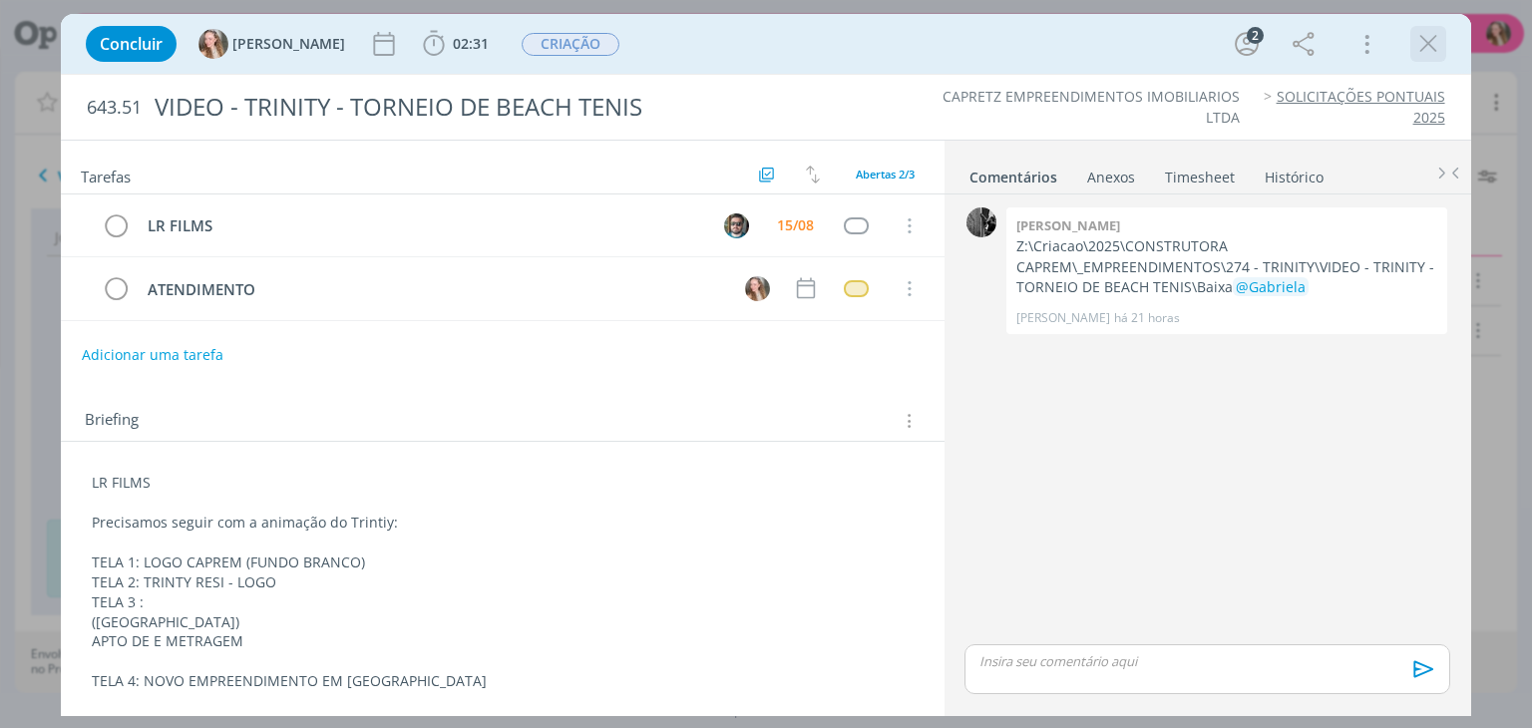
click at [1436, 49] on icon "dialog" at bounding box center [1428, 44] width 30 height 30
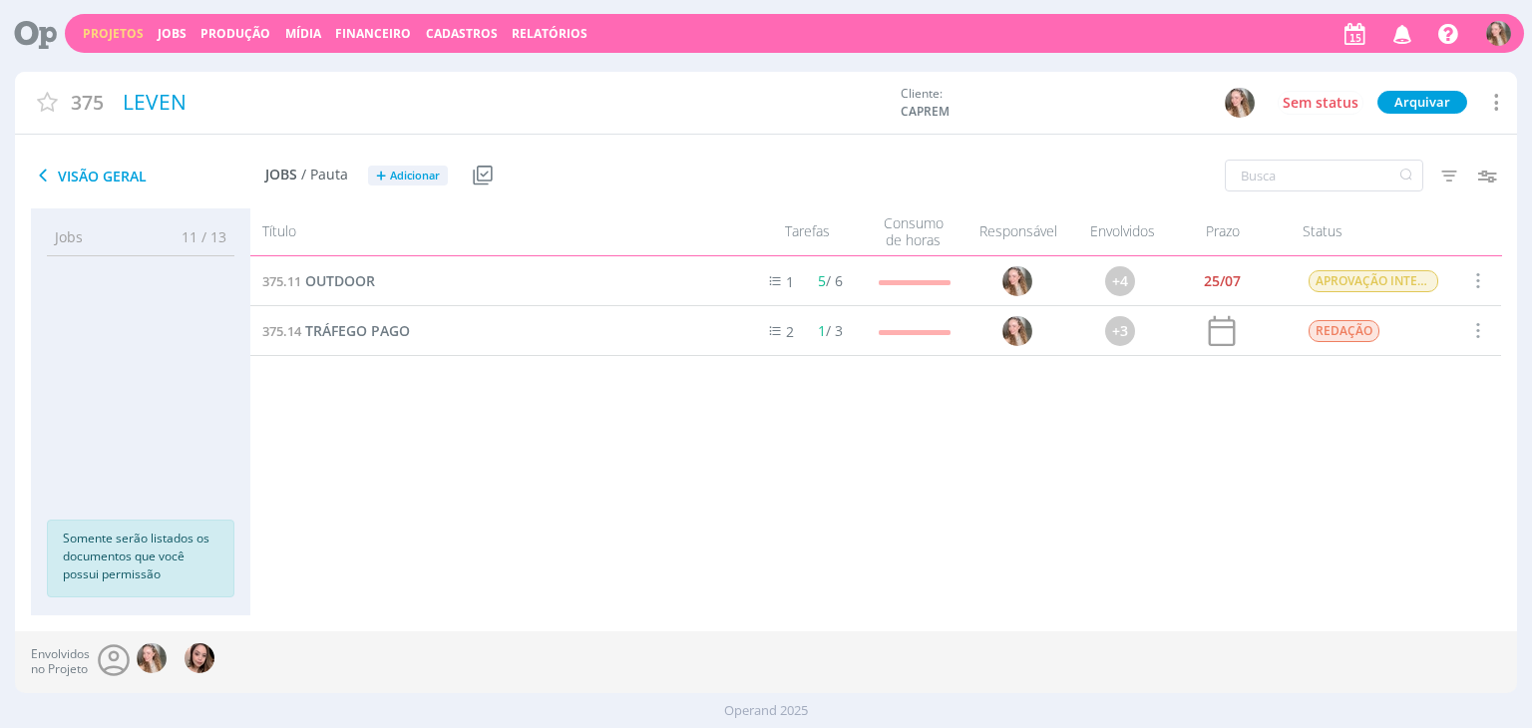
click at [1412, 35] on icon "button" at bounding box center [1402, 33] width 35 height 34
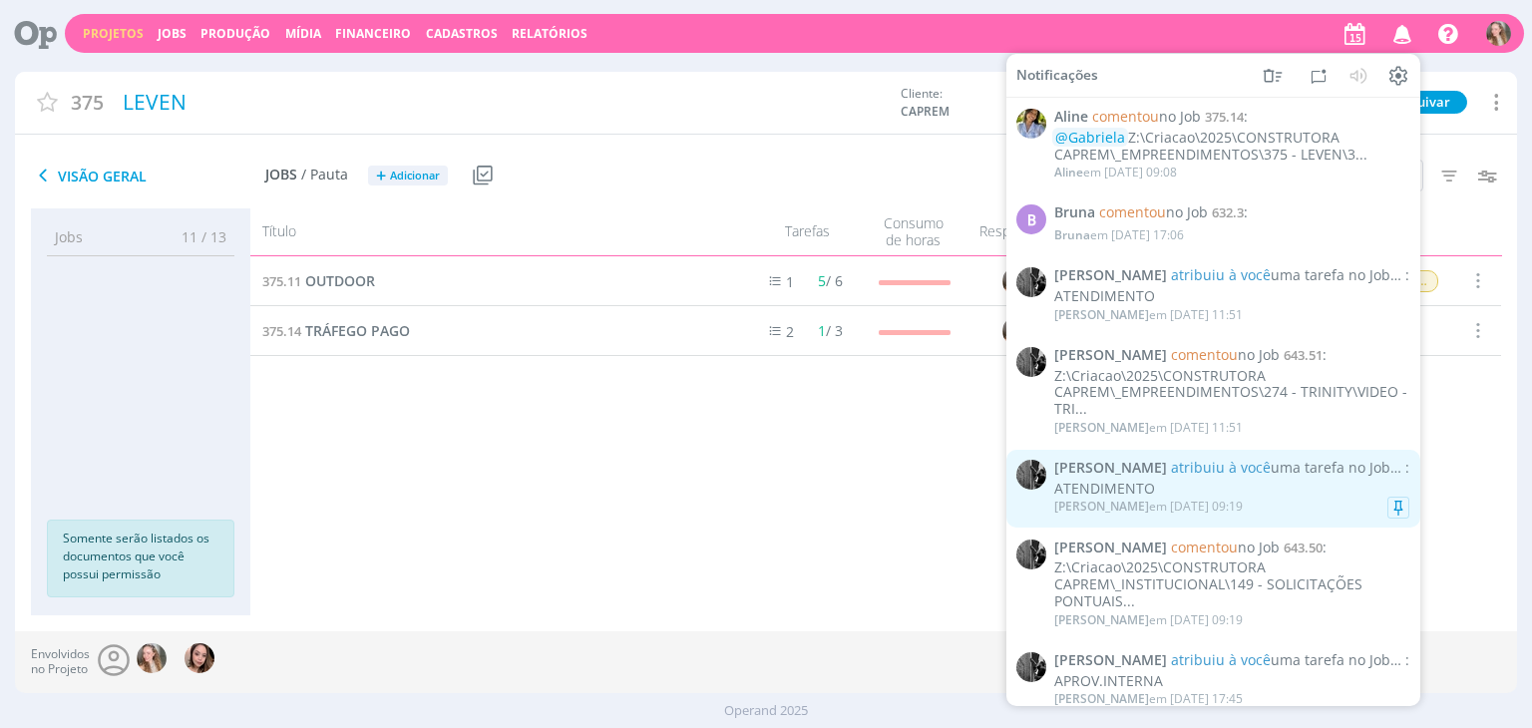
scroll to position [100, 0]
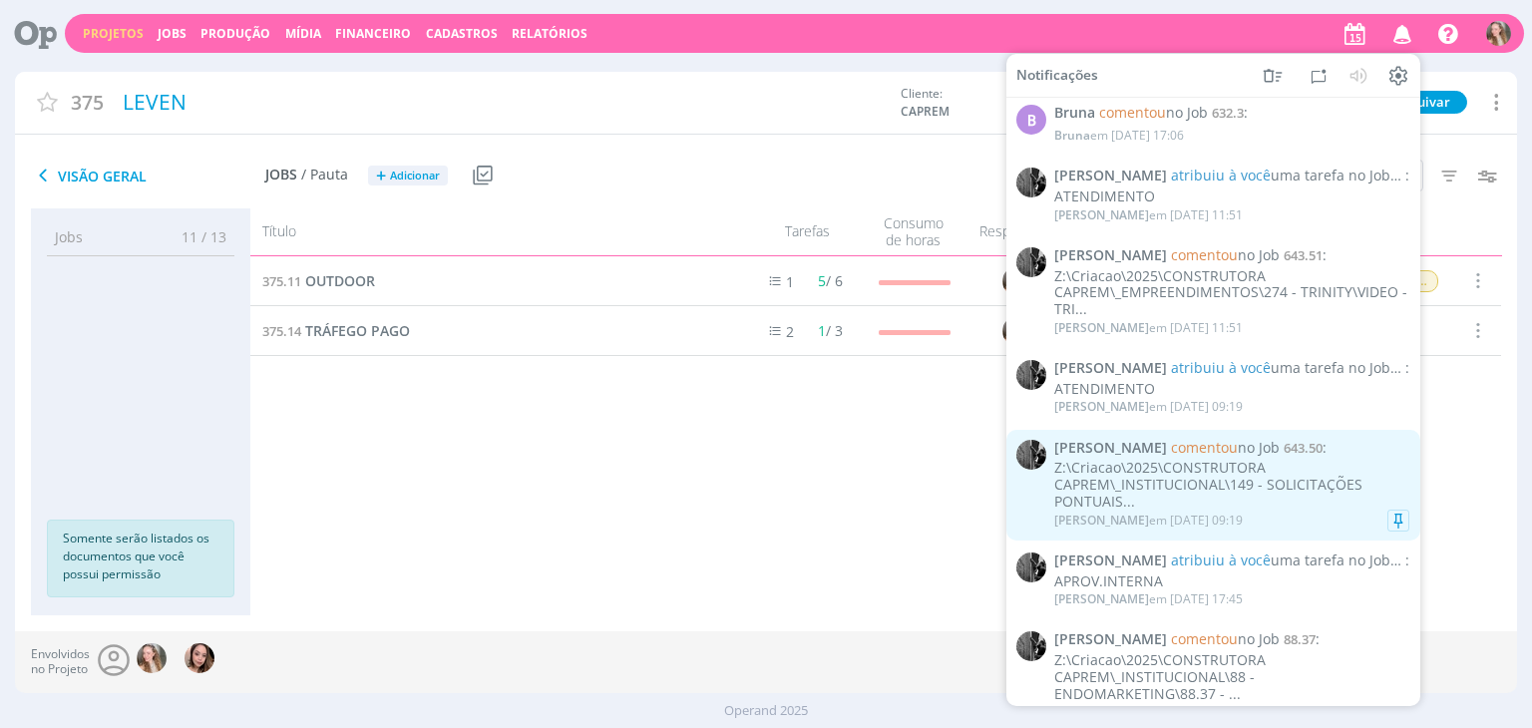
click at [1147, 485] on div "Z:\Criacao\2025\CONSTRUTORA CAPREM\_INSTITUCIONAL\149 - SOLICITAÇÕES PONTUAIS..." at bounding box center [1231, 485] width 355 height 50
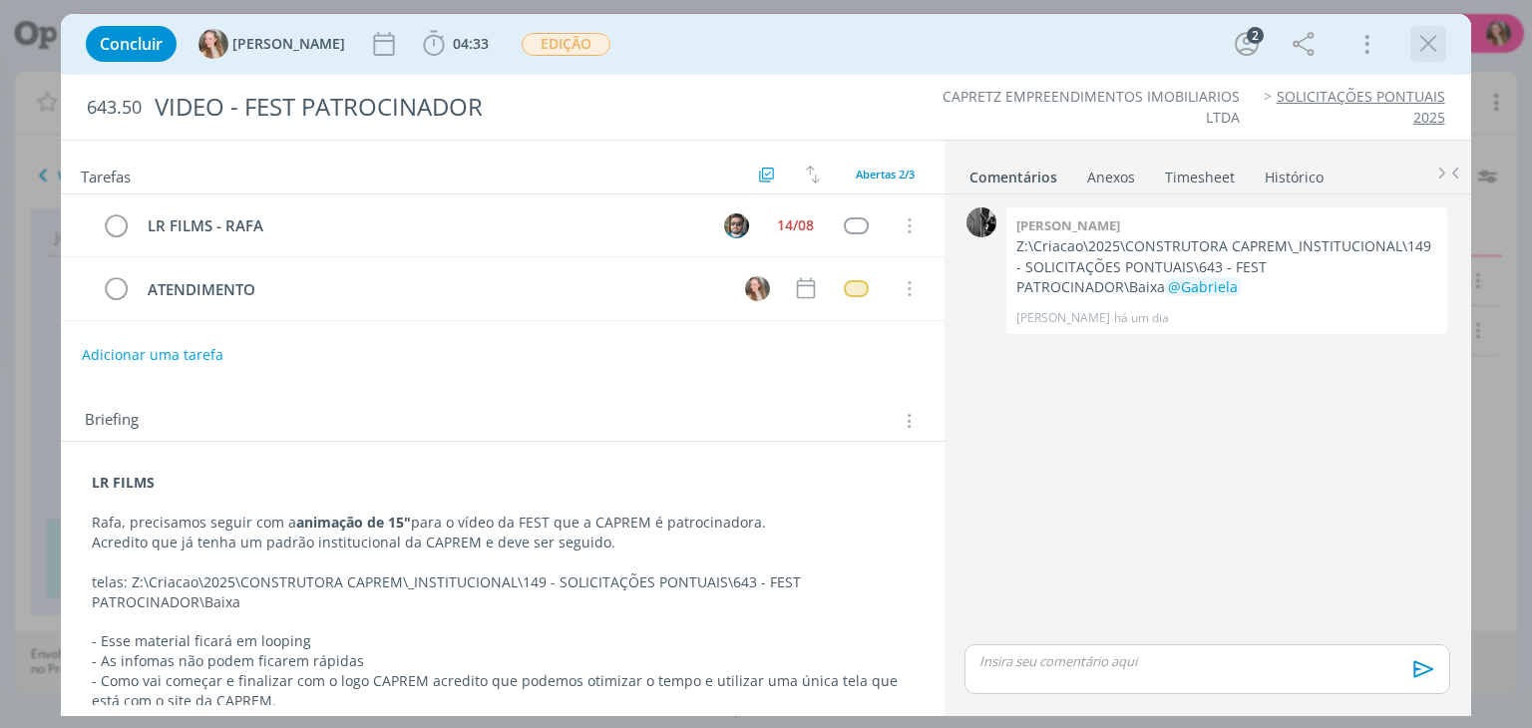
click at [1416, 45] on icon "dialog" at bounding box center [1428, 44] width 30 height 30
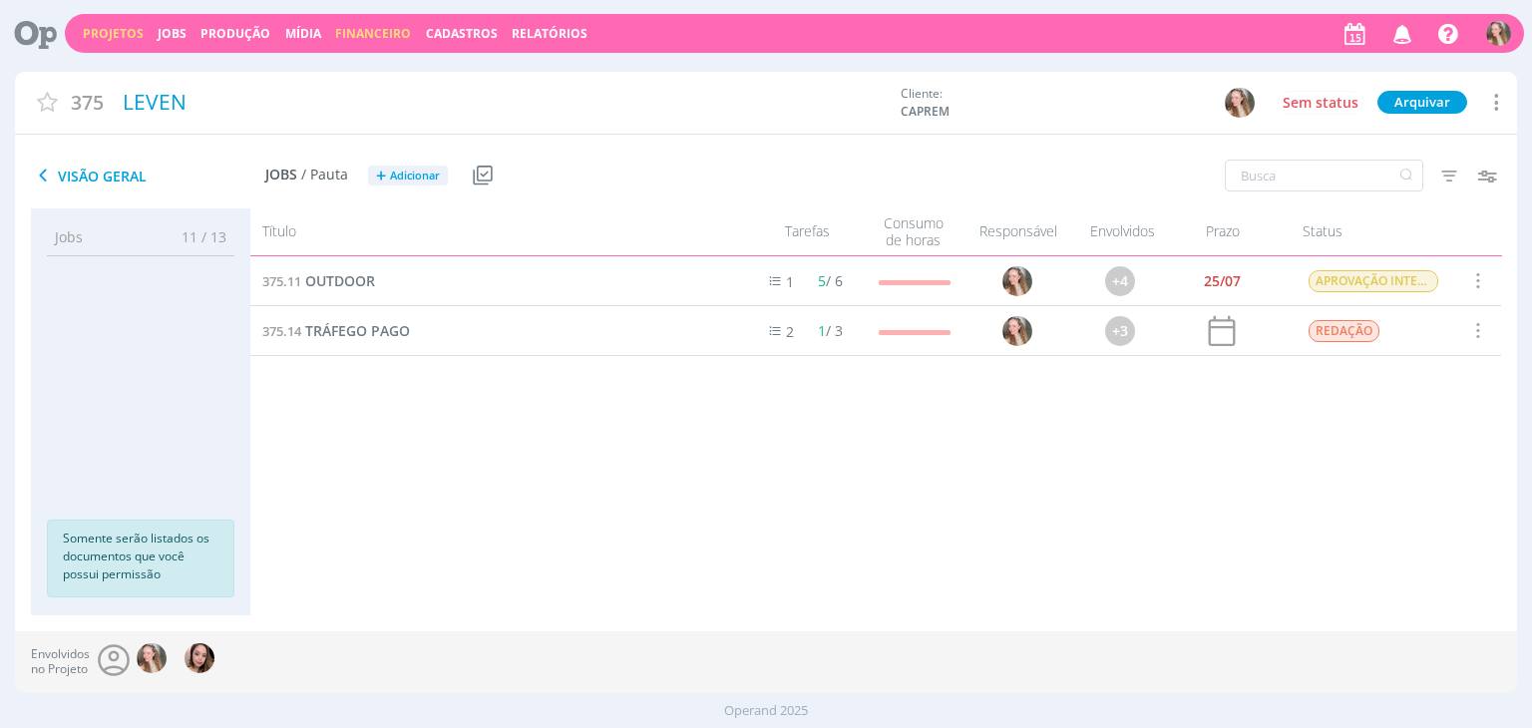
drag, startPoint x: 100, startPoint y: 29, endPoint x: 332, endPoint y: 38, distance: 232.6
click at [100, 29] on link "Projetos" at bounding box center [113, 33] width 61 height 17
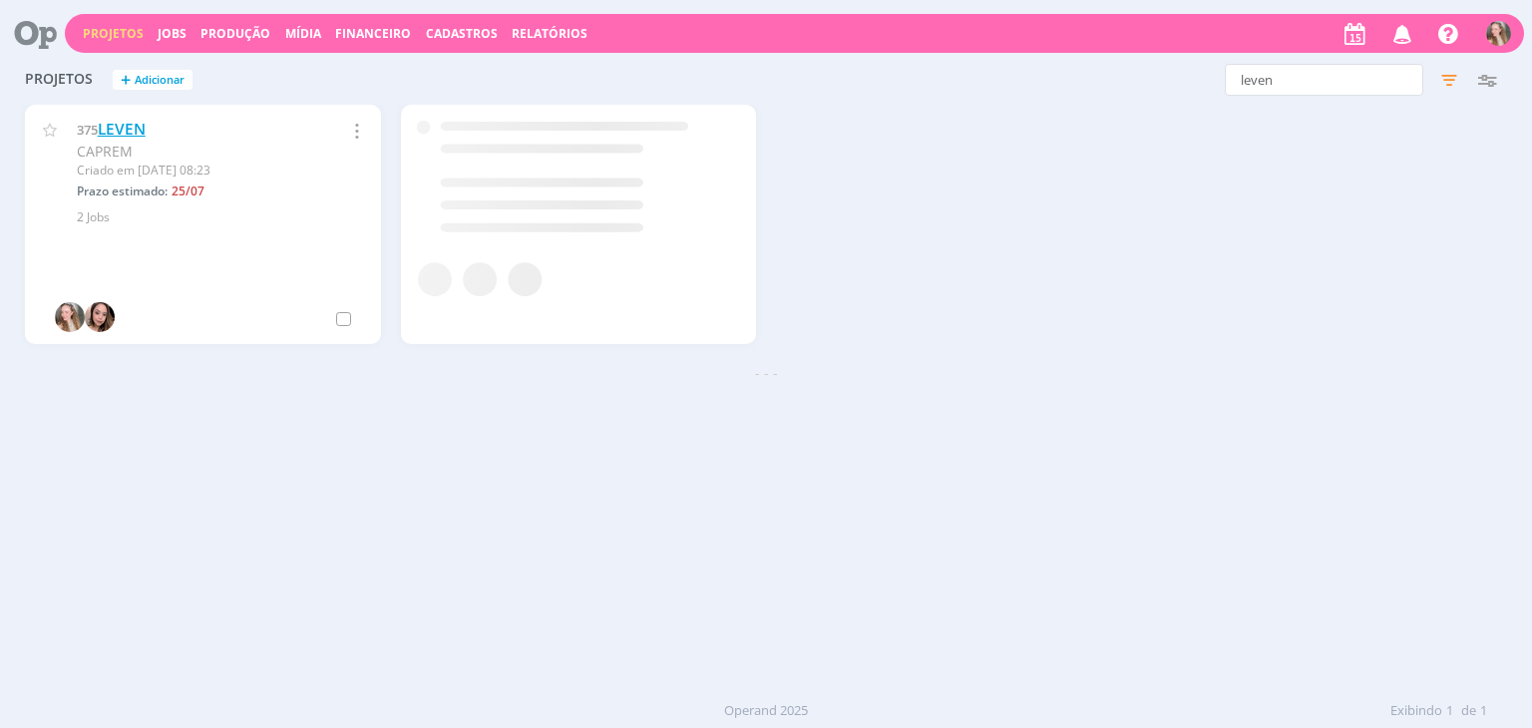
click at [120, 127] on div "375 LEVEN CAPREM Criado em 10/02 às 08:23 Prazo estimado: 25/07 Selecionar proj…" at bounding box center [765, 233] width 1501 height 257
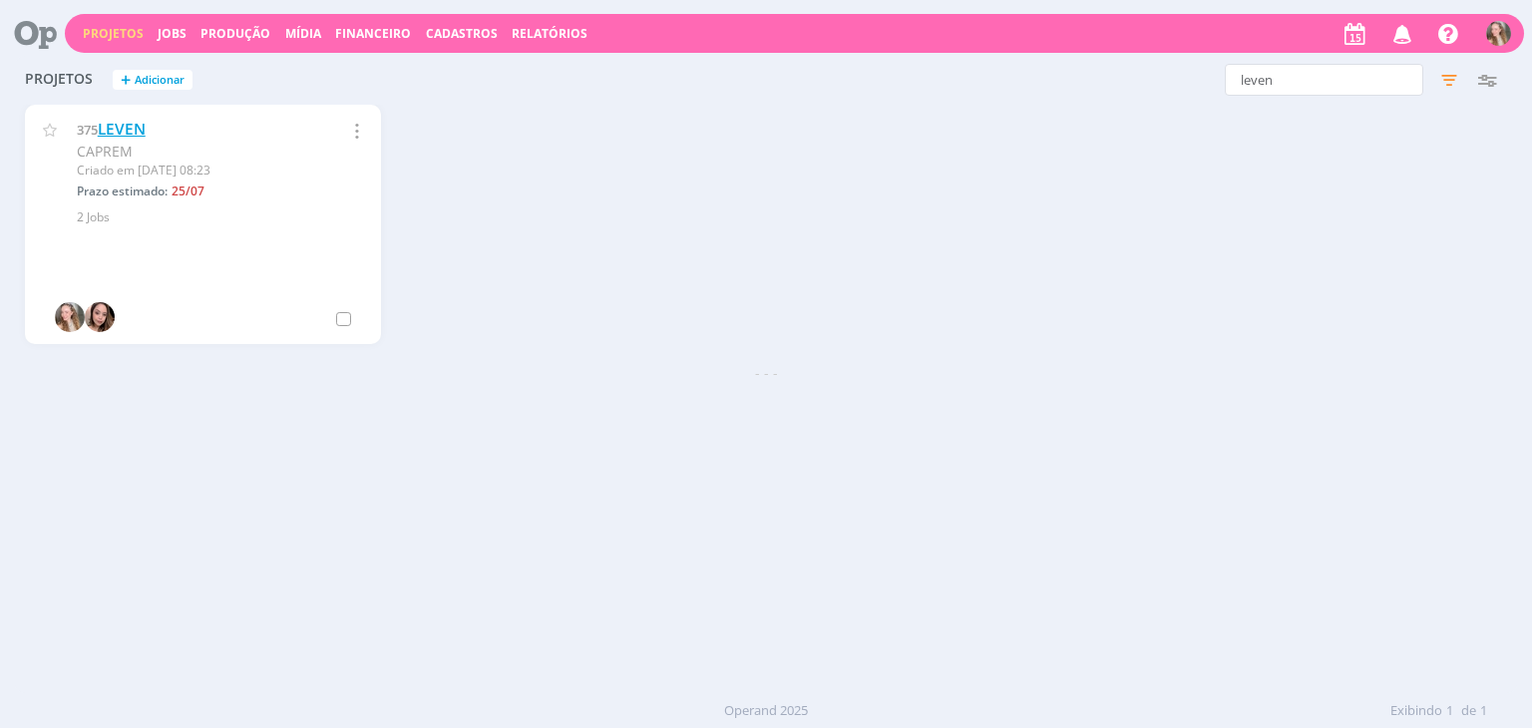
click at [121, 128] on link "LEVEN" at bounding box center [122, 129] width 48 height 21
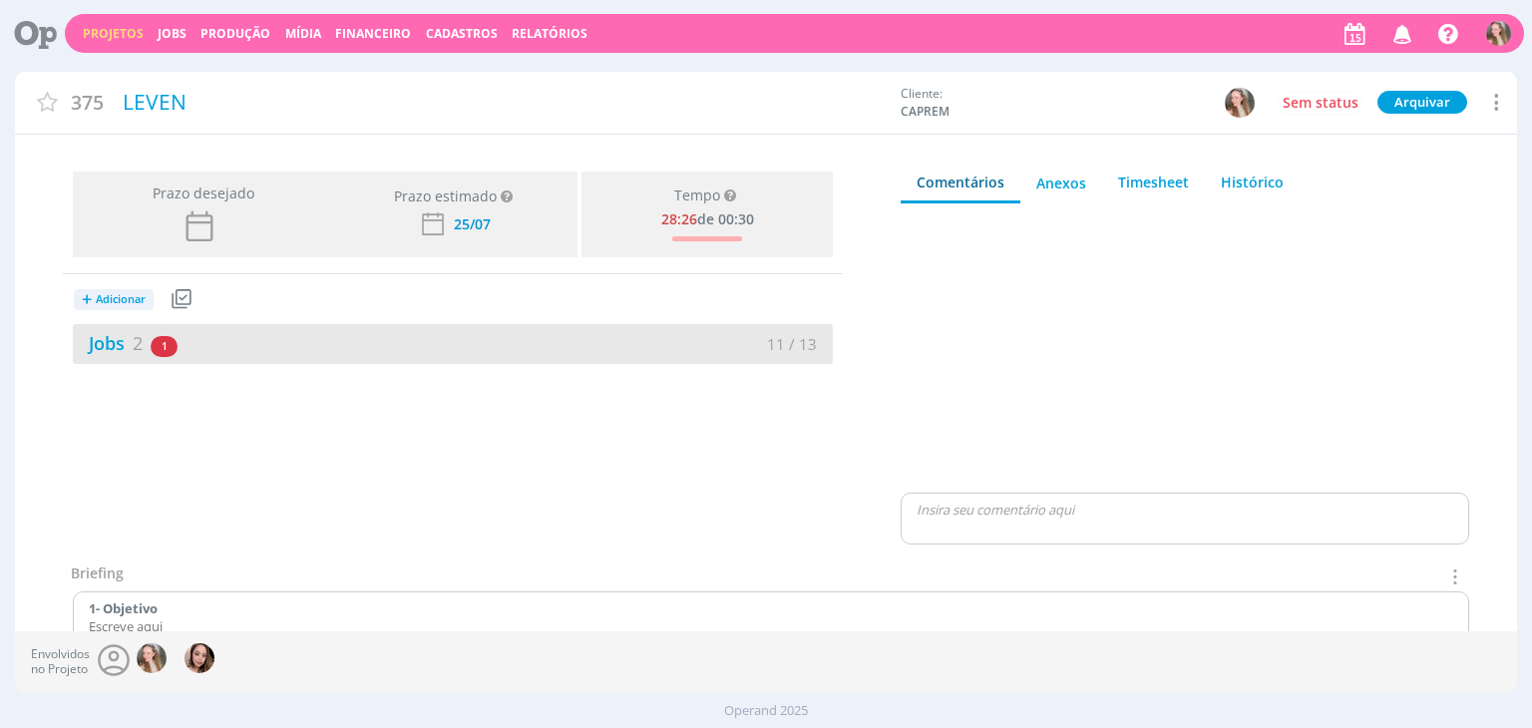
click at [219, 335] on div "Jobs 2 1 atrasado" at bounding box center [263, 343] width 380 height 27
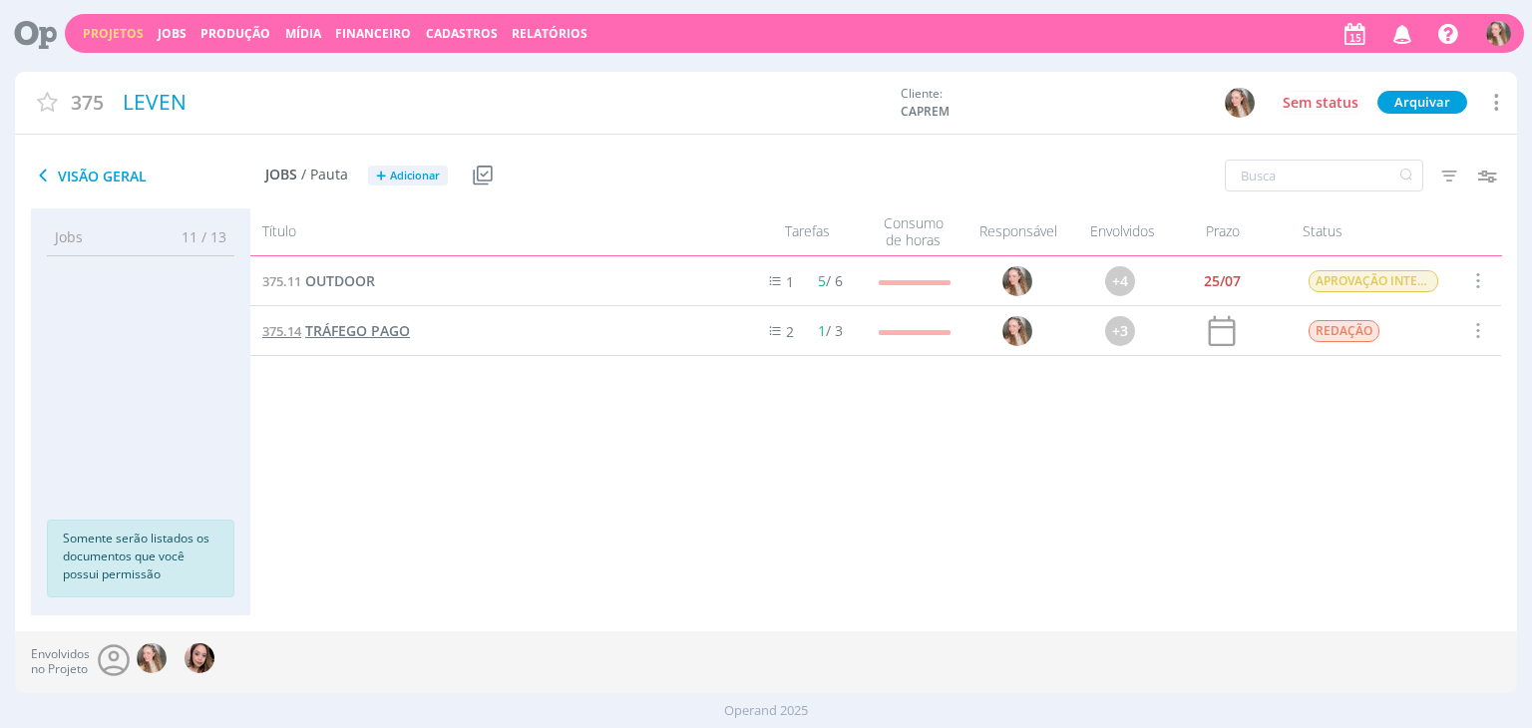
click at [335, 340] on span "TRÁFEGO PAGO" at bounding box center [357, 330] width 105 height 19
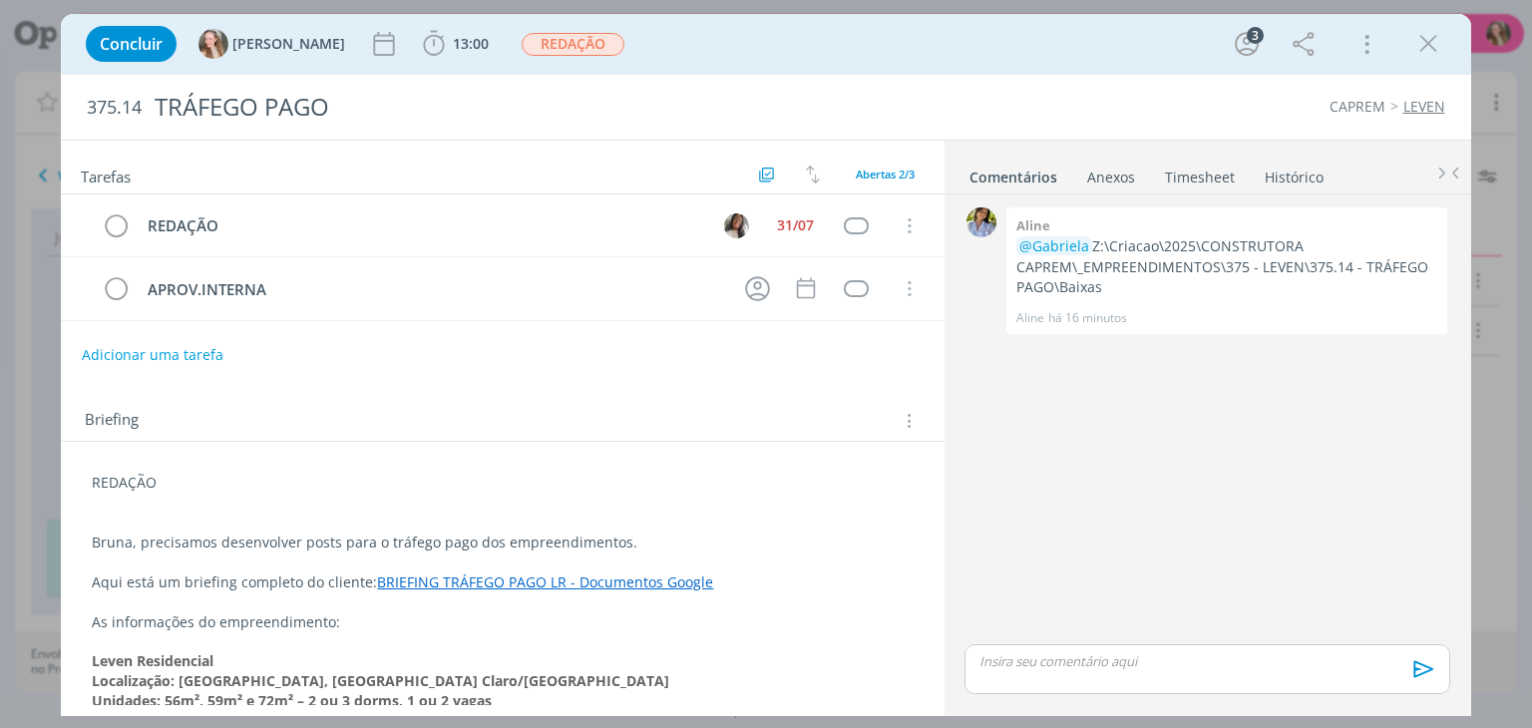
click at [100, 476] on p "REDAÇÃO" at bounding box center [502, 483] width 821 height 20
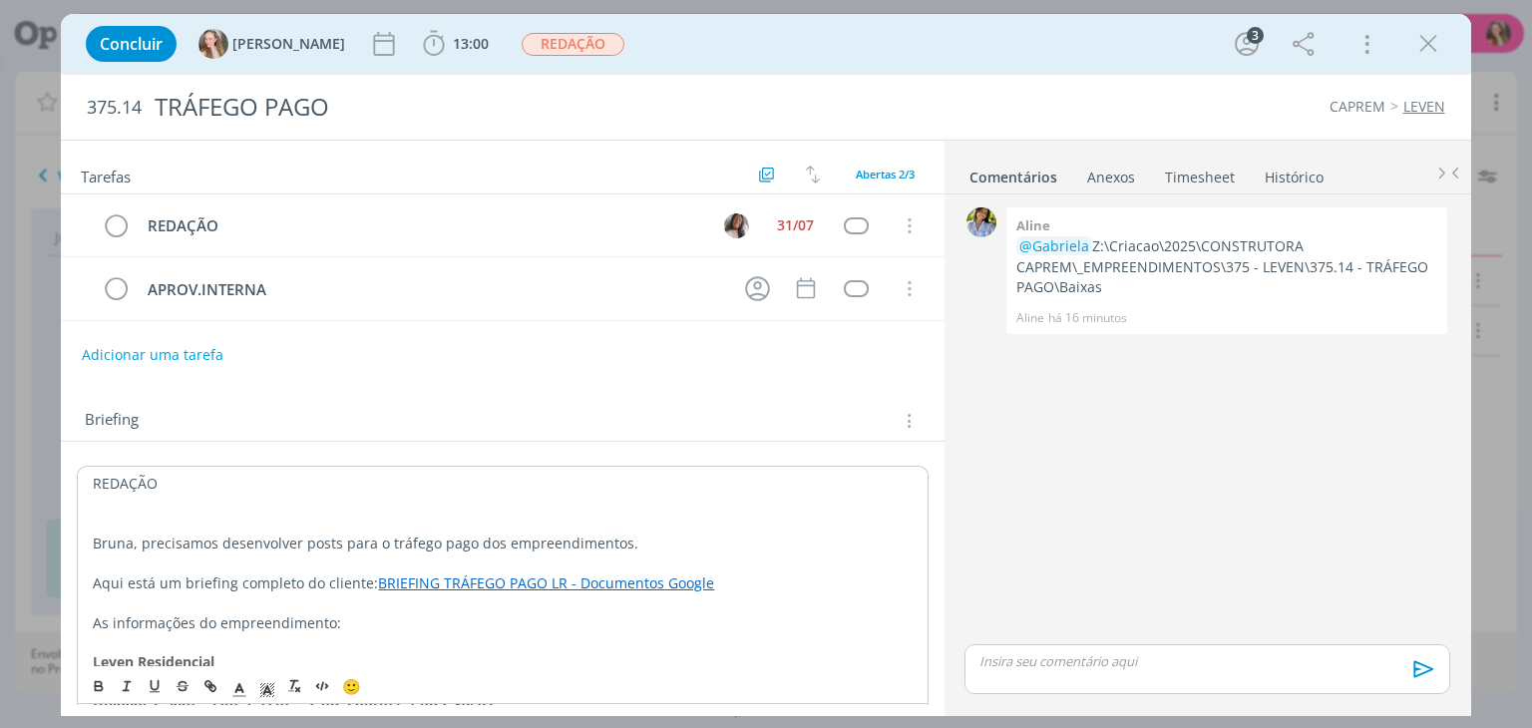
click at [82, 477] on div "REDAÇÃO Bruna, precisamos desenvolver posts para o tráfego pago dos empreendime…" at bounding box center [502, 632] width 851 height 332
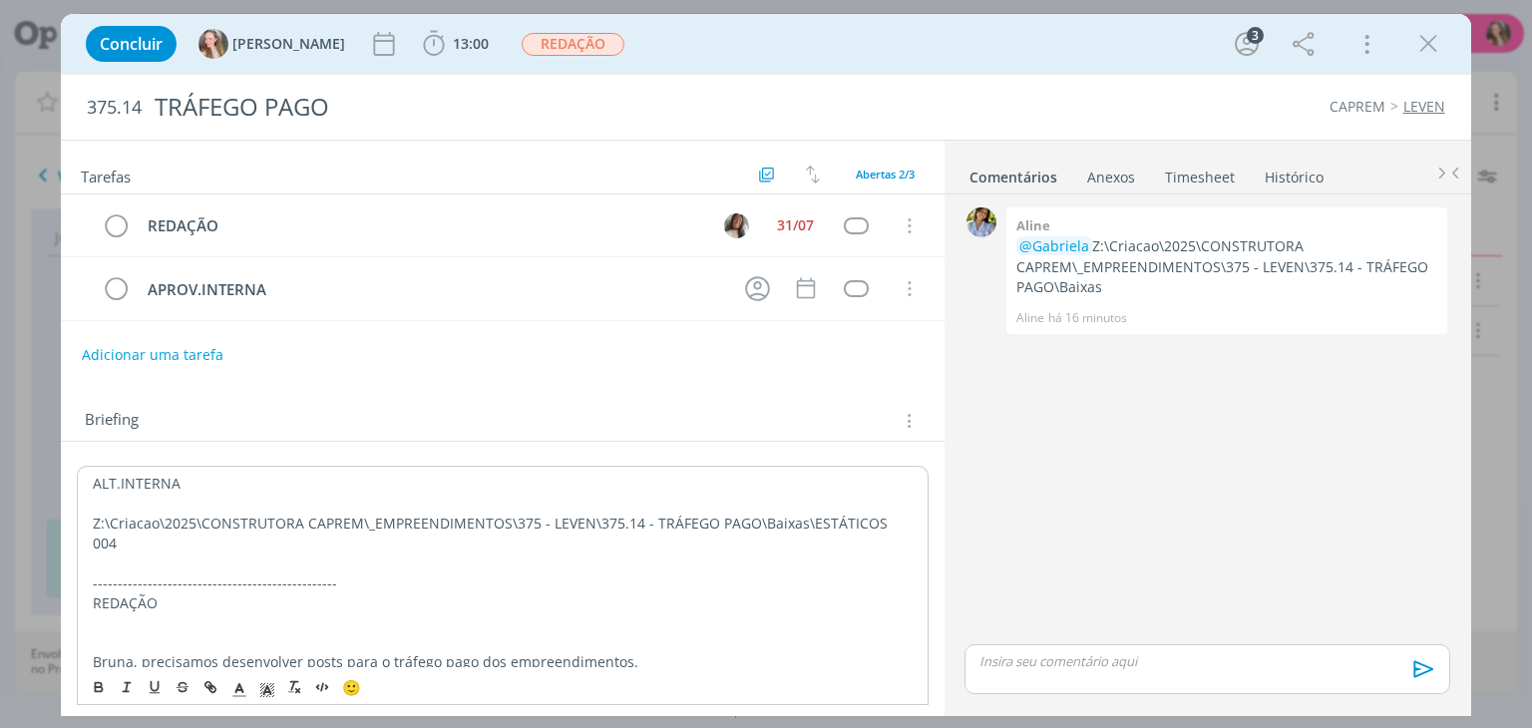
click at [252, 494] on p "dialog" at bounding box center [502, 504] width 819 height 20
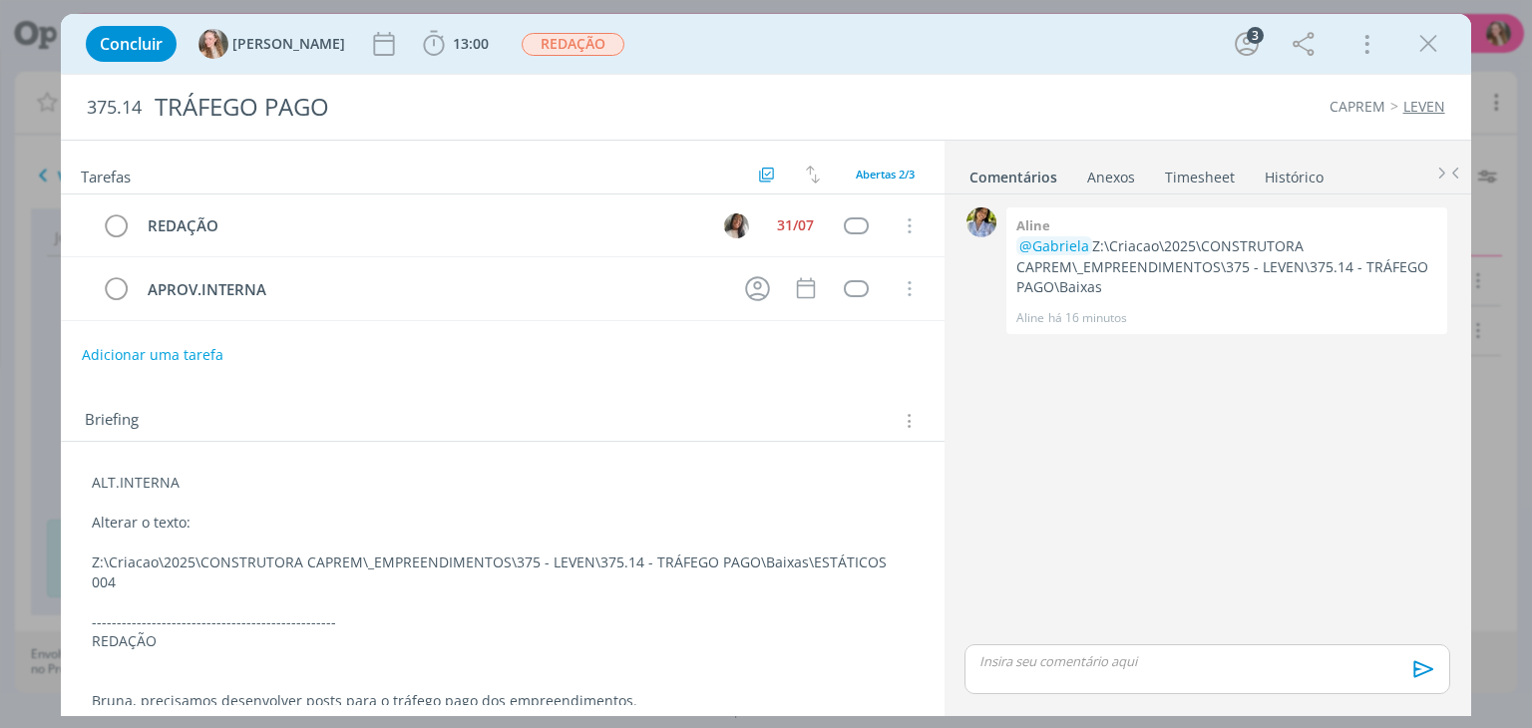
click at [242, 520] on p "Alterar o texto:" at bounding box center [502, 523] width 821 height 20
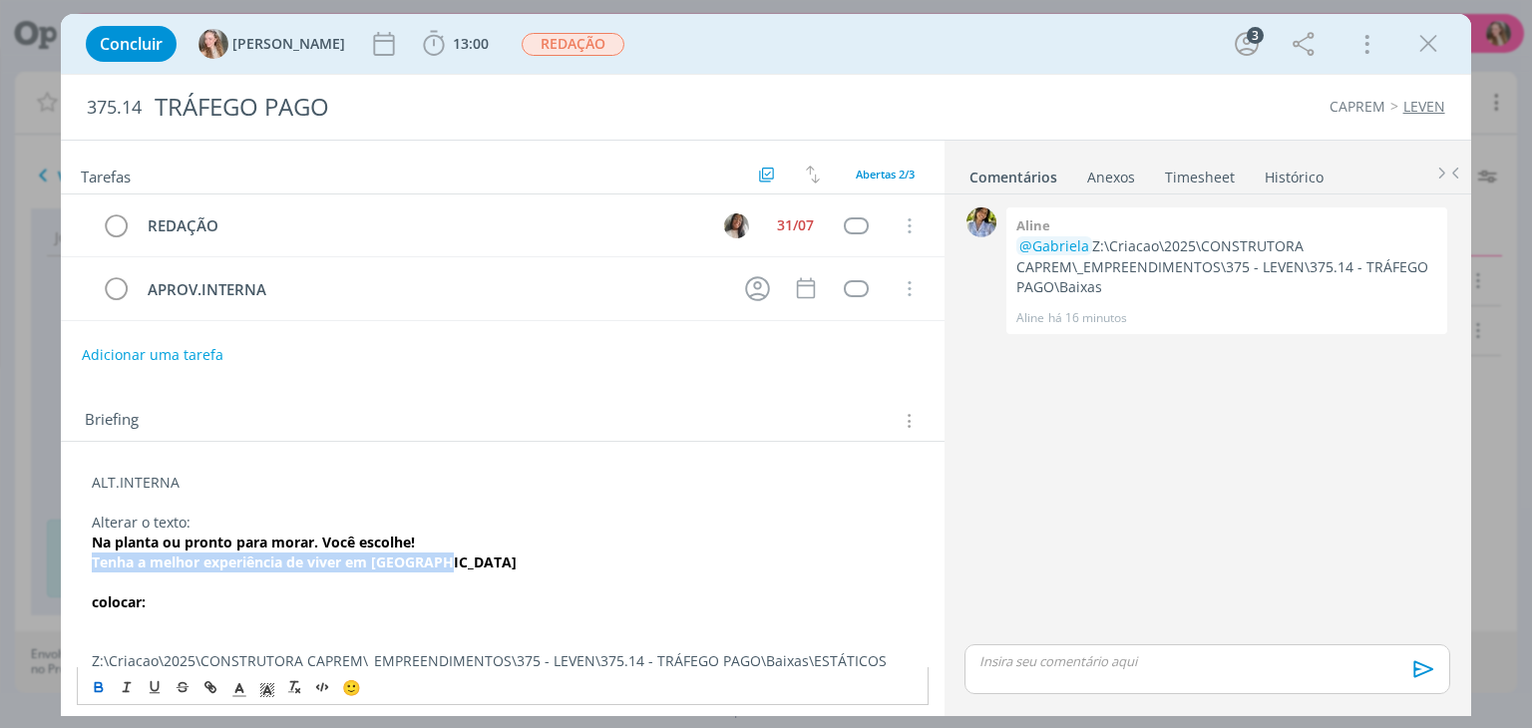
drag, startPoint x: 402, startPoint y: 567, endPoint x: 92, endPoint y: 563, distance: 310.2
click at [92, 563] on p "Tenha a melhor experiência de viver em Rio Claro" at bounding box center [502, 563] width 821 height 20
copy strong "Tenha a melhor experiência de viver em Rio Claro"
click at [123, 626] on p "﻿" at bounding box center [502, 622] width 821 height 20
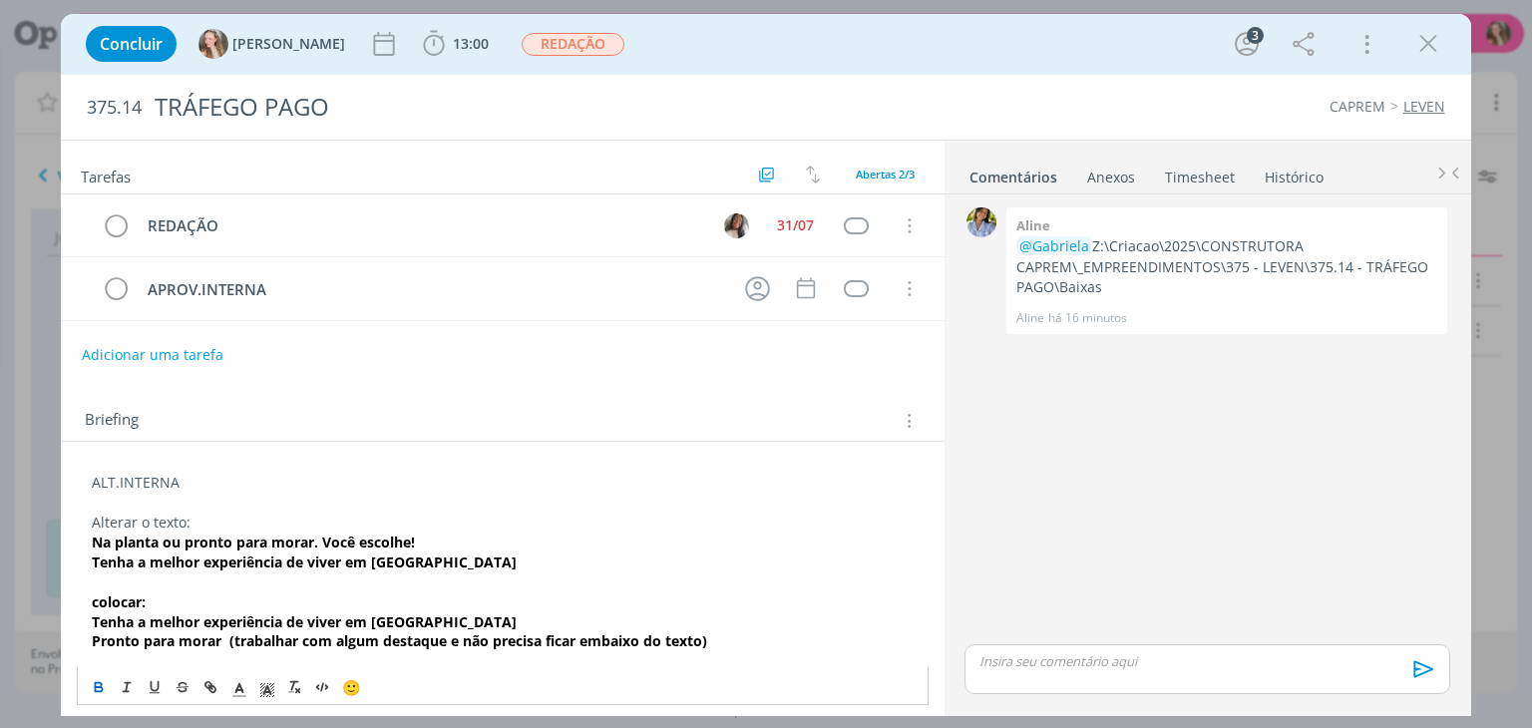
click at [707, 638] on strong "Pronto para morar (trabalhar com algum destaque e não precisa ficar embaixo do …" at bounding box center [399, 640] width 615 height 19
click at [945, 573] on div "0 Aline @Gabriela Z:\Criacao\2025\CONSTRUTORA CAPREM\_EMPREENDIMENTOS\375 - LEV…" at bounding box center [1208, 453] width 527 height 518
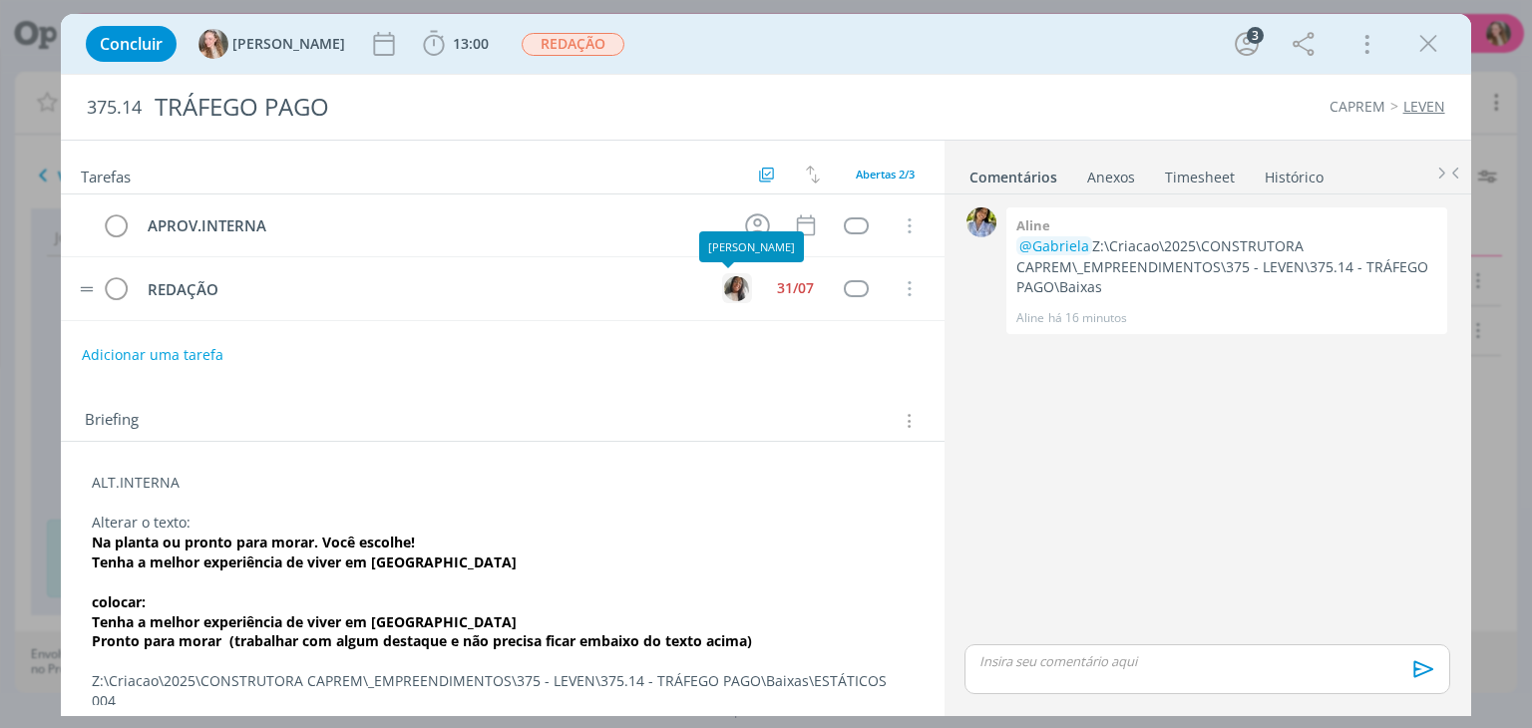
click at [727, 290] on img "dialog" at bounding box center [736, 288] width 25 height 25
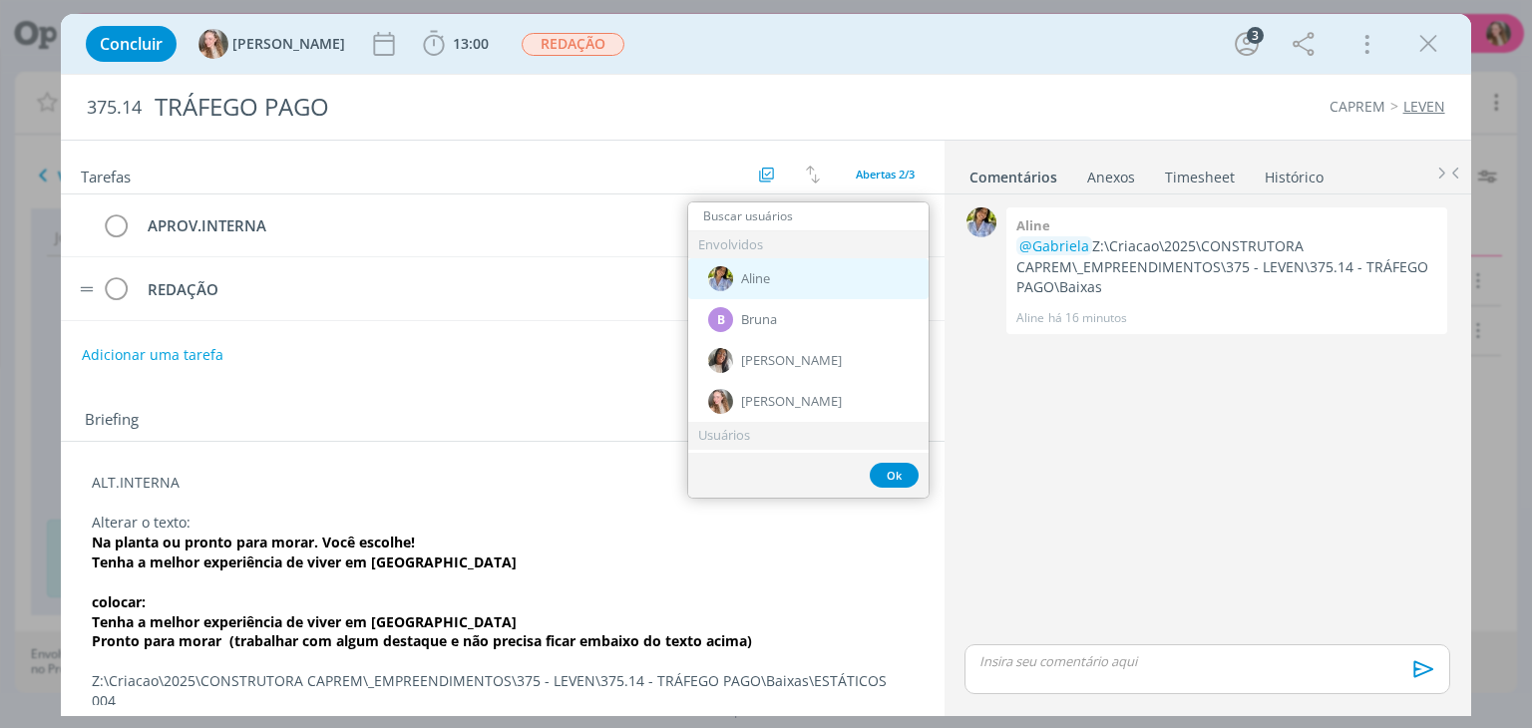
click at [765, 280] on span "Aline" at bounding box center [755, 279] width 29 height 16
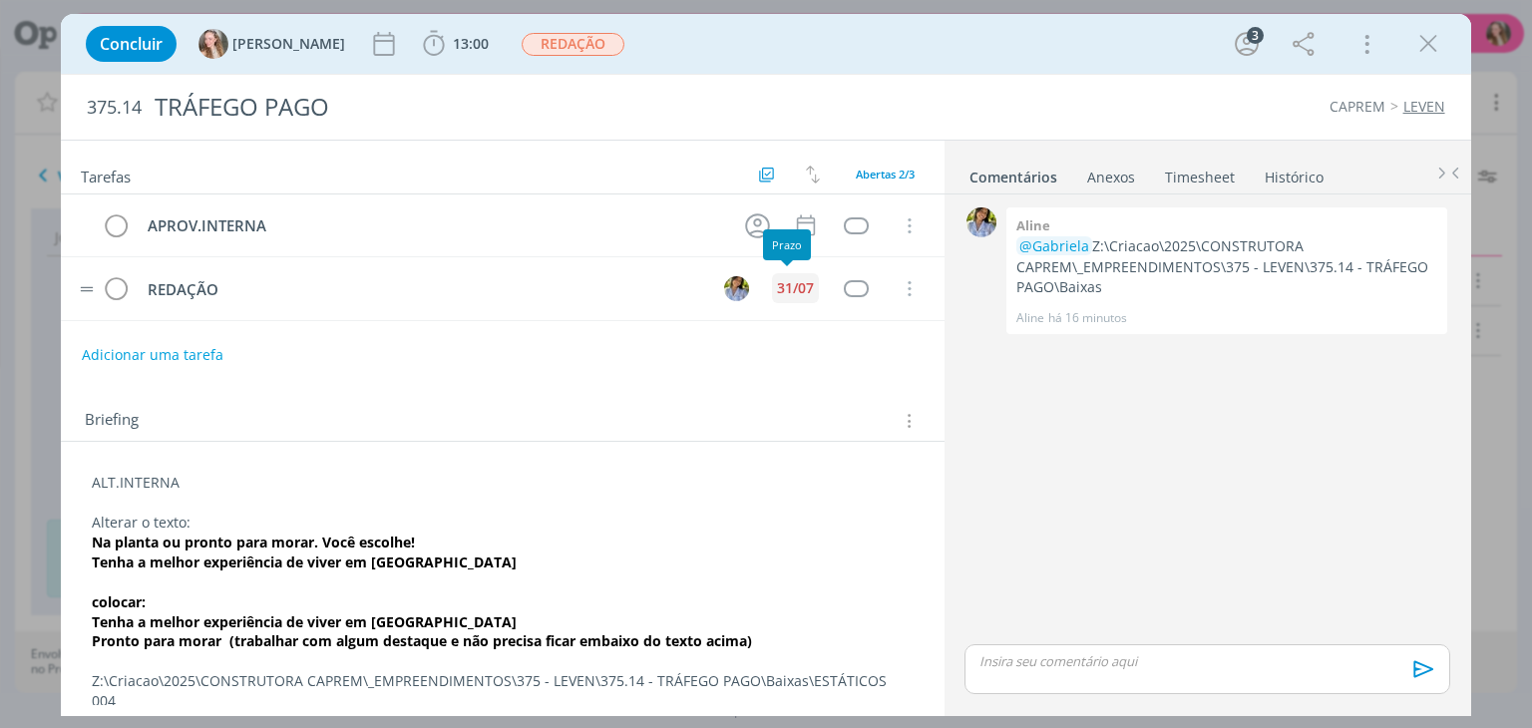
click at [795, 281] on div "31/07" at bounding box center [795, 288] width 37 height 14
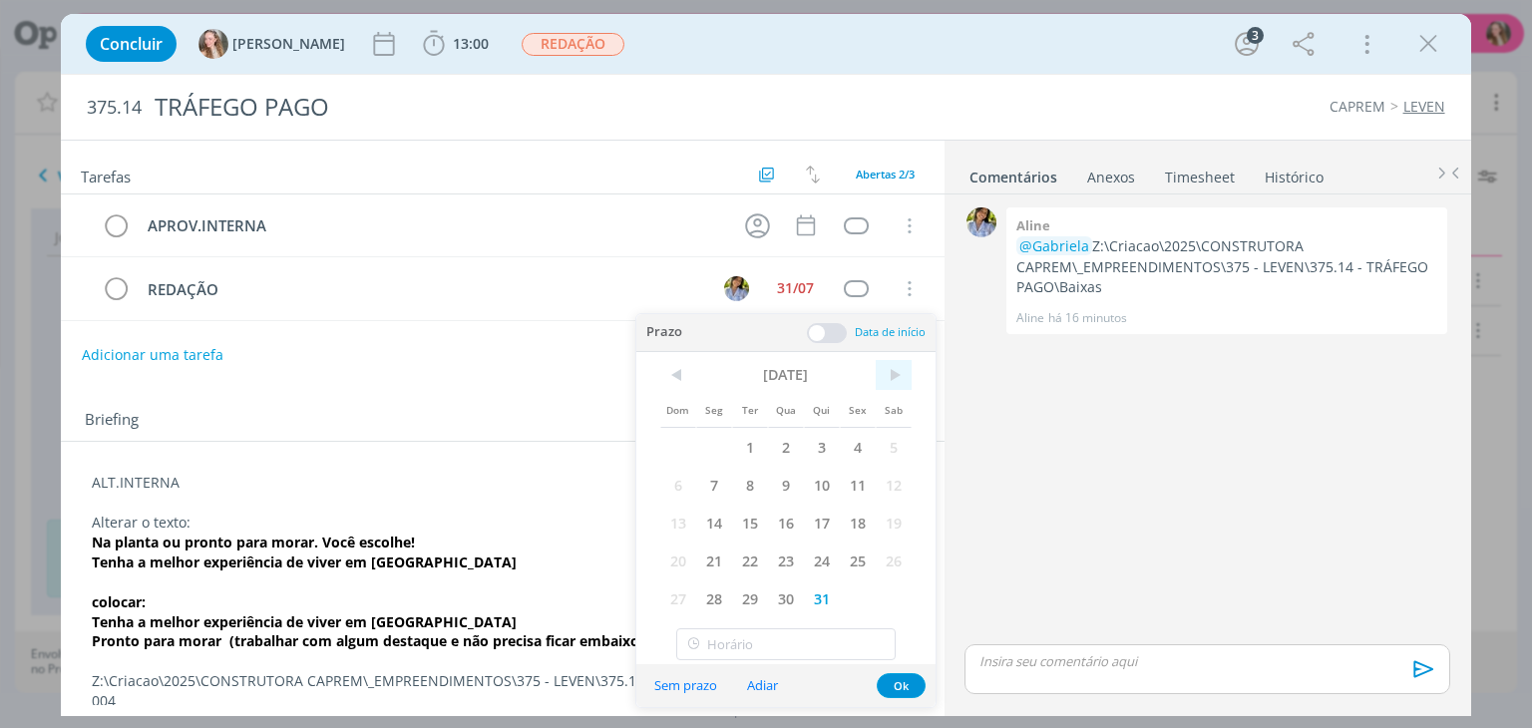
click at [881, 364] on span ">" at bounding box center [894, 375] width 36 height 30
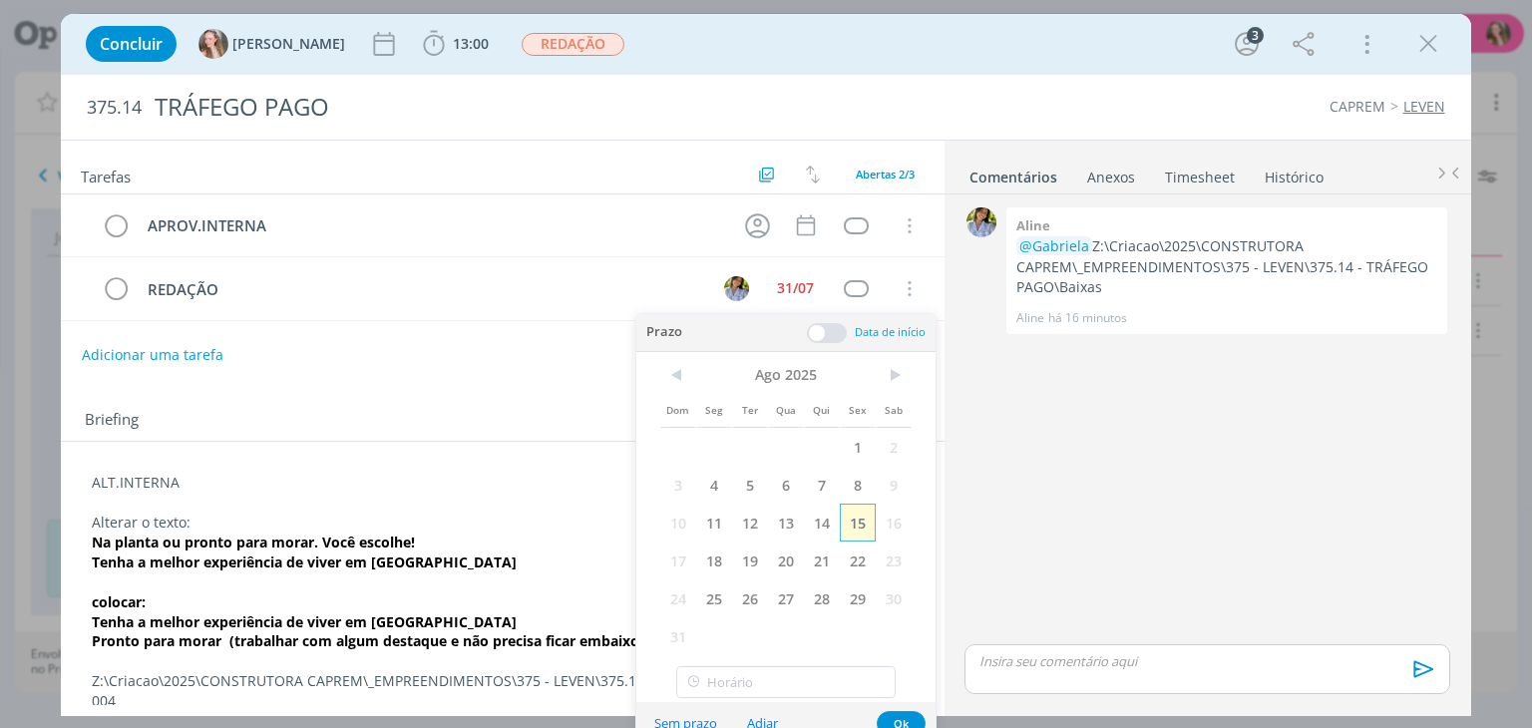
click at [853, 519] on span "15" at bounding box center [858, 523] width 36 height 38
click at [906, 713] on button "Ok" at bounding box center [901, 723] width 49 height 25
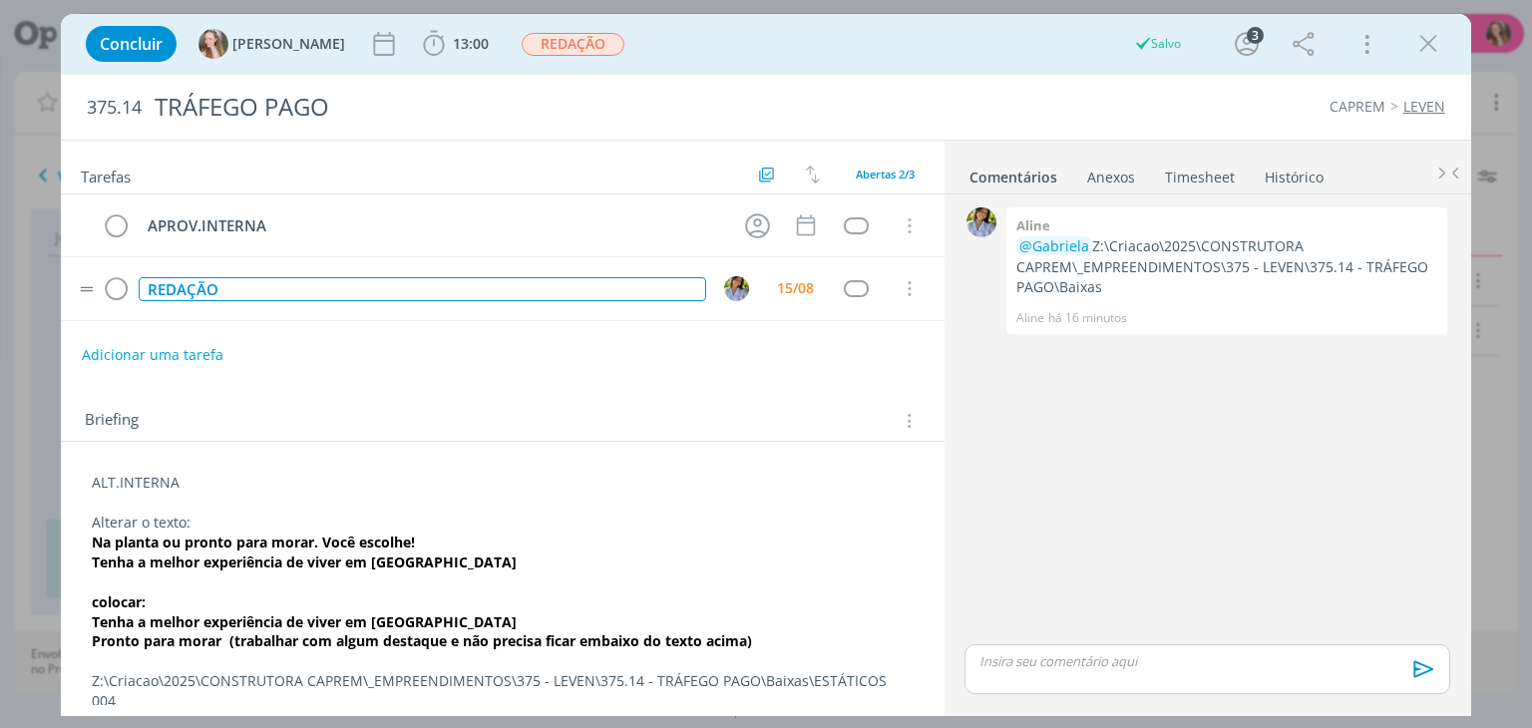
click at [212, 277] on div "REDAÇÃO" at bounding box center [422, 289] width 567 height 25
click at [211, 277] on div "REDAÇÃO" at bounding box center [422, 289] width 567 height 25
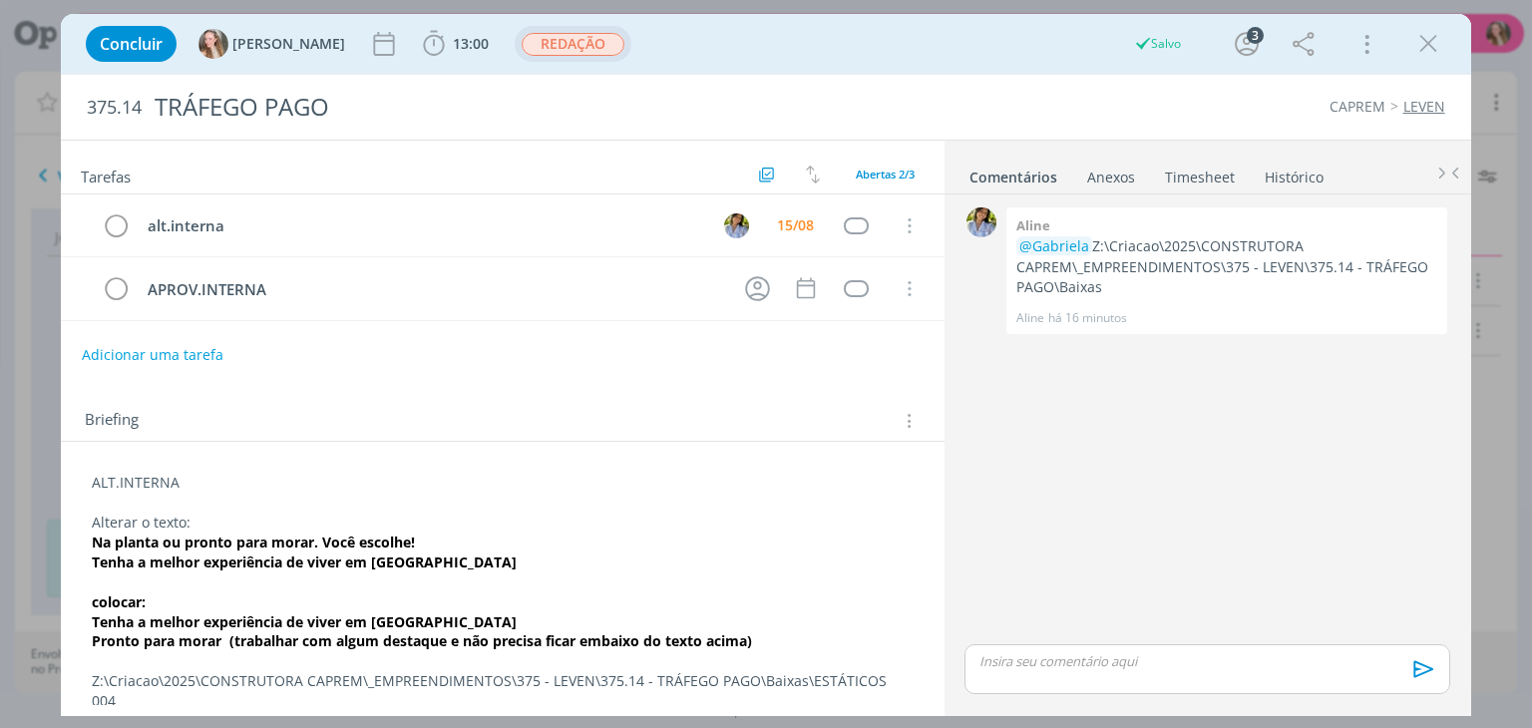
click at [522, 40] on span "REDAÇÃO" at bounding box center [573, 44] width 103 height 23
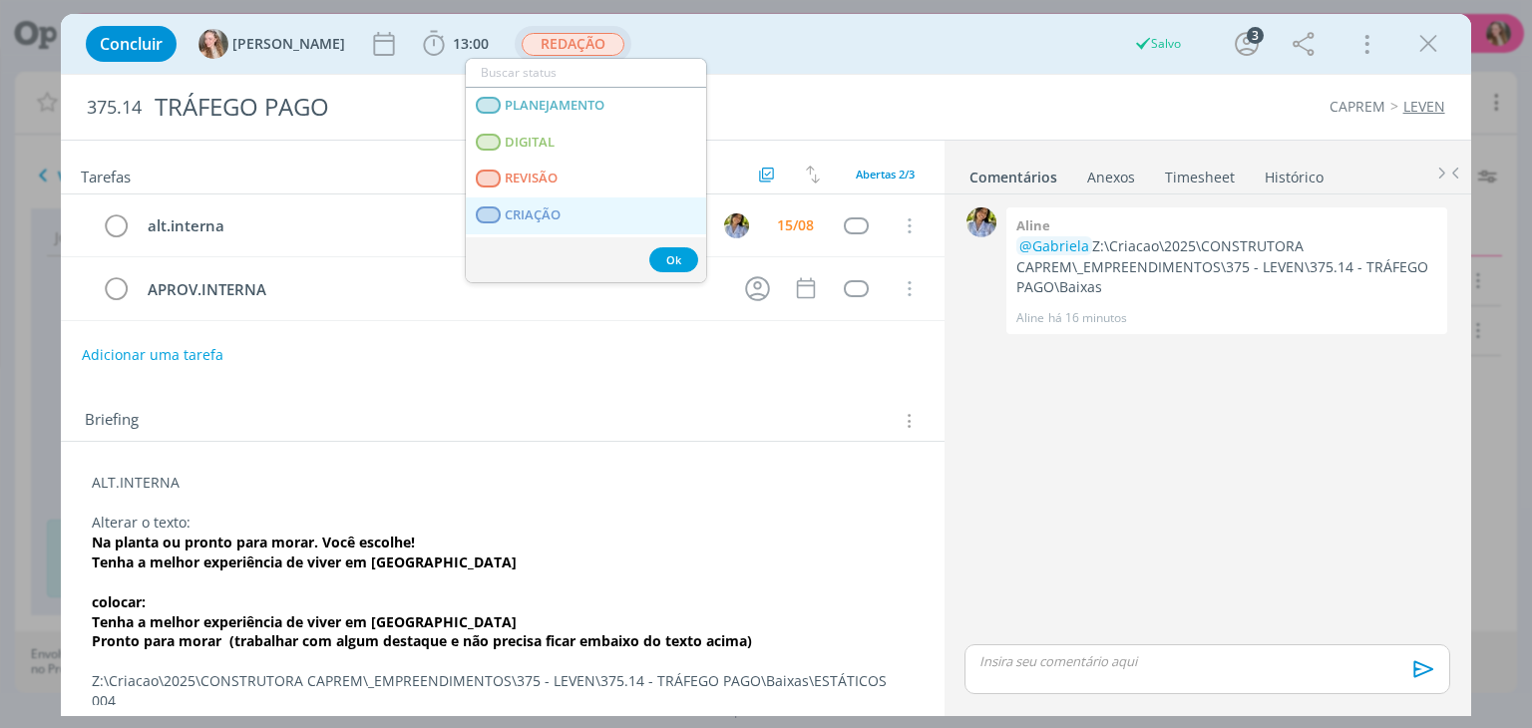
click at [555, 207] on span "CRIAÇÃO" at bounding box center [534, 215] width 56 height 16
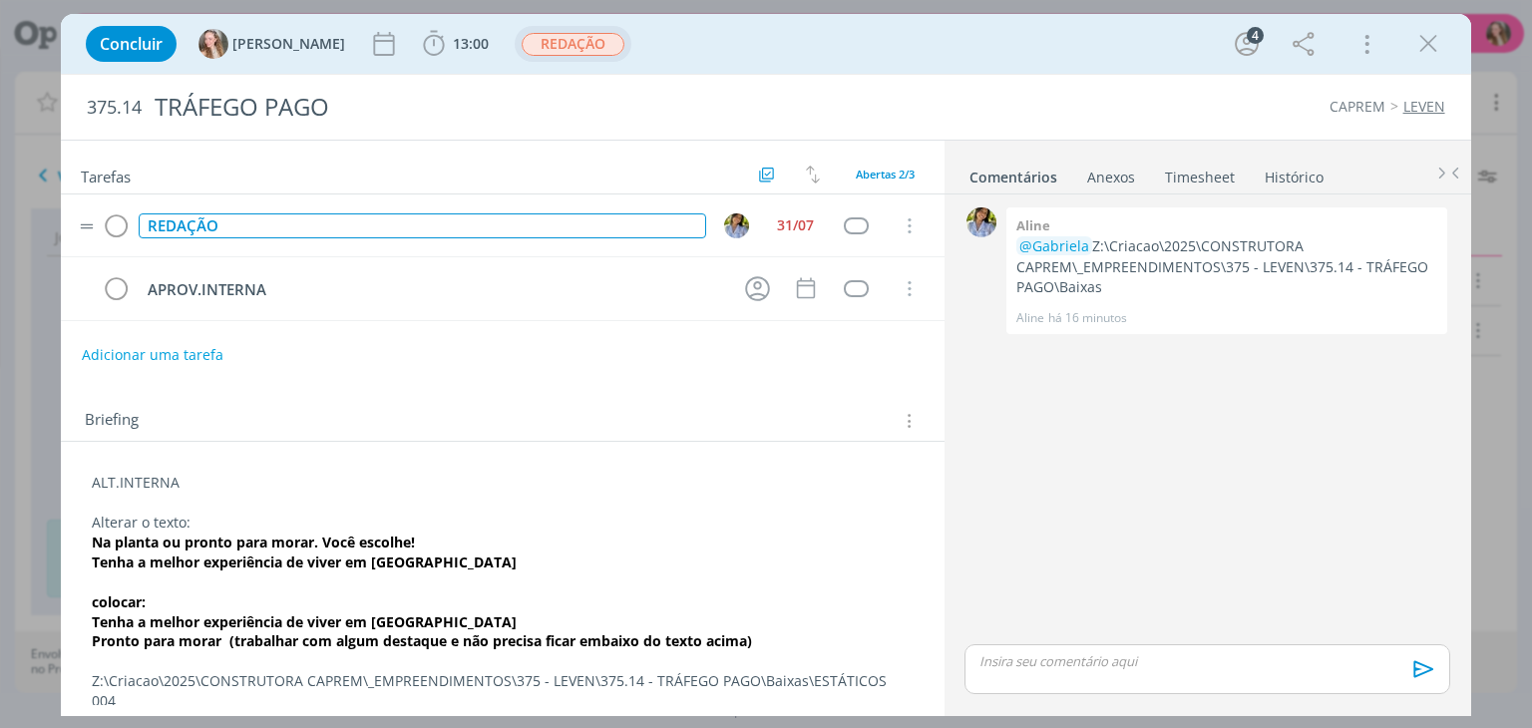
click at [208, 228] on div "REDAÇÃO" at bounding box center [422, 225] width 567 height 25
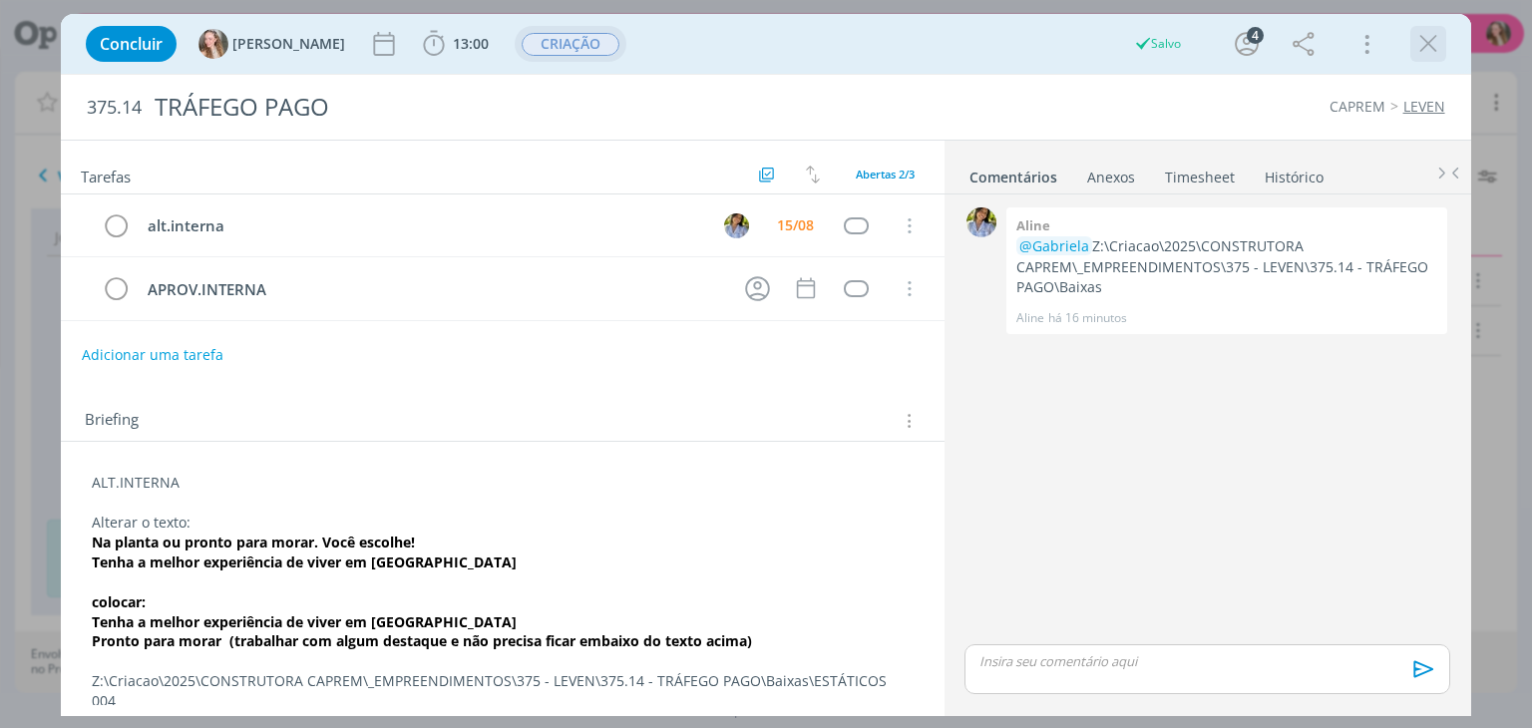
click at [1430, 41] on icon "dialog" at bounding box center [1428, 44] width 30 height 30
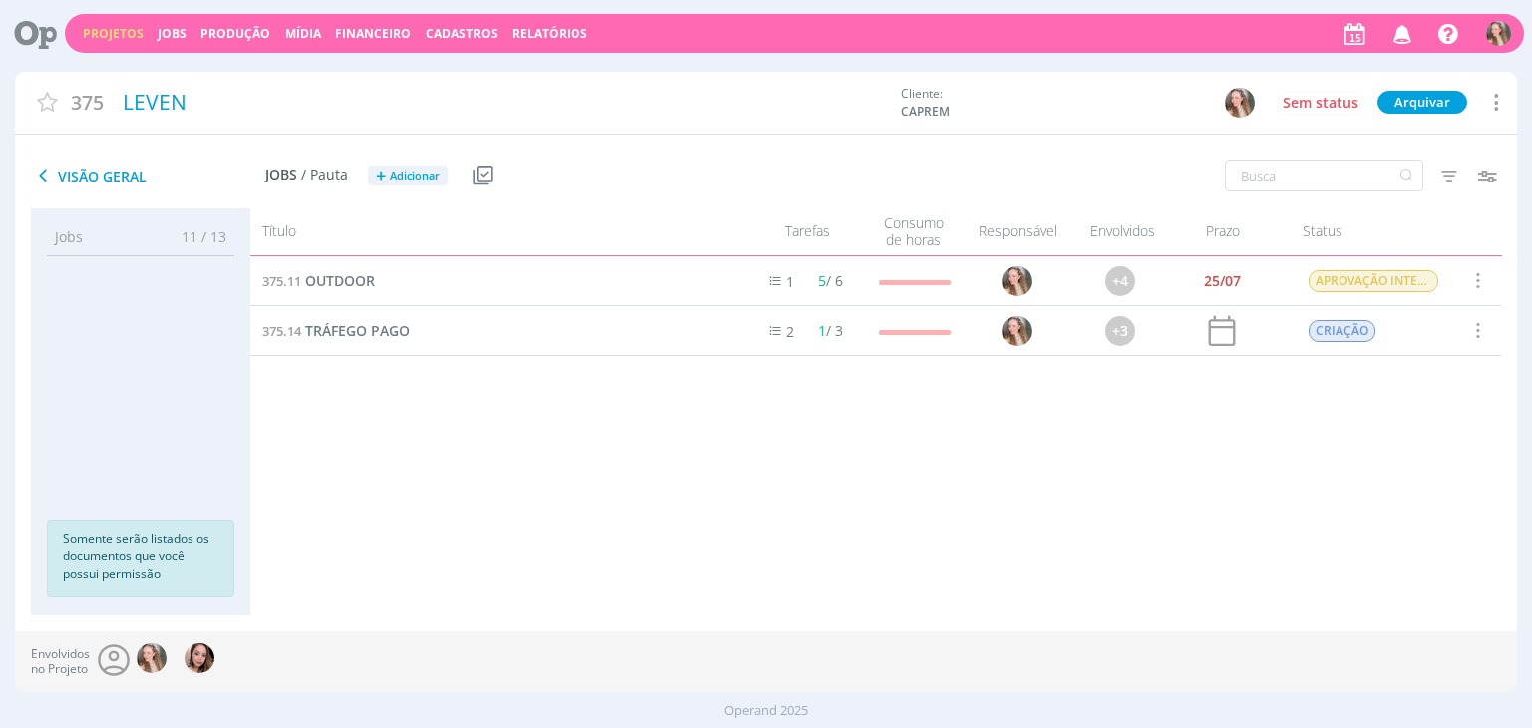
click at [108, 29] on link "Projetos" at bounding box center [113, 33] width 61 height 17
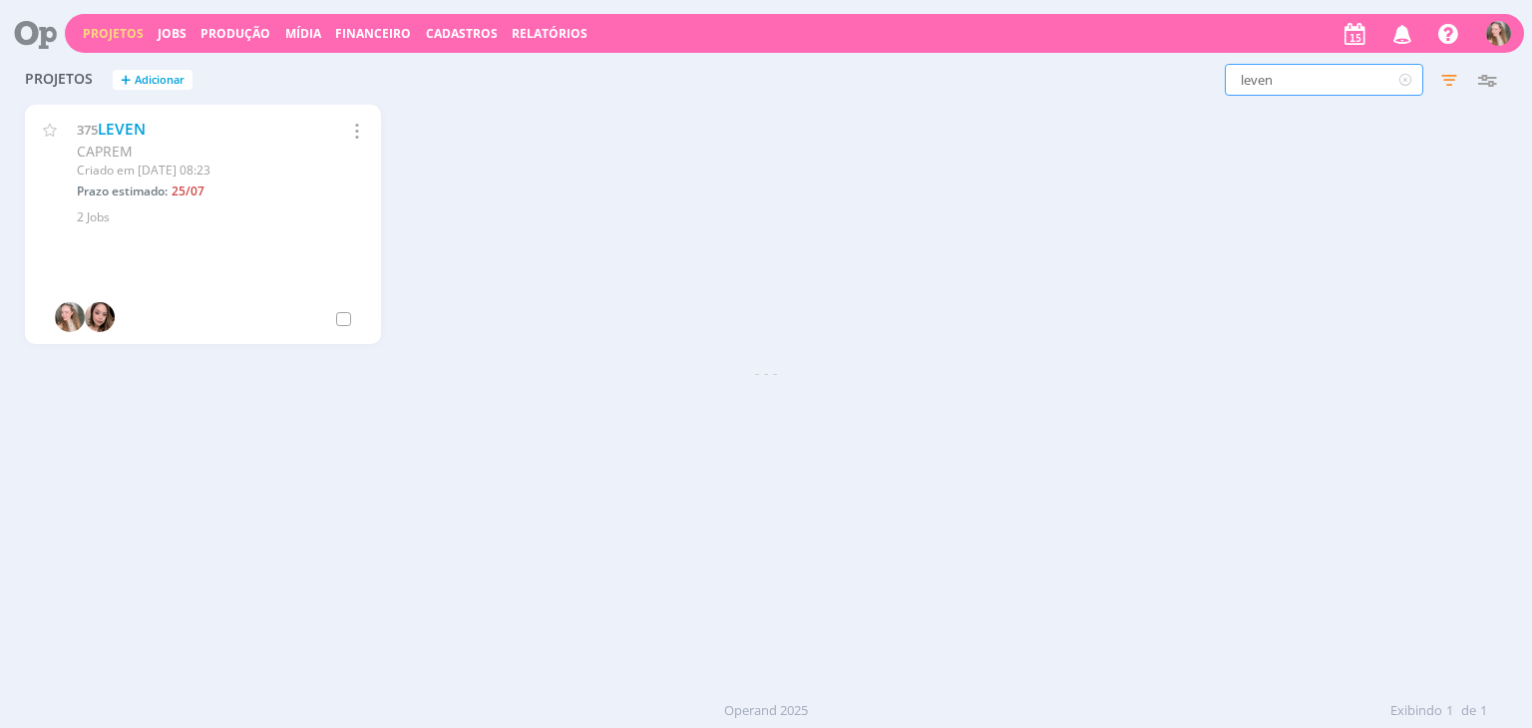
drag, startPoint x: 1359, startPoint y: 77, endPoint x: 1087, endPoint y: 93, distance: 272.8
click at [1087, 93] on div "leven Filtros Filtrar Limpar leven Status Clientes 3 selecionados Data de criaç…" at bounding box center [1234, 80] width 543 height 32
type input "oliveiras"
click at [166, 129] on link "RESIDENCIAL DAS OLIVEIRAS" at bounding box center [203, 129] width 210 height 21
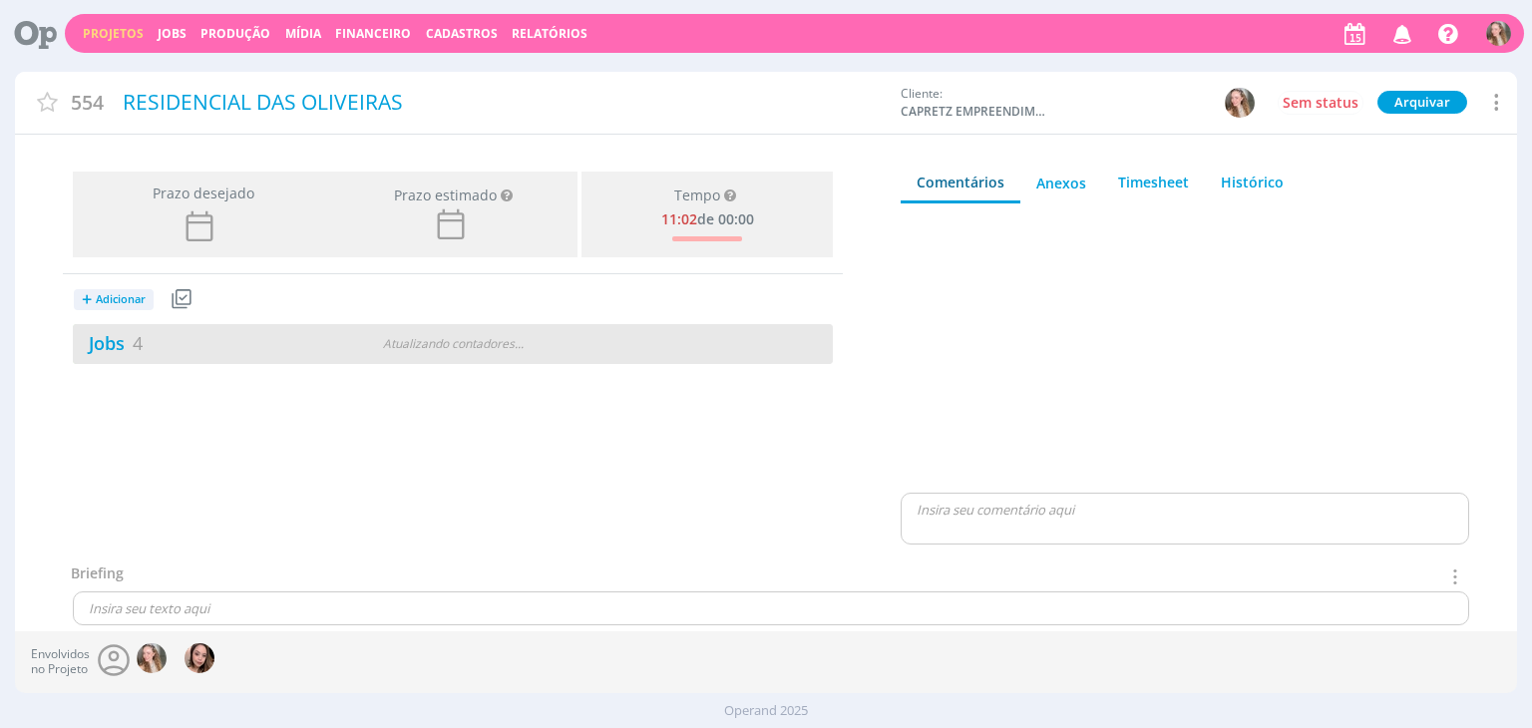
click at [176, 345] on div "Jobs 4" at bounding box center [202, 343] width 258 height 27
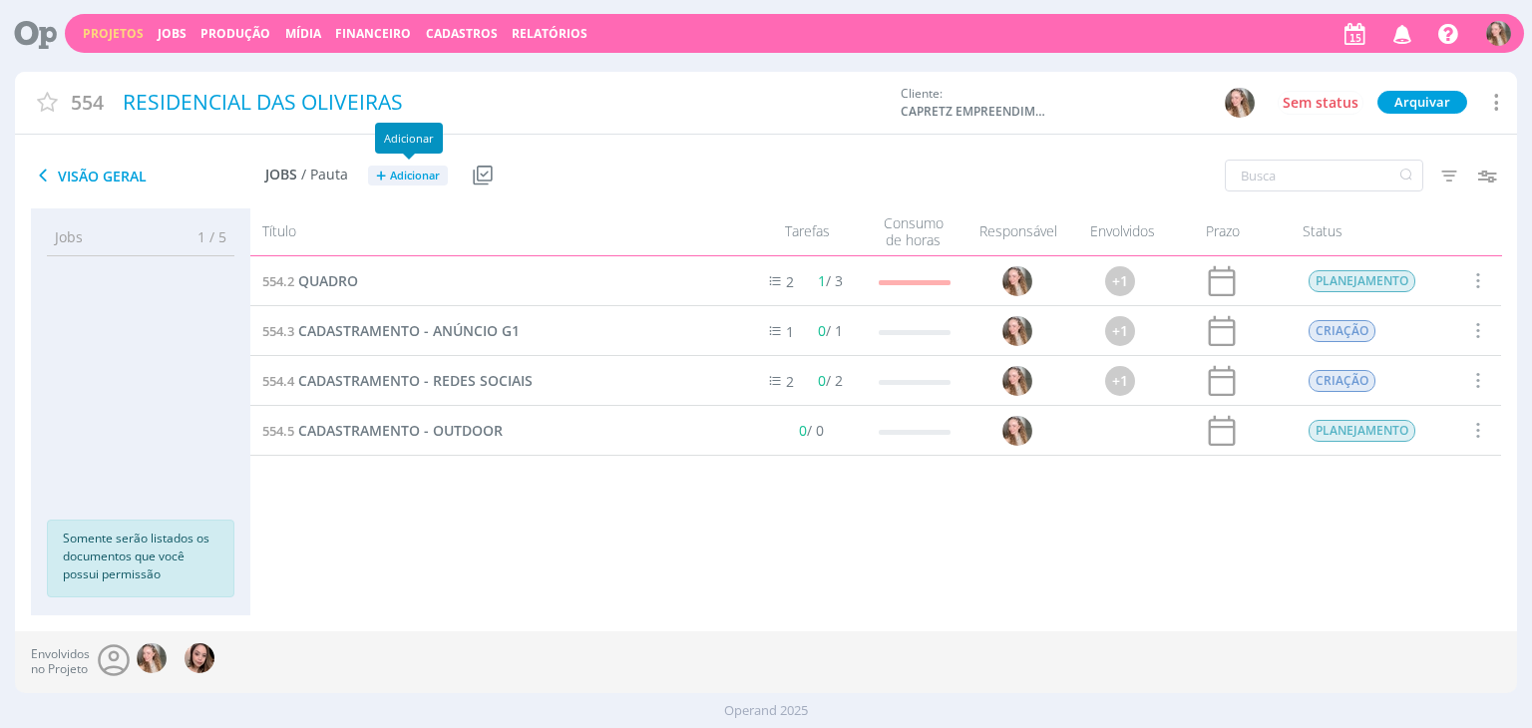
click at [420, 185] on button "+ Adicionar" at bounding box center [408, 176] width 80 height 21
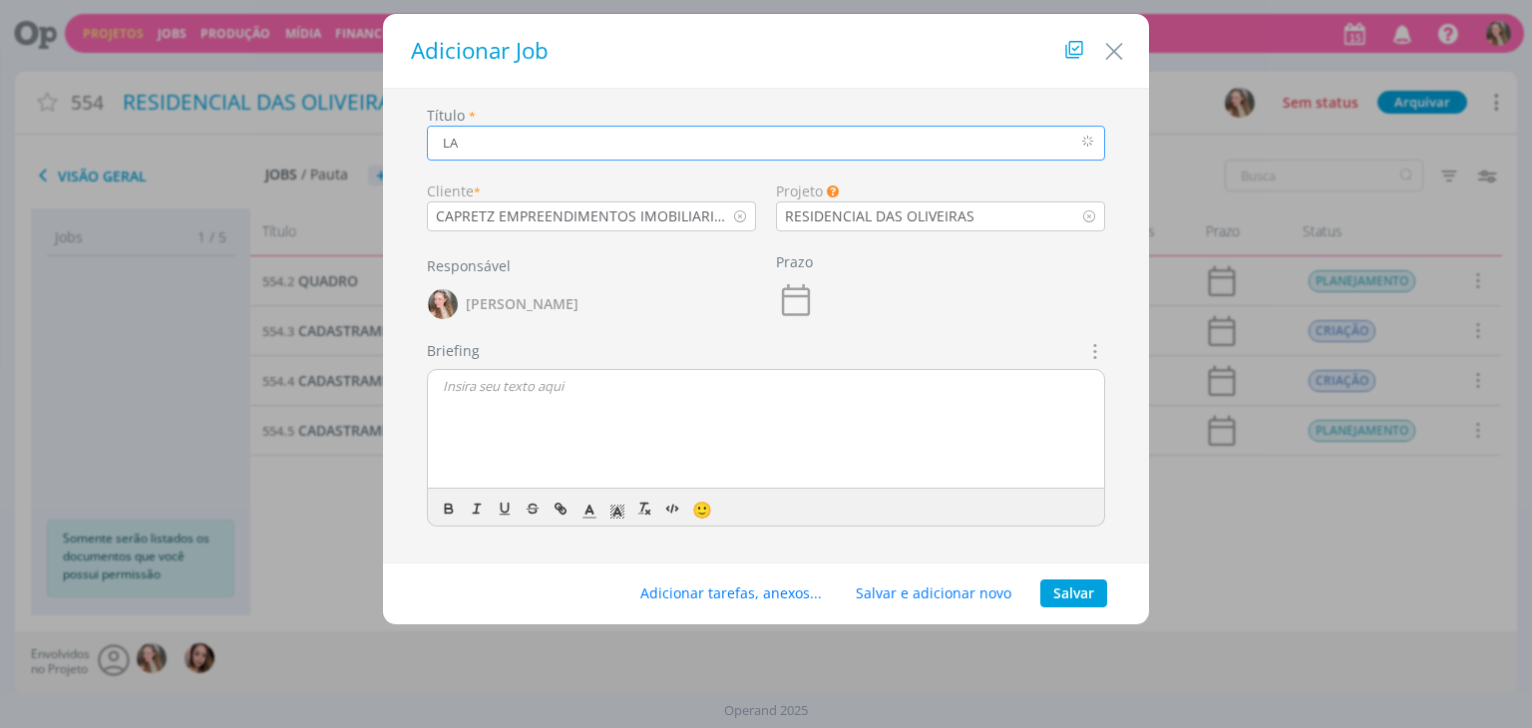
type input "L"
click at [515, 354] on div "Briefings Predefinidos Não há briefings cadastrados. Briefing 🙂" at bounding box center [766, 433] width 678 height 187
click at [548, 136] on input "MEETING" at bounding box center [766, 143] width 678 height 35
type input "MEETING - BLOCO DE NOTAS"
click at [571, 404] on div "dialog" at bounding box center [766, 430] width 676 height 120
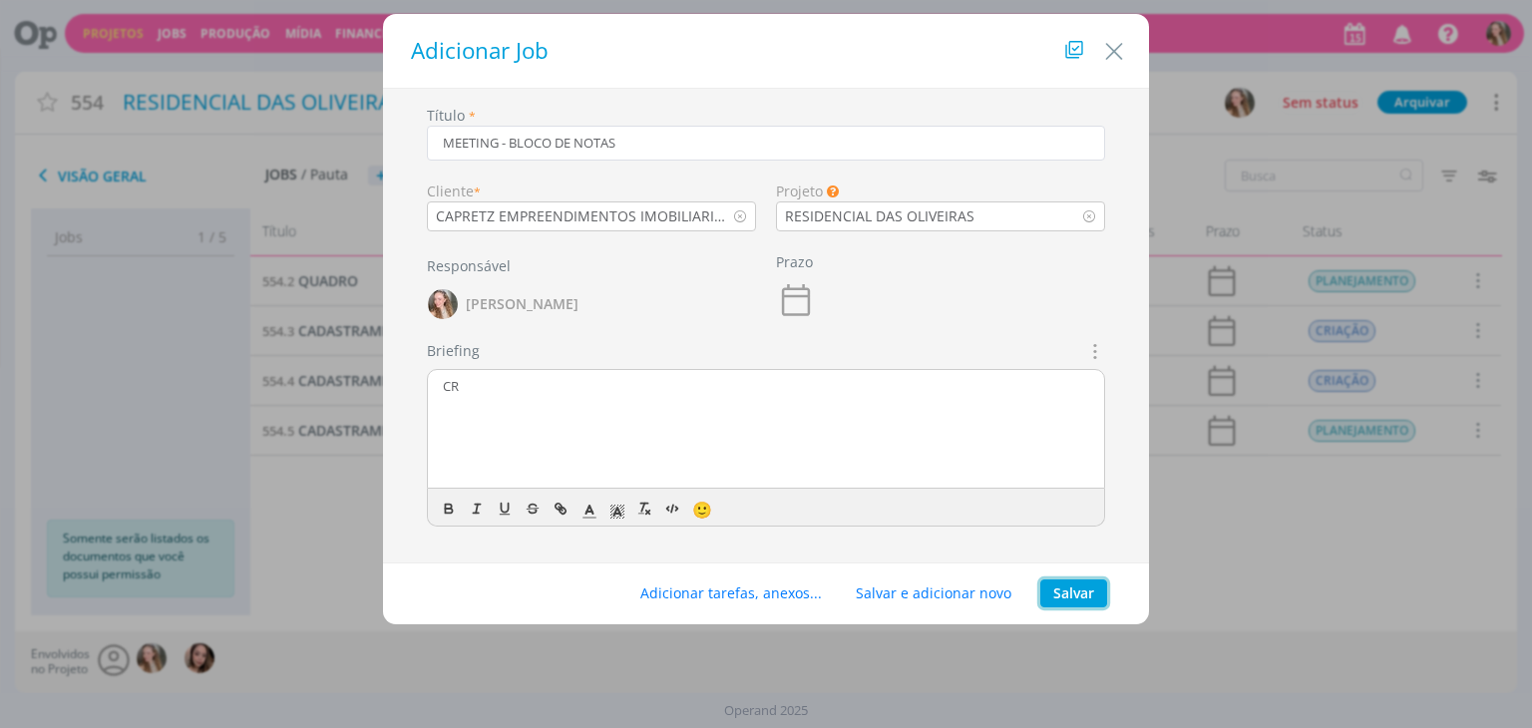
click at [1085, 600] on button "Salvar" at bounding box center [1073, 593] width 67 height 28
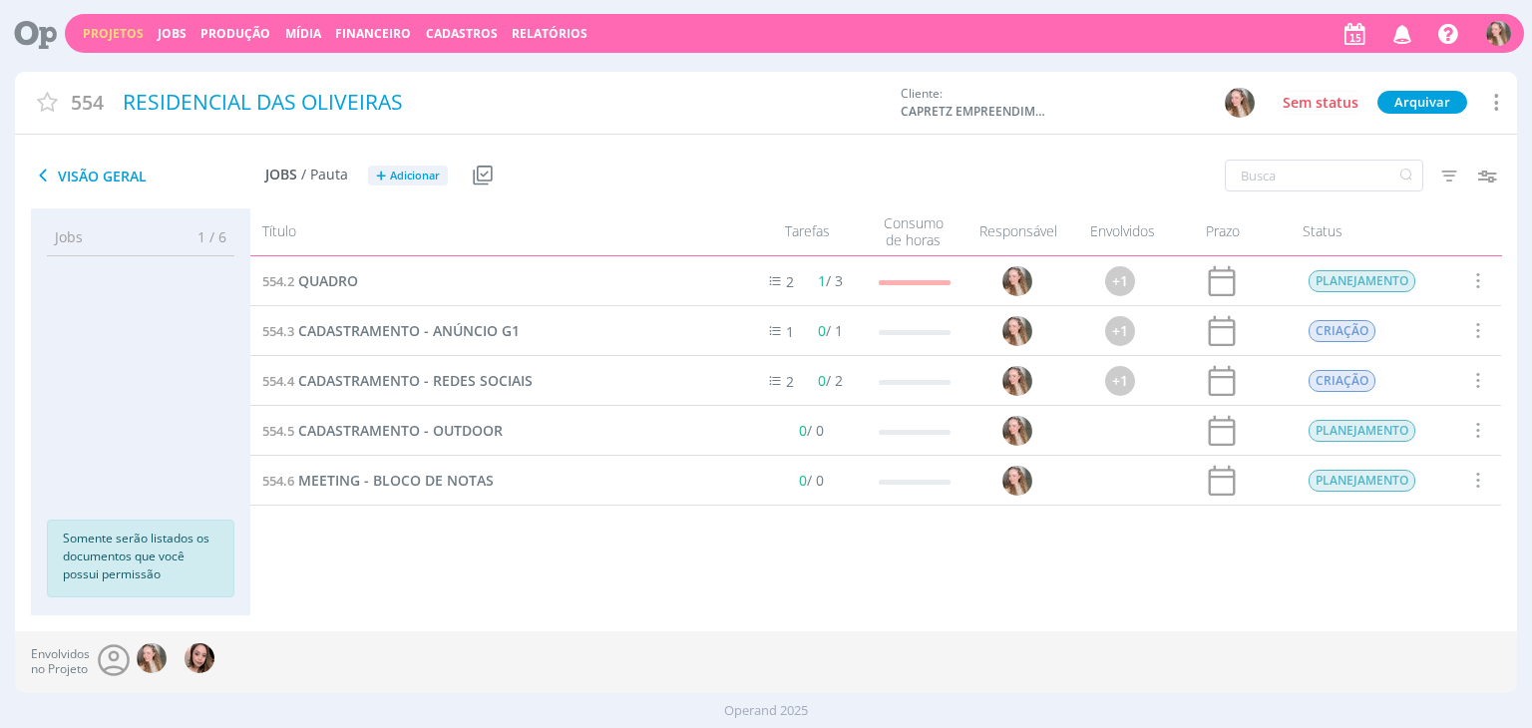
click at [373, 467] on div "554.6 MEETING - BLOCO DE NOTAS" at bounding box center [491, 480] width 483 height 49
click at [367, 488] on span "MEETING - BLOCO DE NOTAS" at bounding box center [395, 480] width 195 height 19
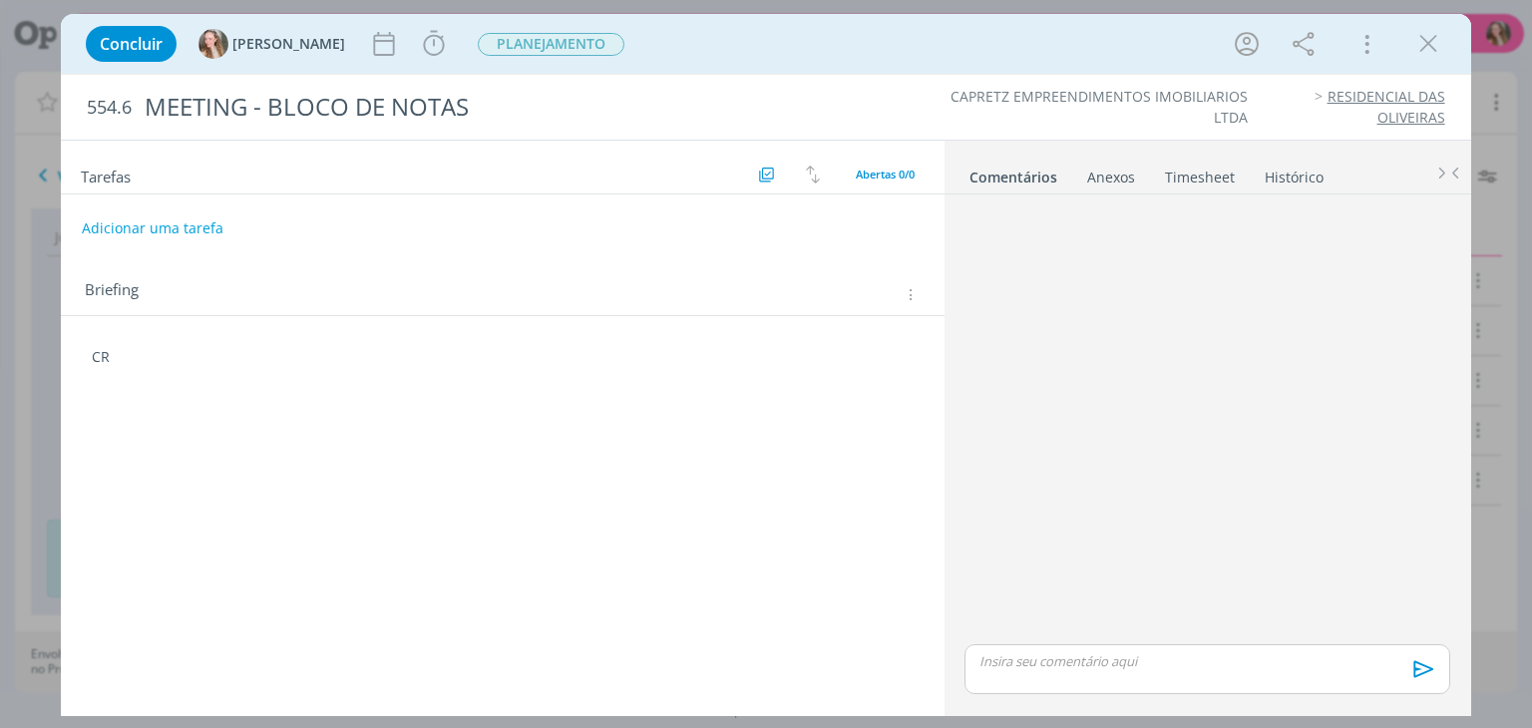
click at [206, 329] on div "CR 🙂" at bounding box center [502, 349] width 883 height 66
drag, startPoint x: 185, startPoint y: 345, endPoint x: 167, endPoint y: 362, distance: 24.7
click at [182, 348] on p "CR" at bounding box center [502, 357] width 821 height 20
click at [152, 410] on p "dialog" at bounding box center [502, 416] width 821 height 20
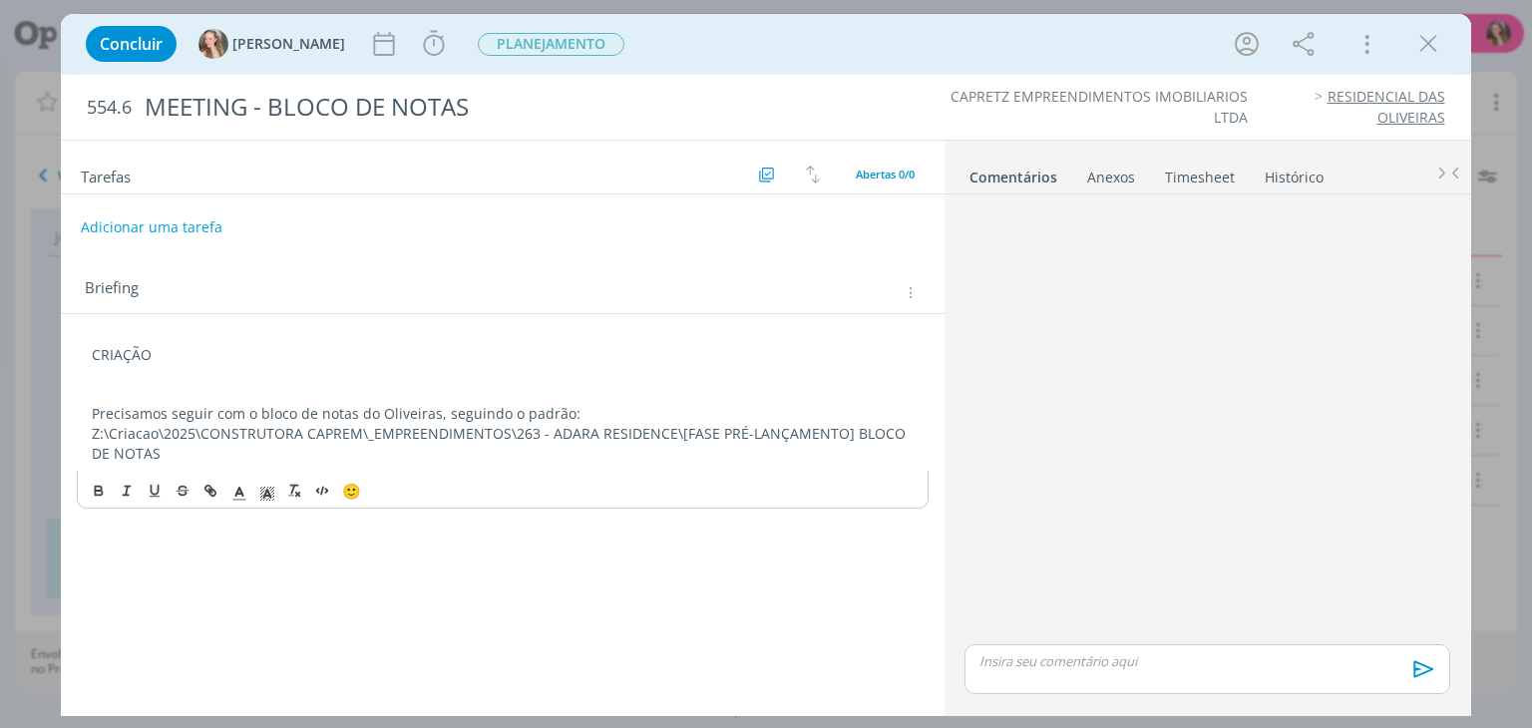
click at [194, 230] on button "Adicionar uma tarefa" at bounding box center [152, 227] width 142 height 34
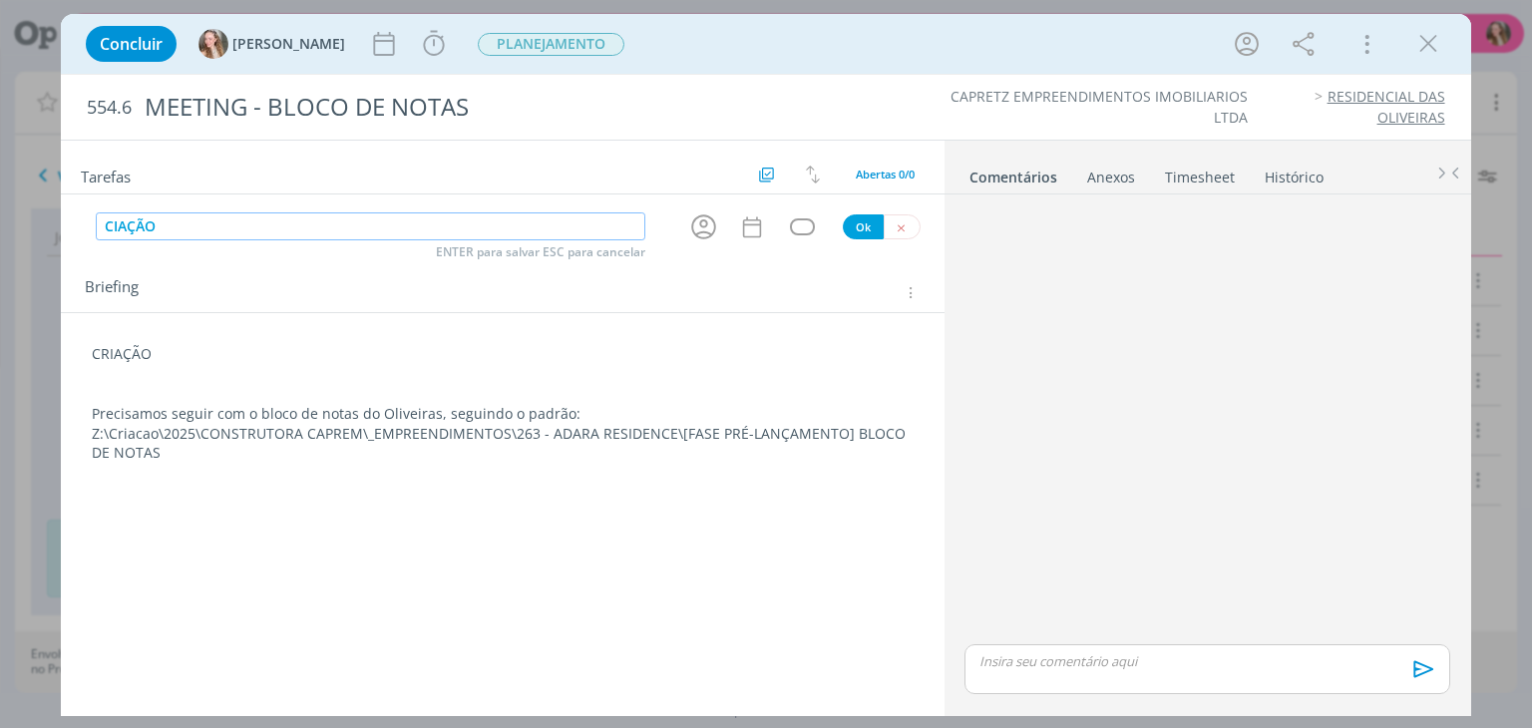
click at [117, 223] on input "CIAÇÃO" at bounding box center [371, 226] width 550 height 28
type input "CRIAÇÃO"
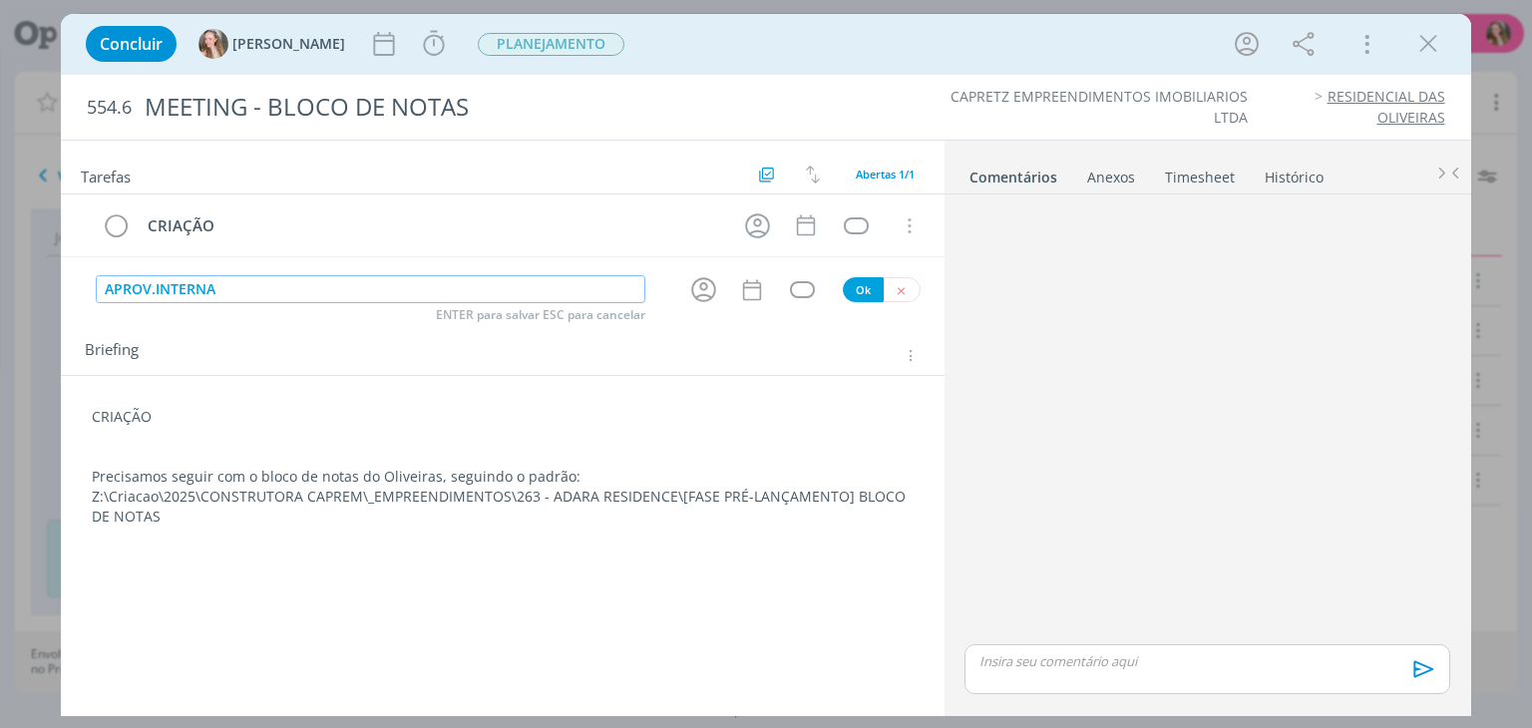
type input "APROV.INTERNA"
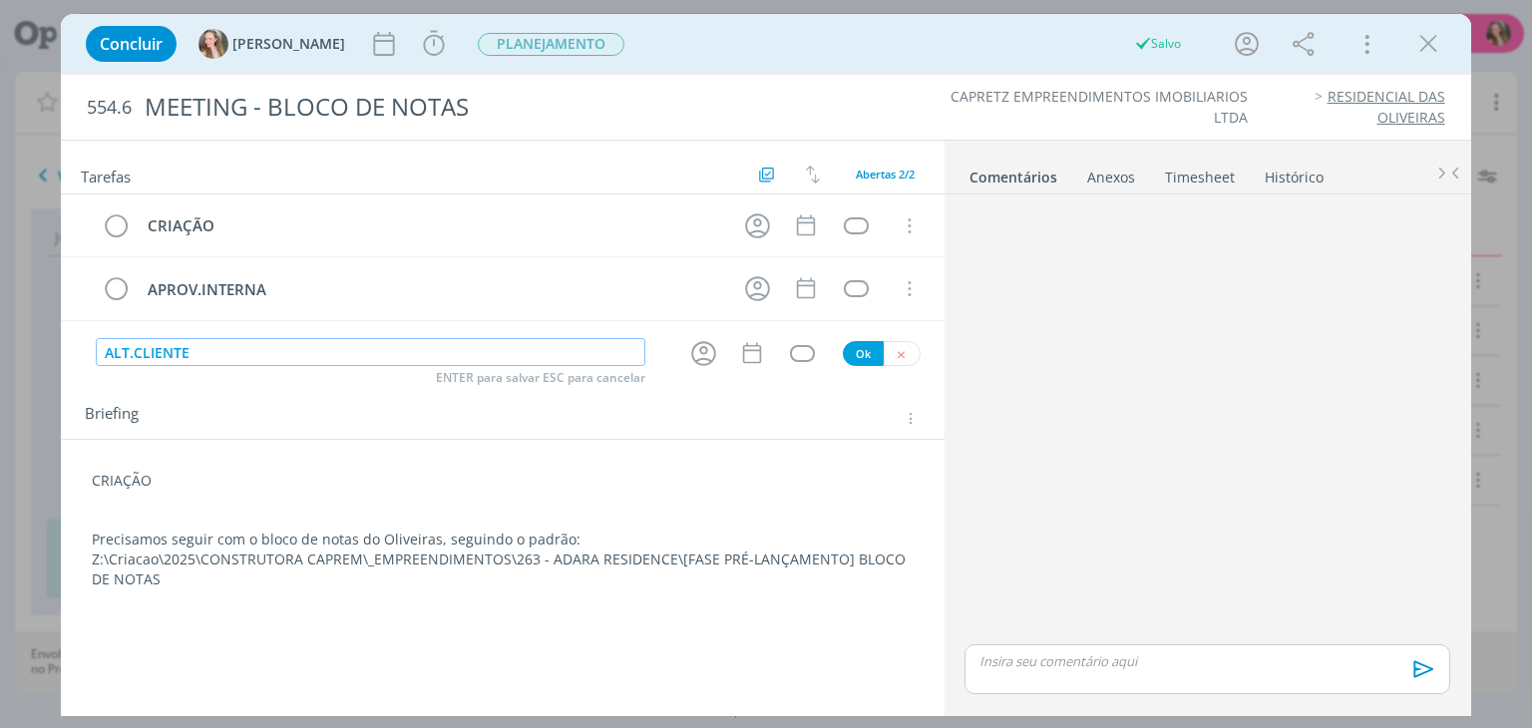
type input "ALT.CLIENTE"
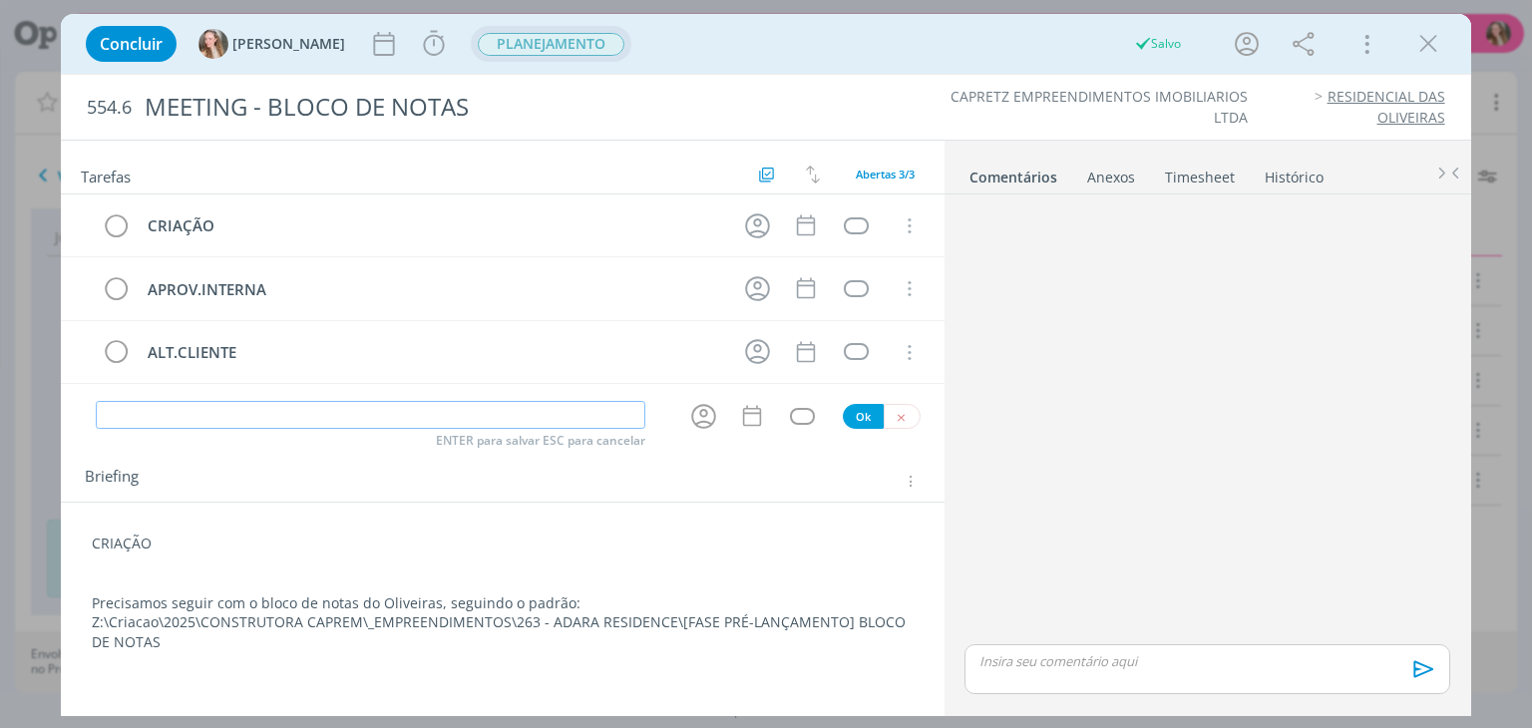
click at [515, 47] on span "PLANEJAMENTO" at bounding box center [551, 44] width 147 height 23
click at [1435, 43] on icon "dialog" at bounding box center [1428, 44] width 30 height 30
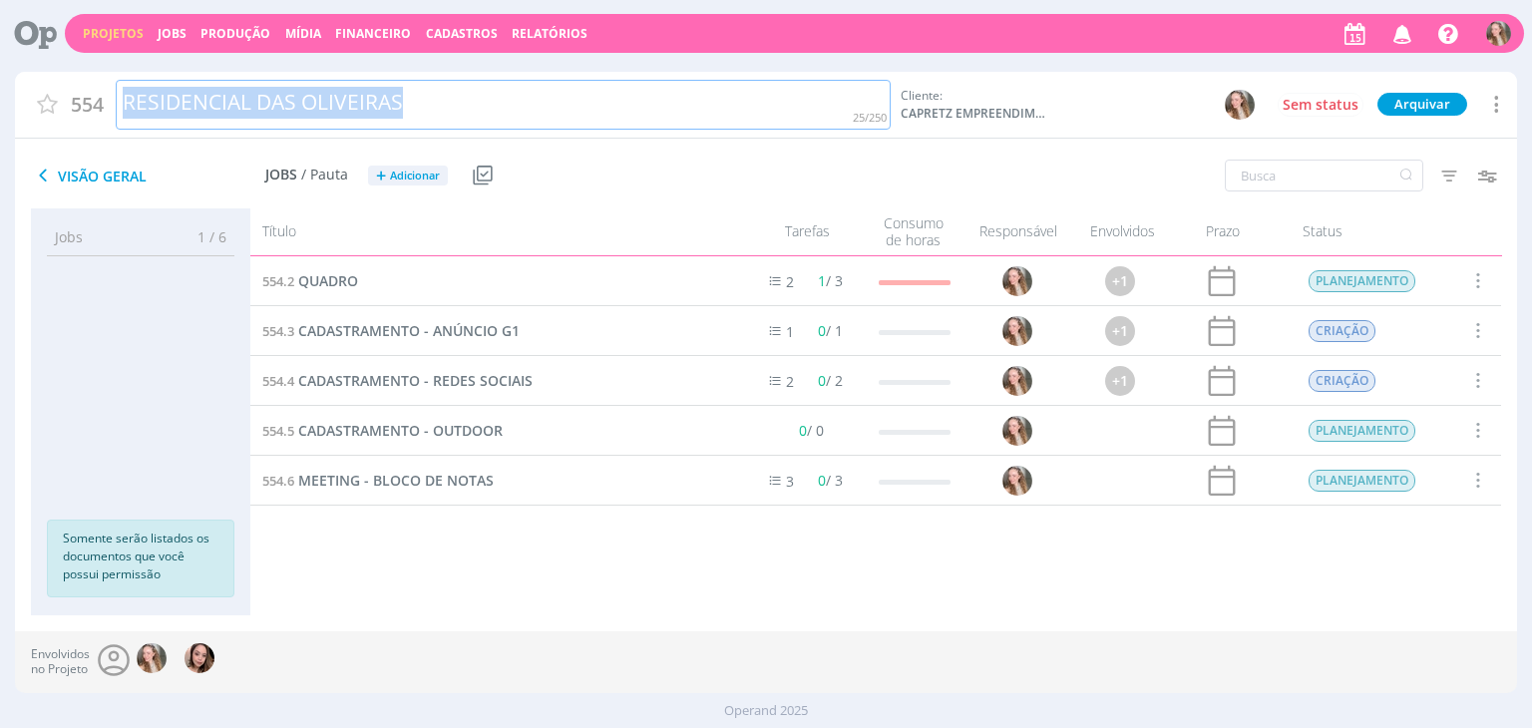
drag, startPoint x: 451, startPoint y: 109, endPoint x: 103, endPoint y: 105, distance: 348.1
click at [103, 105] on div "554 RESIDENCIAL DAS OLIVEIRAS" at bounding box center [453, 105] width 876 height 51
copy div "RESIDENCIAL DAS OLIVEIRAS"
click at [609, 103] on div "RESIDENCIAL DAS OLIVEIRAS" at bounding box center [504, 105] width 776 height 51
